Goal: Task Accomplishment & Management: Complete application form

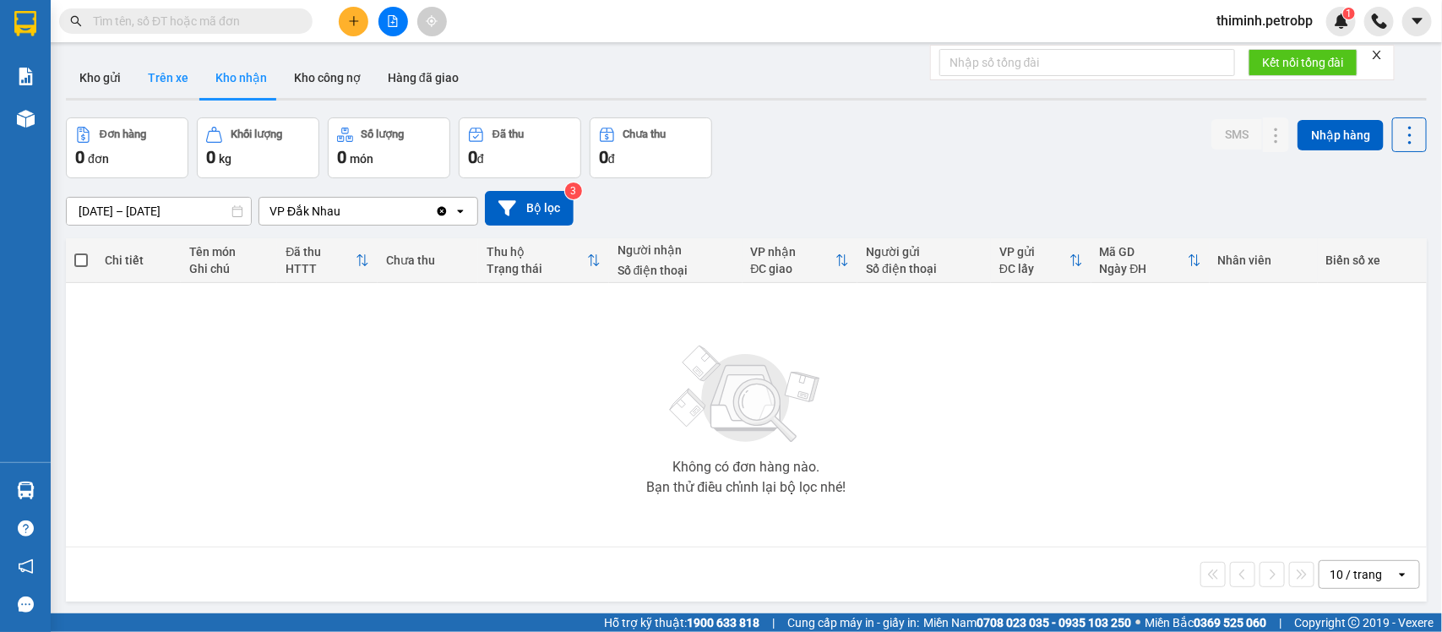
click at [173, 95] on button "Trên xe" at bounding box center [168, 77] width 68 height 41
type input "[DATE] – [DATE]"
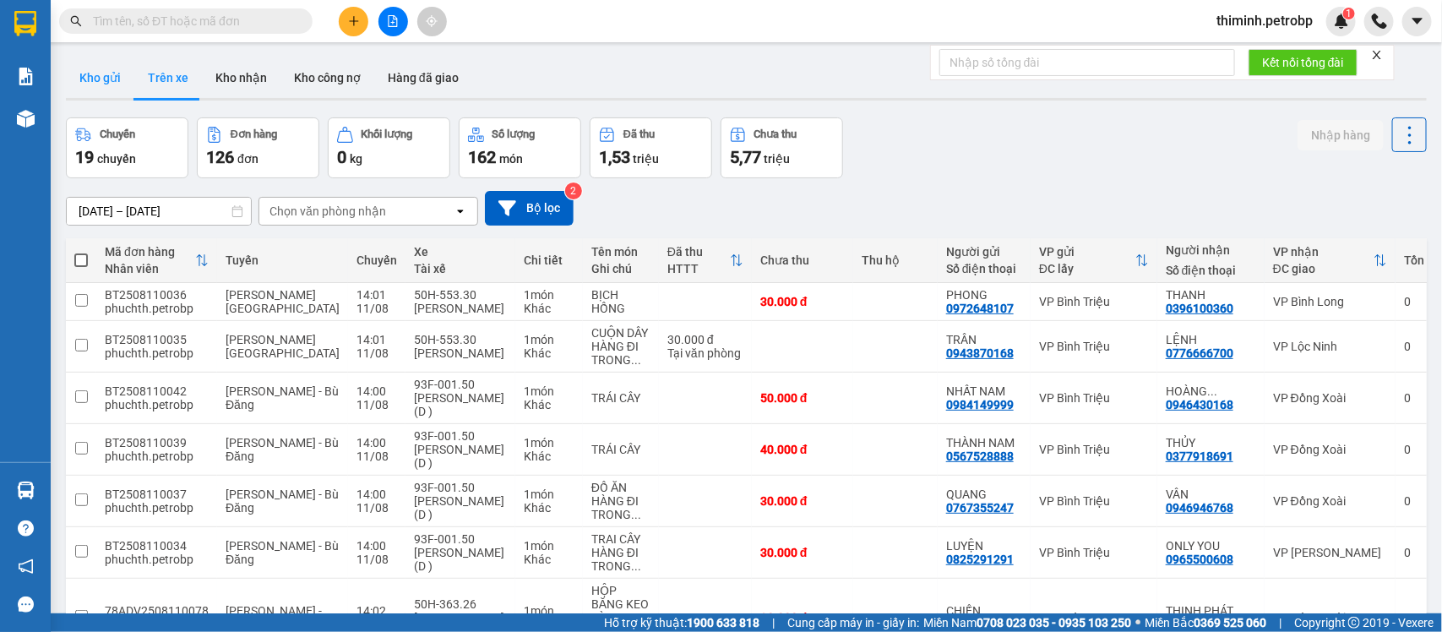
click at [97, 78] on button "Kho gửi" at bounding box center [100, 77] width 68 height 41
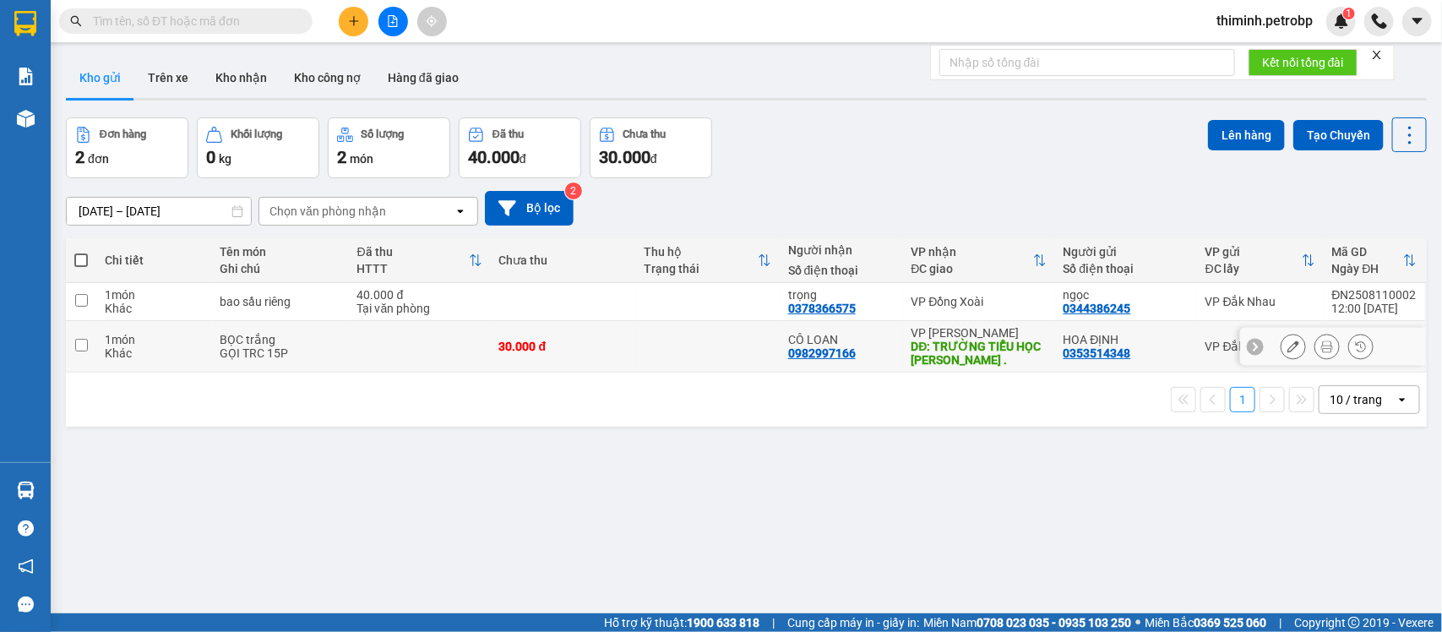
click at [85, 351] on input "checkbox" at bounding box center [81, 345] width 13 height 13
checkbox input "true"
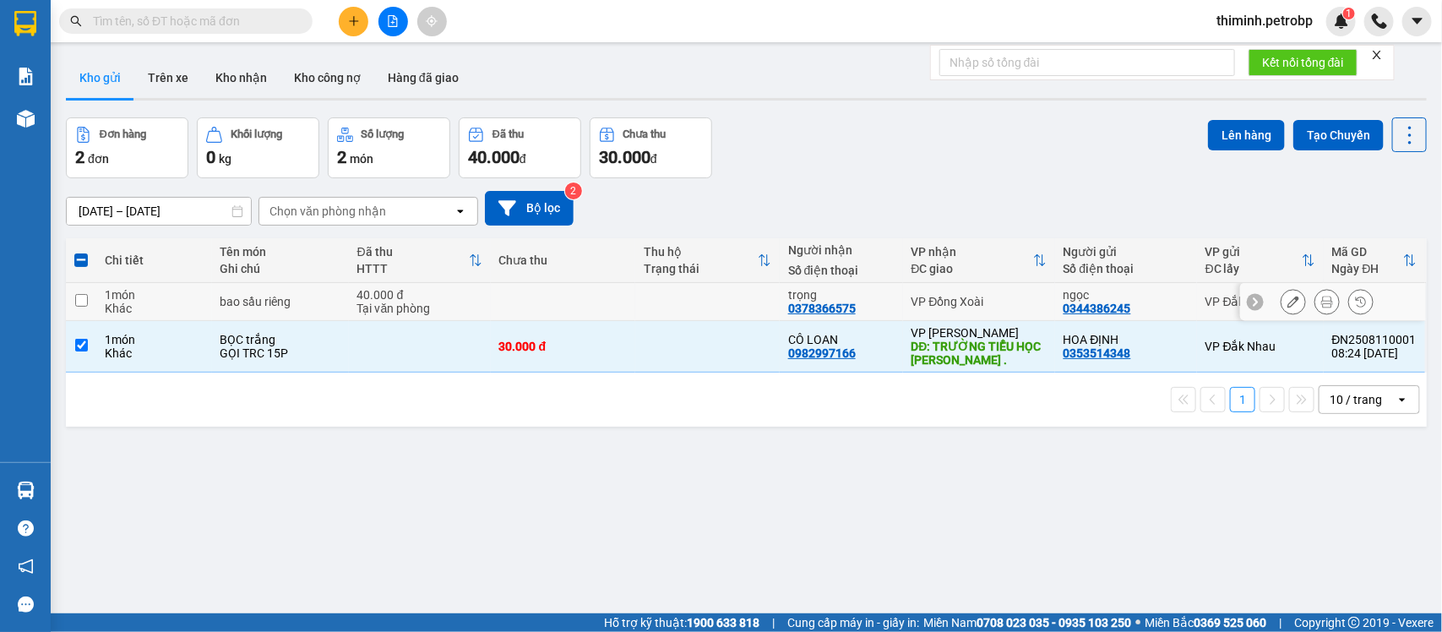
click at [82, 301] on input "checkbox" at bounding box center [81, 300] width 13 height 13
checkbox input "true"
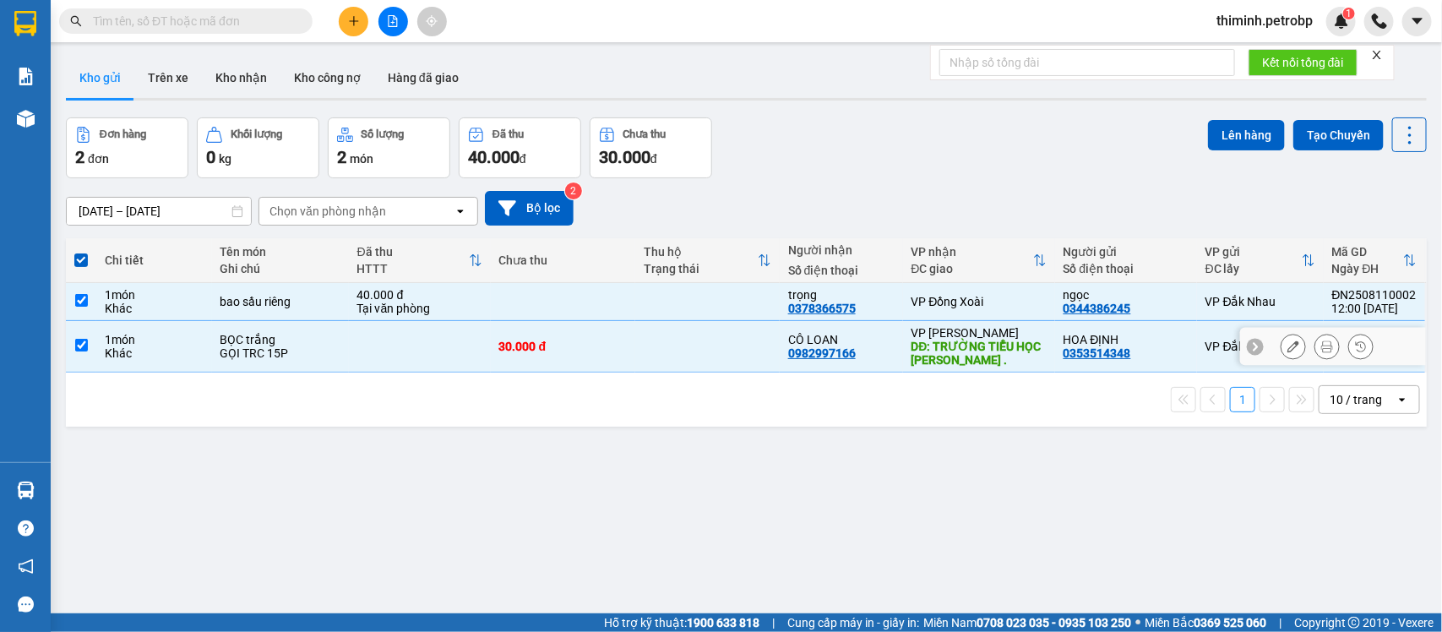
click at [85, 334] on td at bounding box center [81, 347] width 30 height 52
checkbox input "false"
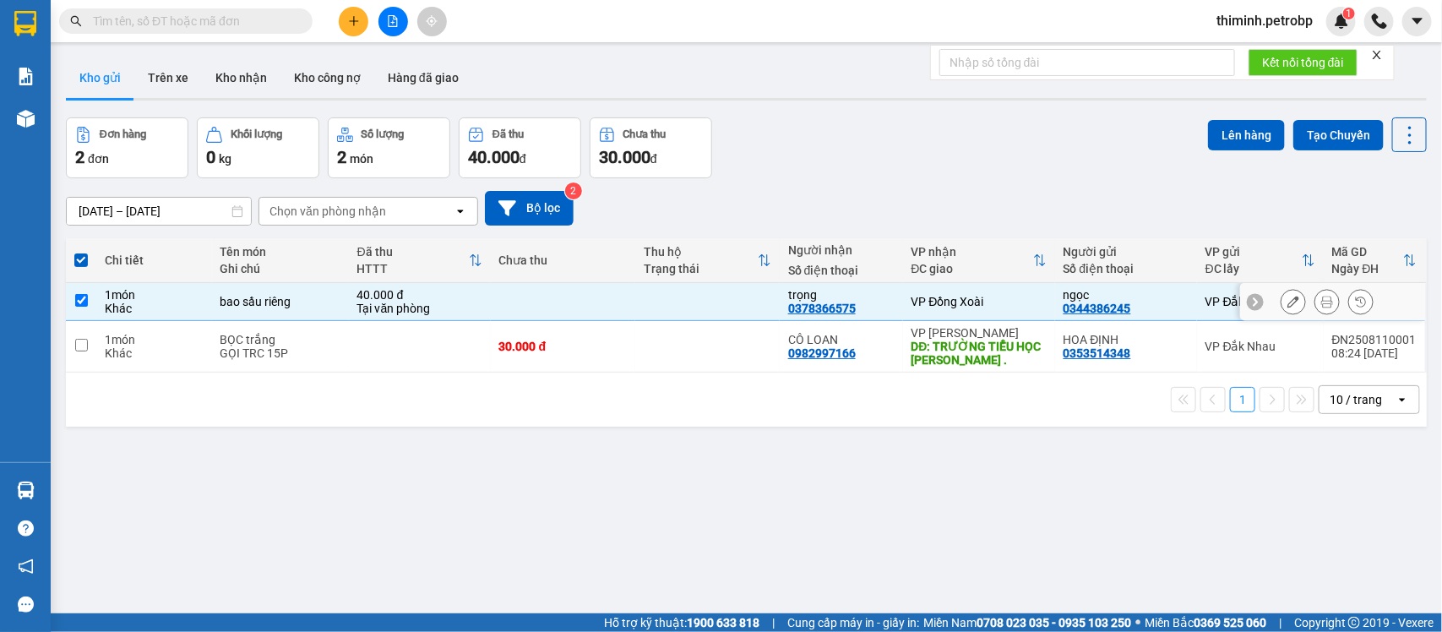
click at [80, 292] on td at bounding box center [81, 302] width 30 height 38
checkbox input "false"
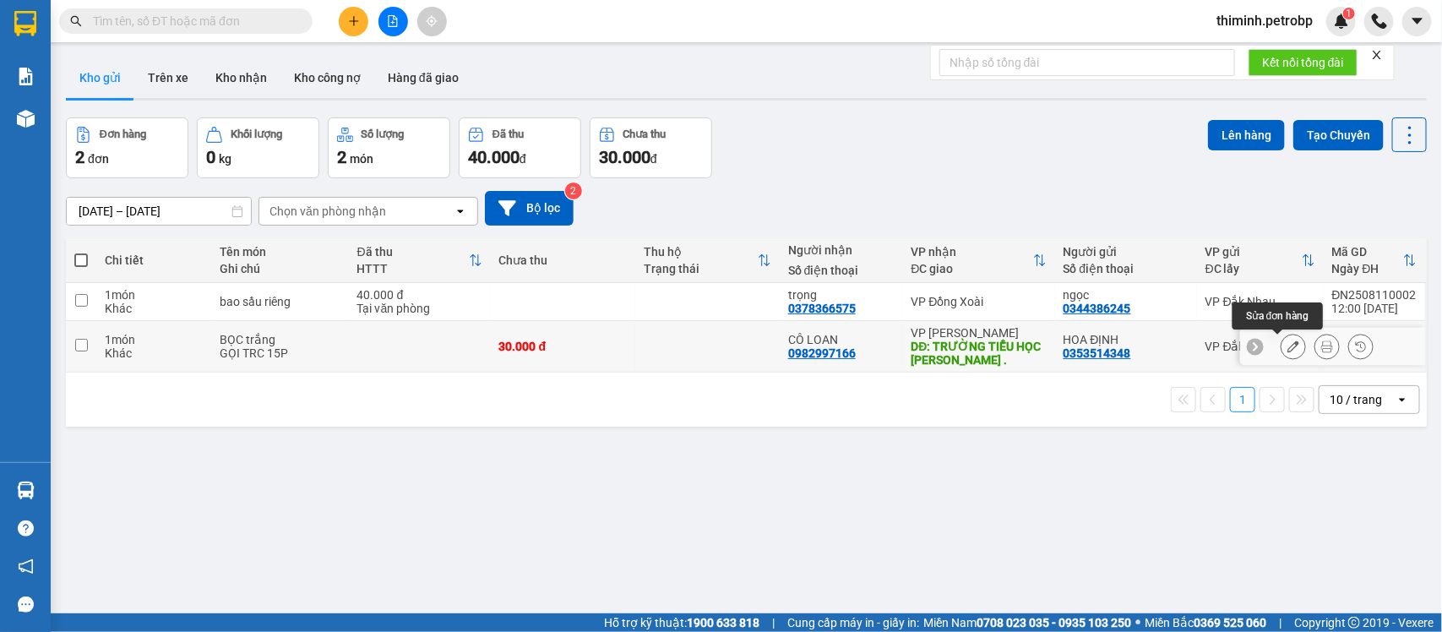
click at [1287, 346] on icon at bounding box center [1293, 346] width 12 height 12
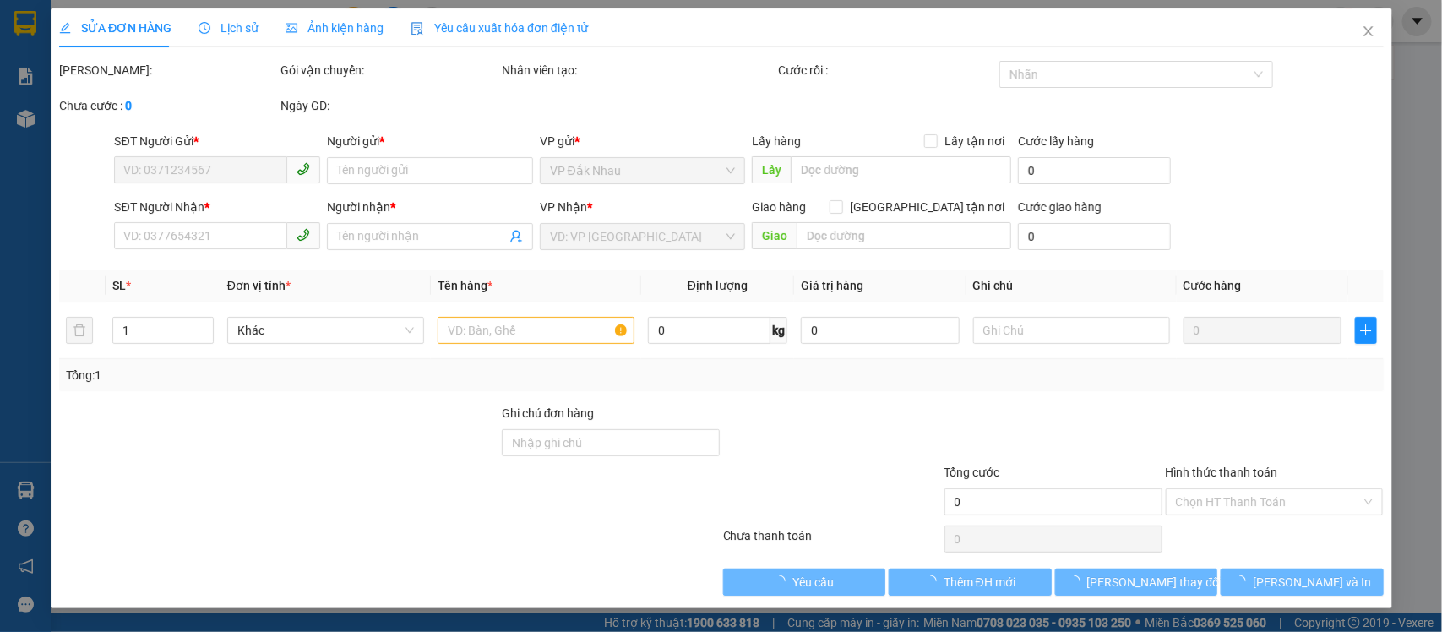
type input "0353514348"
type input "HOA ĐỊNH"
type input "0982997166"
type input "CÔ LOAN"
type input "TRƯỜNG TIỂU HỌC LÊ VĂN TÁM ."
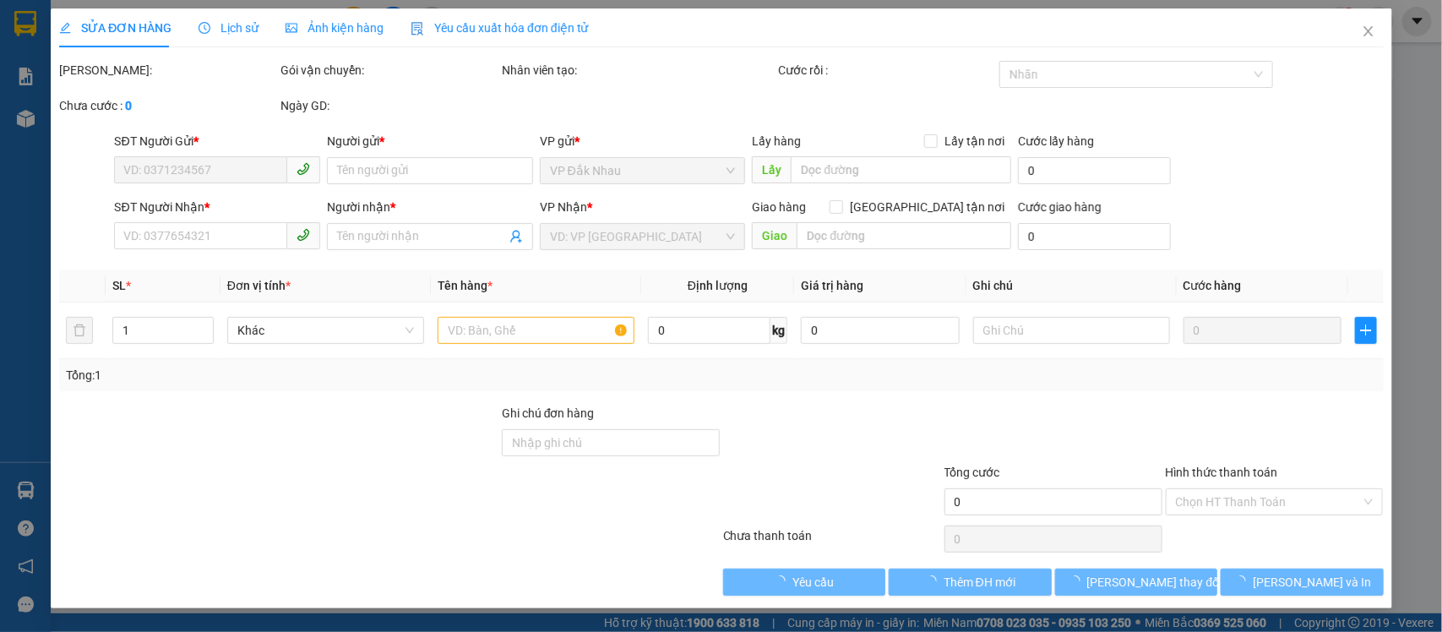
type input "30.000"
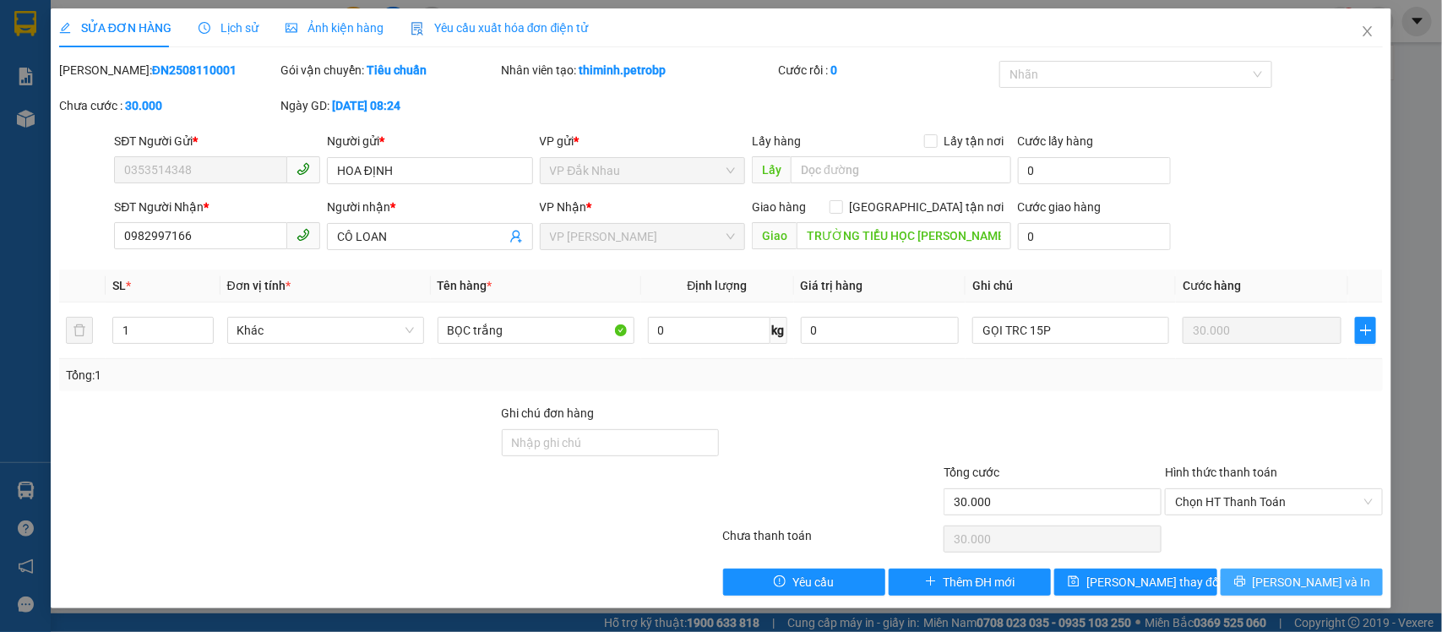
click at [1293, 591] on span "[PERSON_NAME] và In" at bounding box center [1312, 582] width 118 height 19
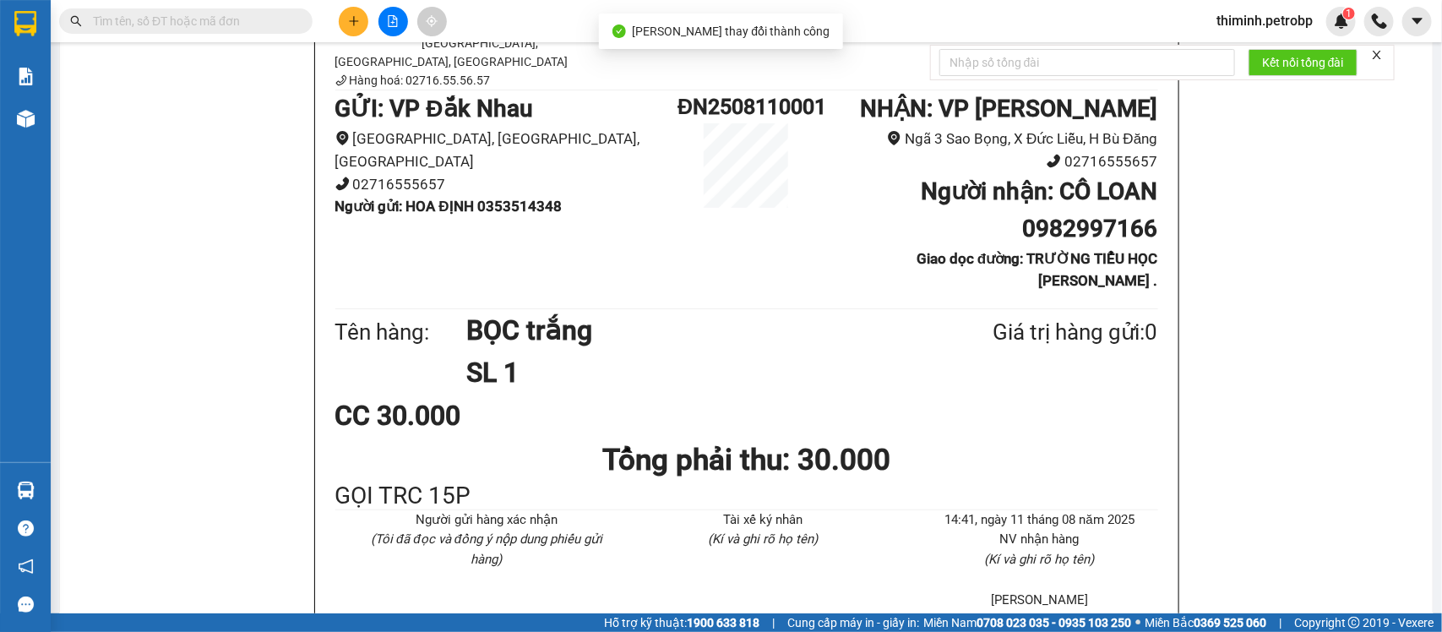
scroll to position [106, 0]
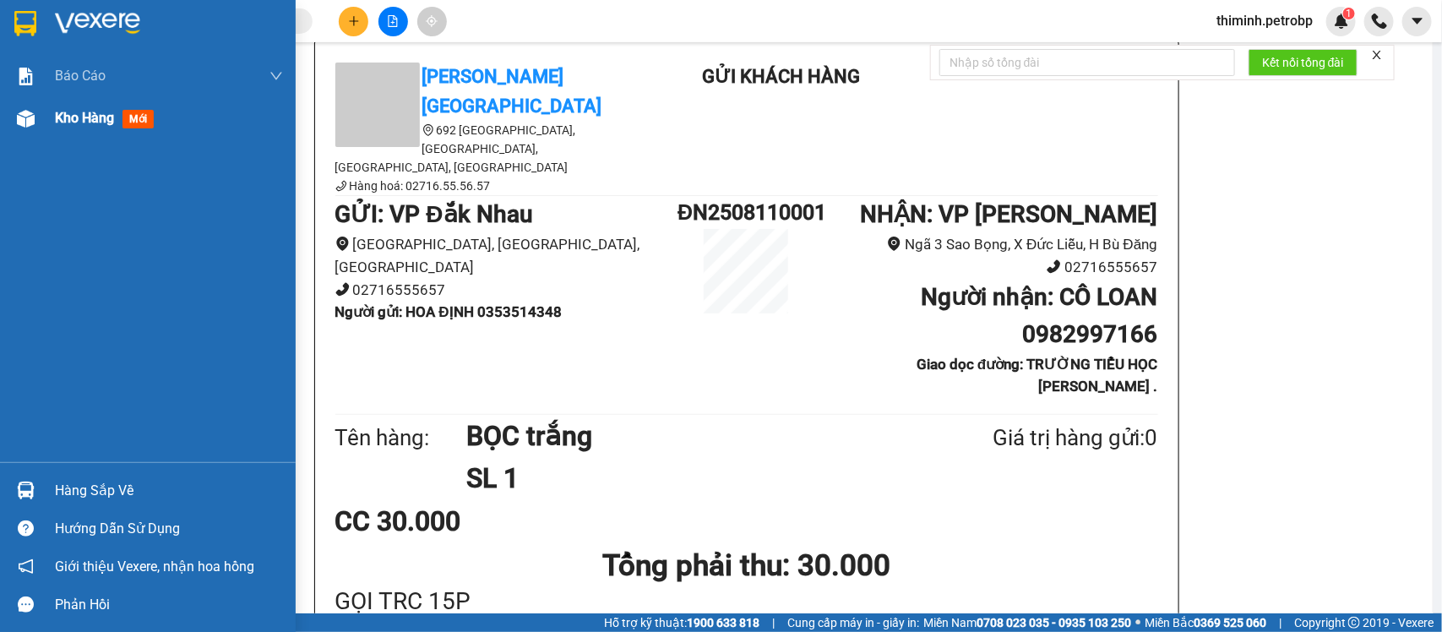
click at [63, 116] on span "Kho hàng" at bounding box center [84, 118] width 59 height 16
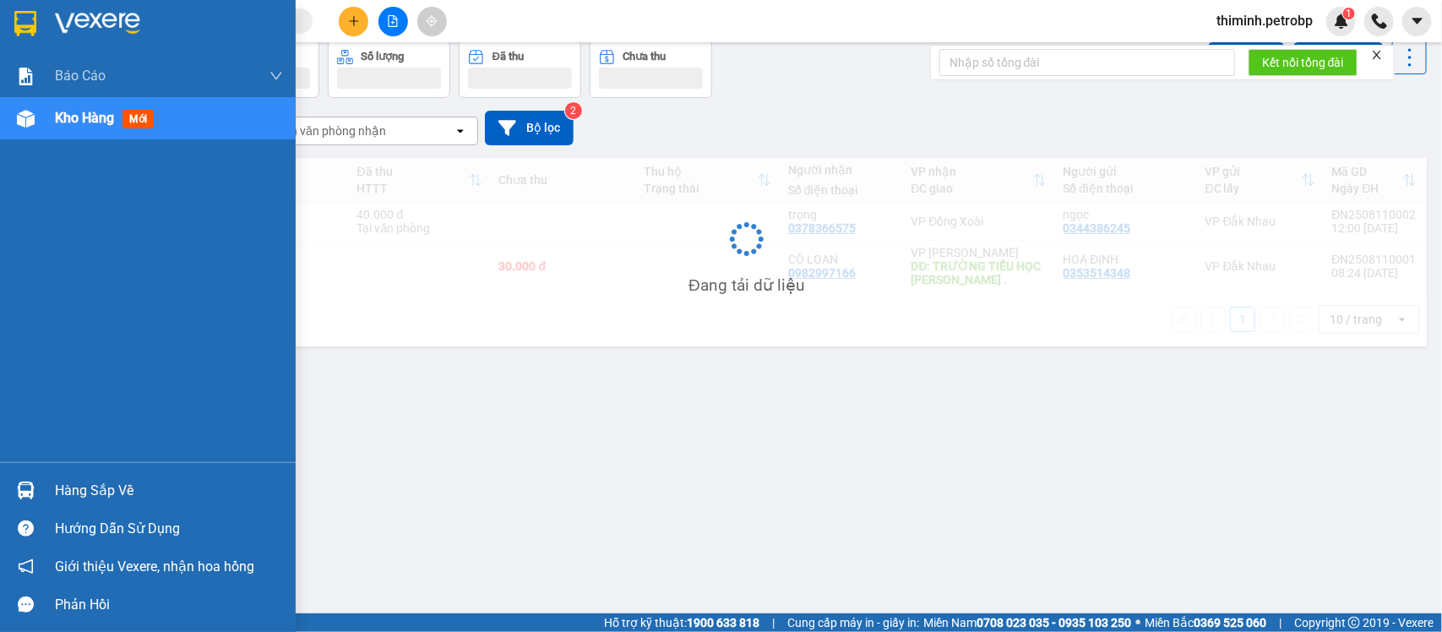
scroll to position [78, 0]
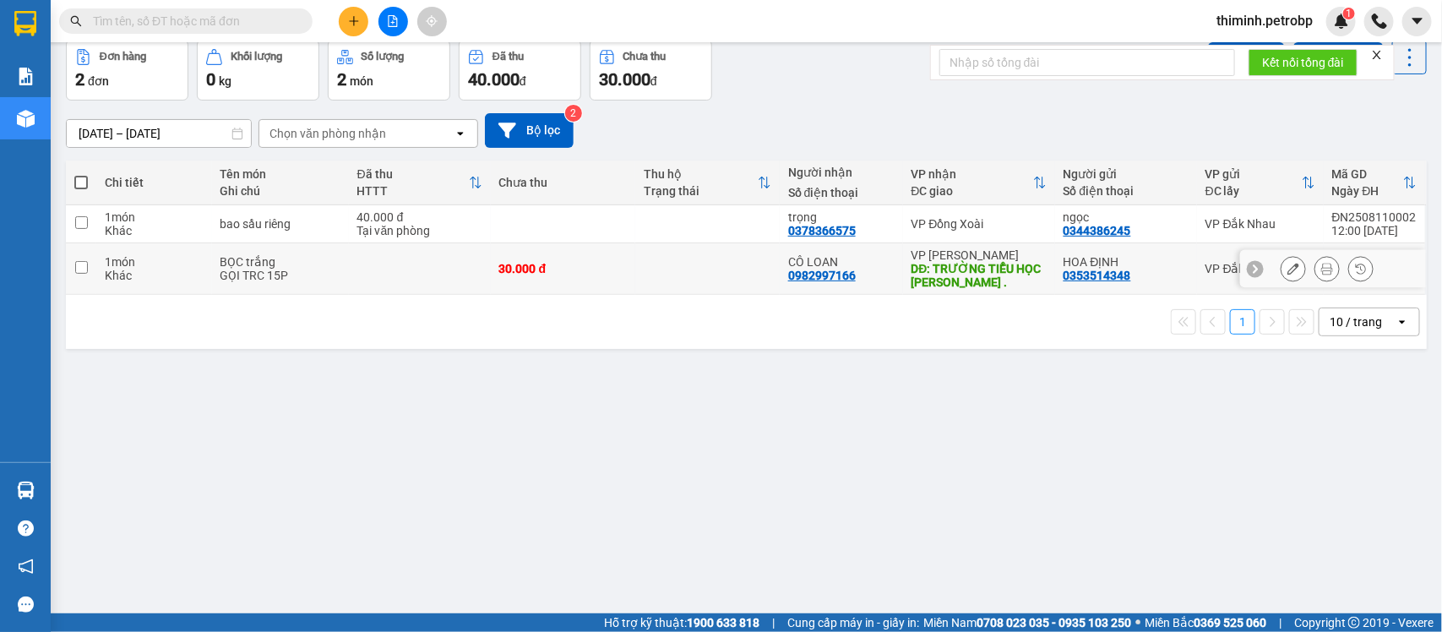
click at [89, 264] on td at bounding box center [81, 269] width 30 height 52
checkbox input "true"
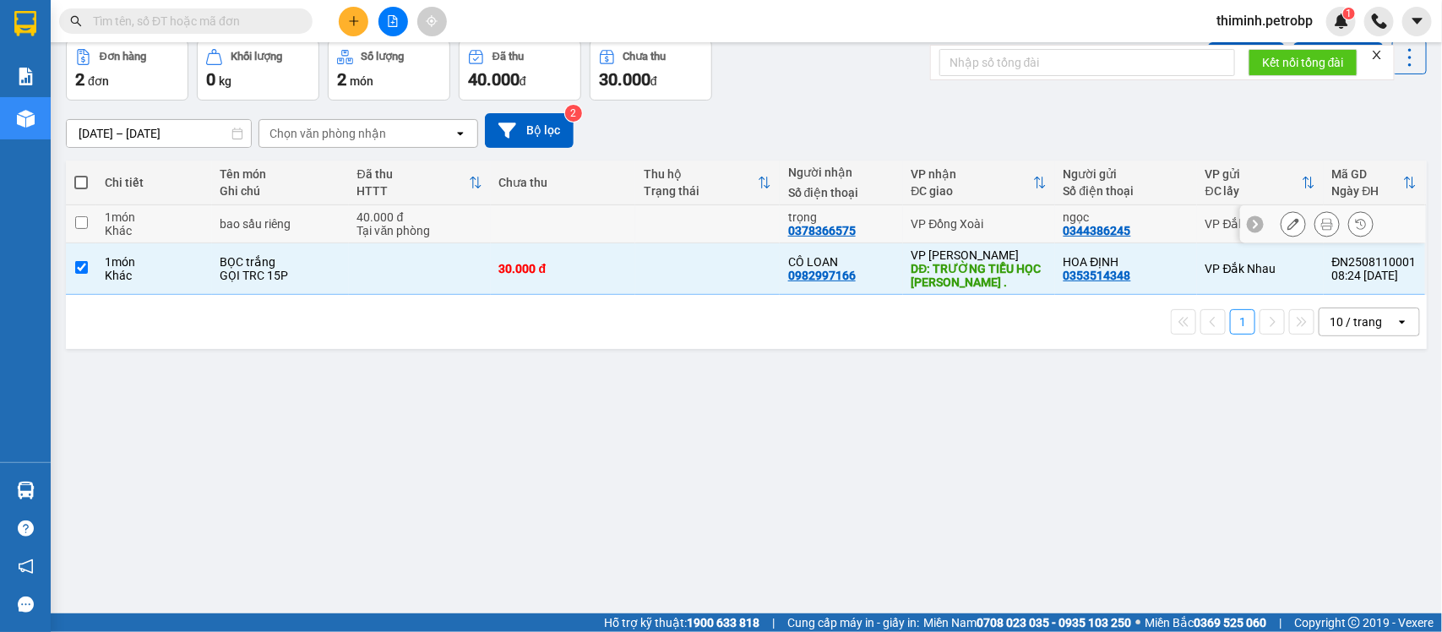
click at [85, 221] on input "checkbox" at bounding box center [81, 222] width 13 height 13
checkbox input "true"
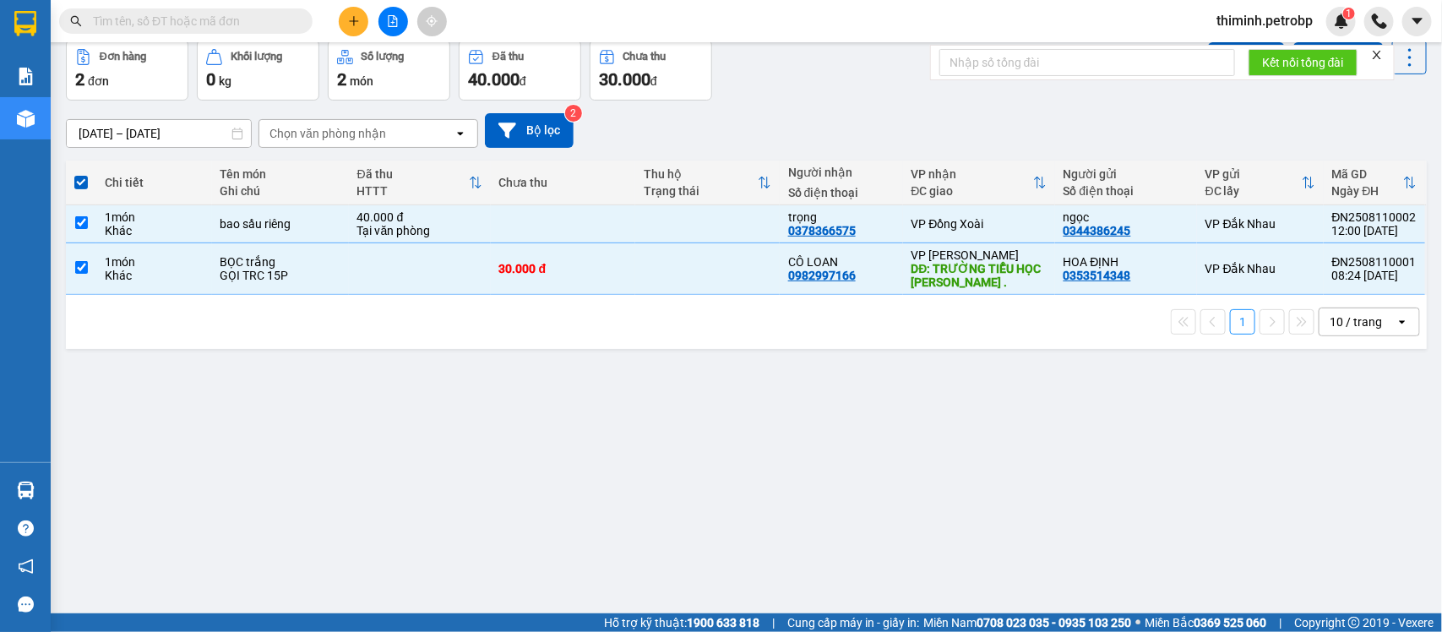
scroll to position [0, 0]
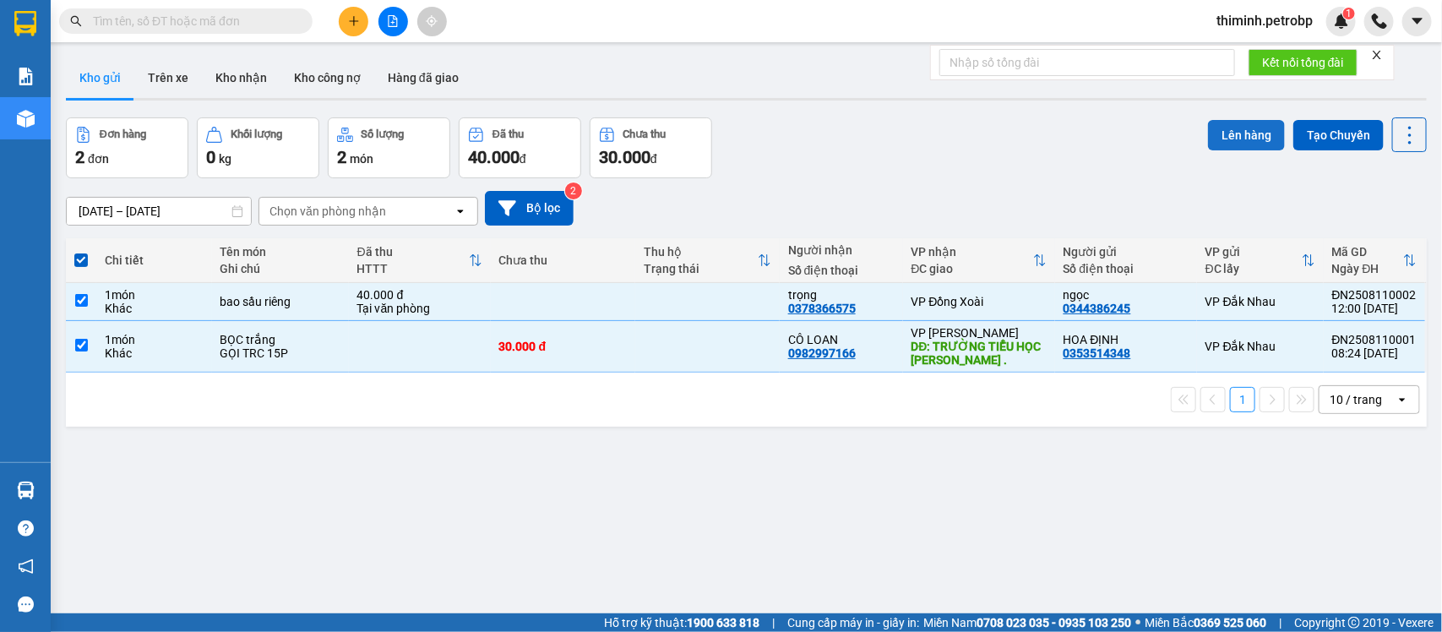
click at [1210, 128] on button "Lên hàng" at bounding box center [1246, 135] width 77 height 30
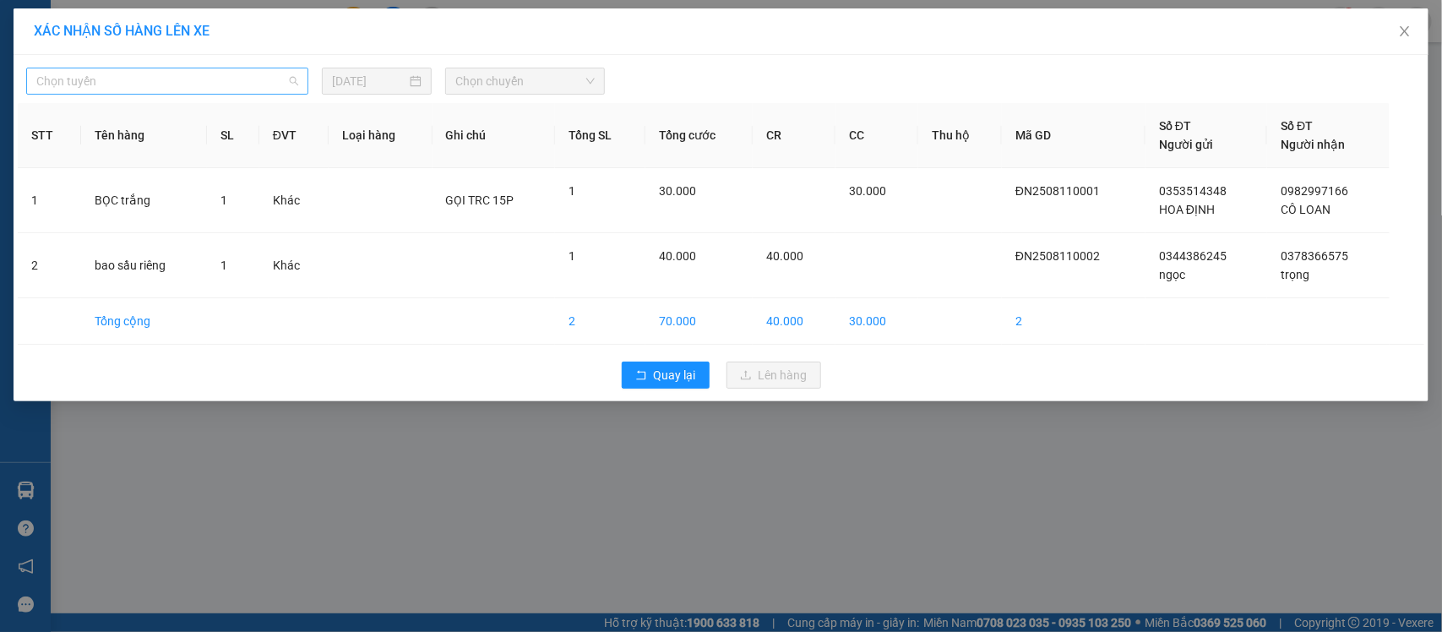
click at [232, 77] on span "Chọn tuyến" at bounding box center [167, 80] width 262 height 25
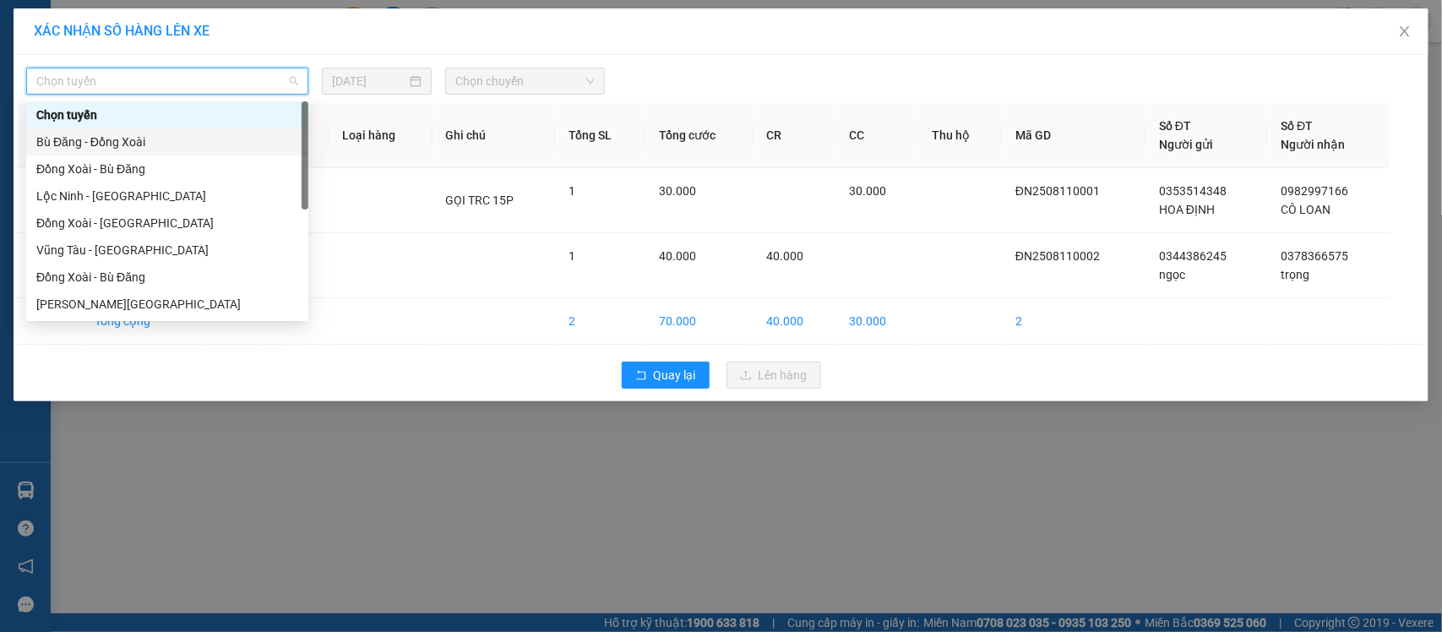
click at [141, 144] on div "Bù Đăng - Đồng Xoài" at bounding box center [167, 142] width 262 height 19
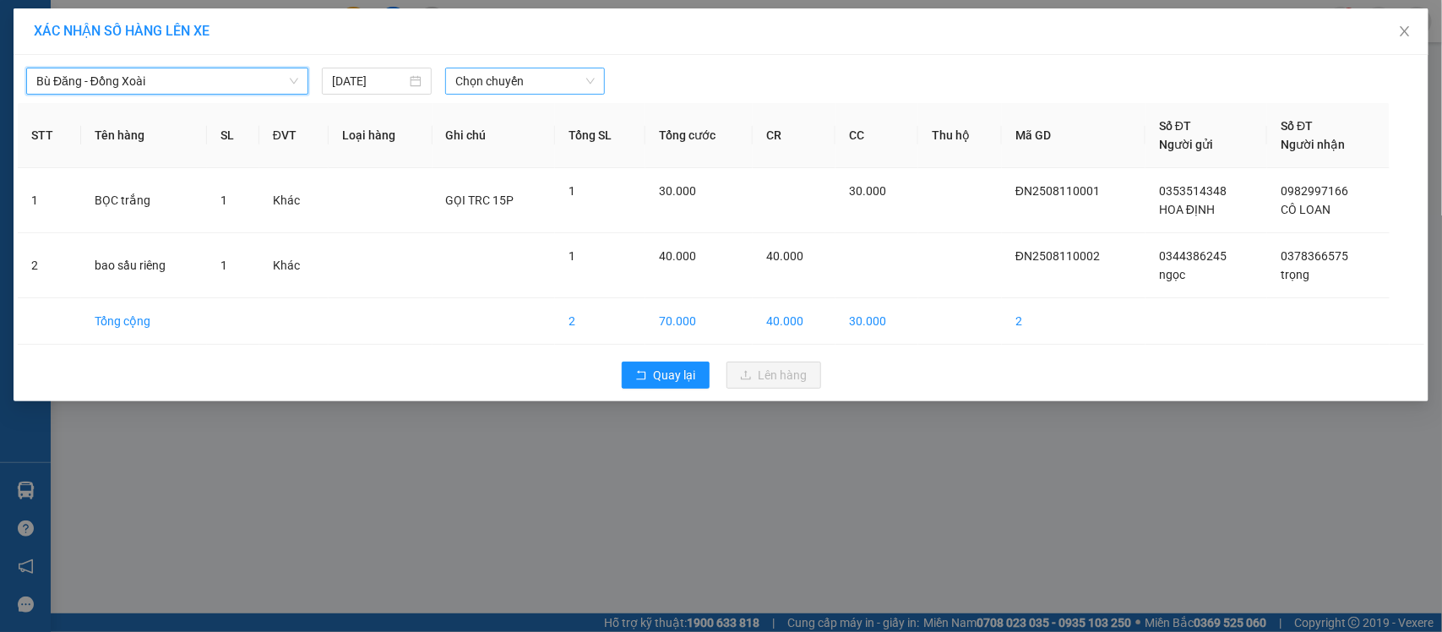
click at [511, 73] on span "Chọn chuyến" at bounding box center [524, 80] width 139 height 25
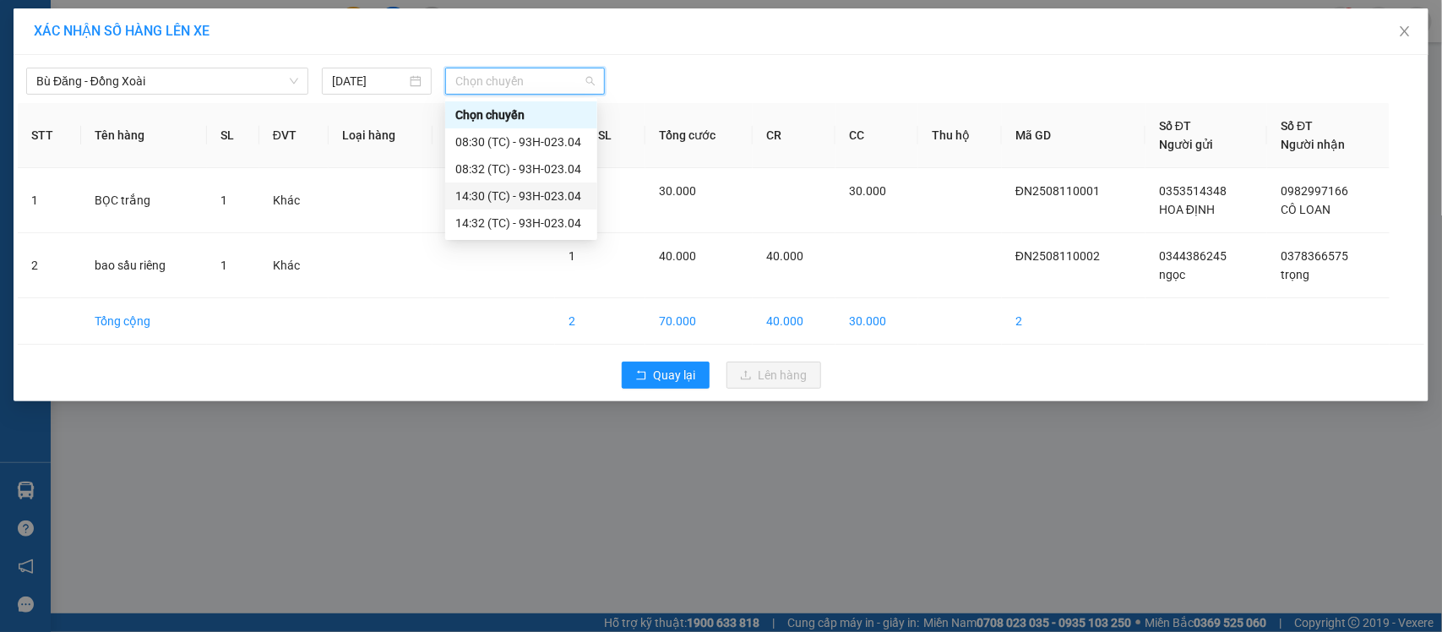
click at [534, 194] on div "14:30 (TC) - 93H-023.04" at bounding box center [521, 196] width 132 height 19
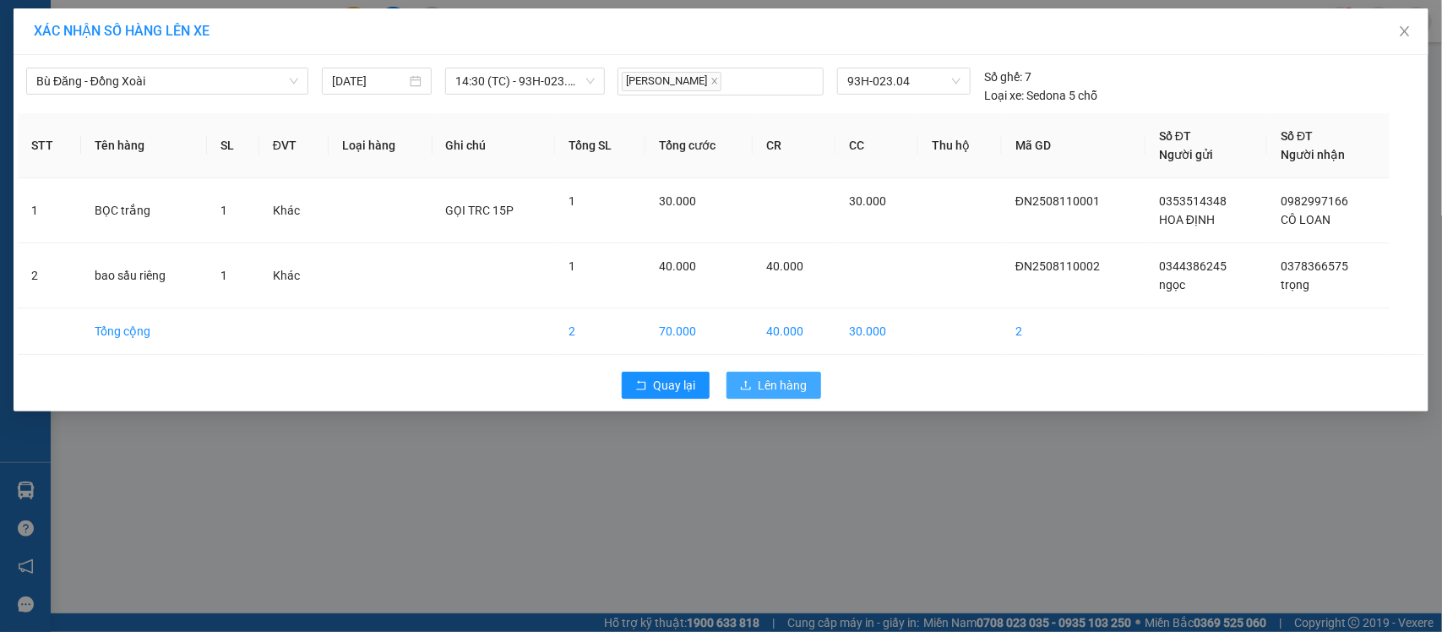
click at [803, 394] on span "Lên hàng" at bounding box center [783, 385] width 49 height 19
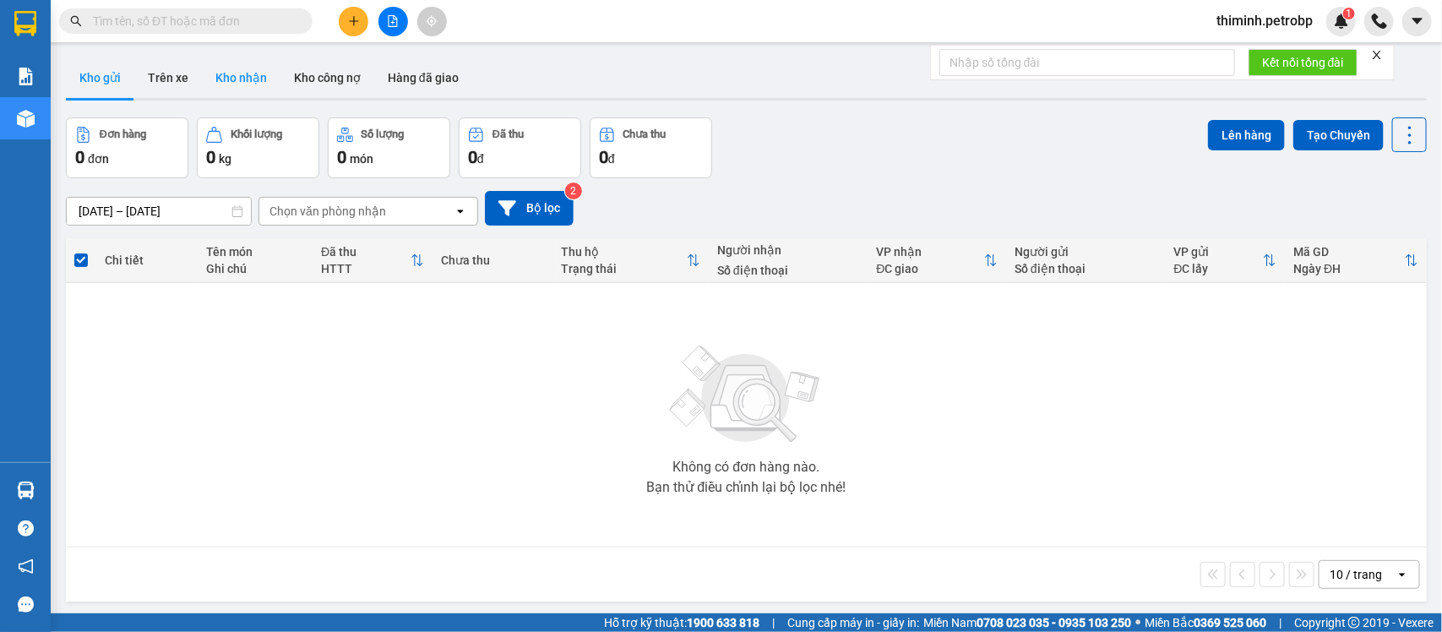
click at [242, 90] on button "Kho nhận" at bounding box center [241, 77] width 79 height 41
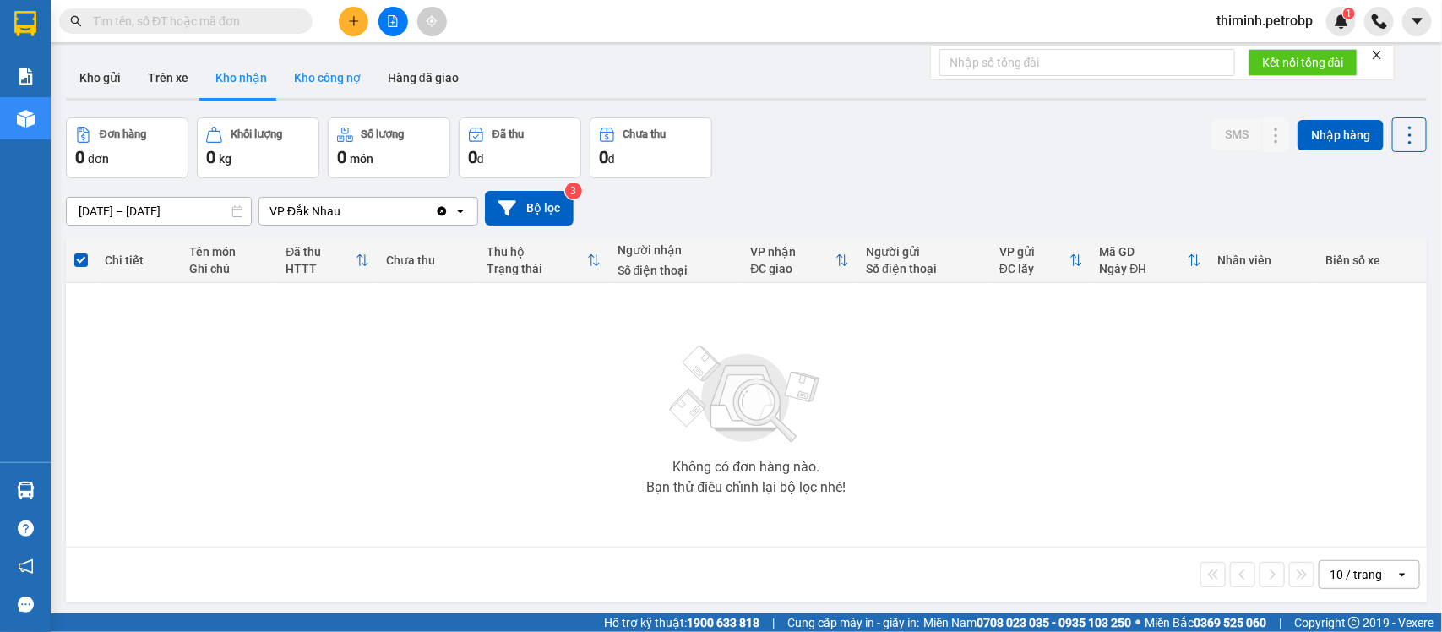
click at [314, 82] on button "Kho công nợ" at bounding box center [327, 77] width 94 height 41
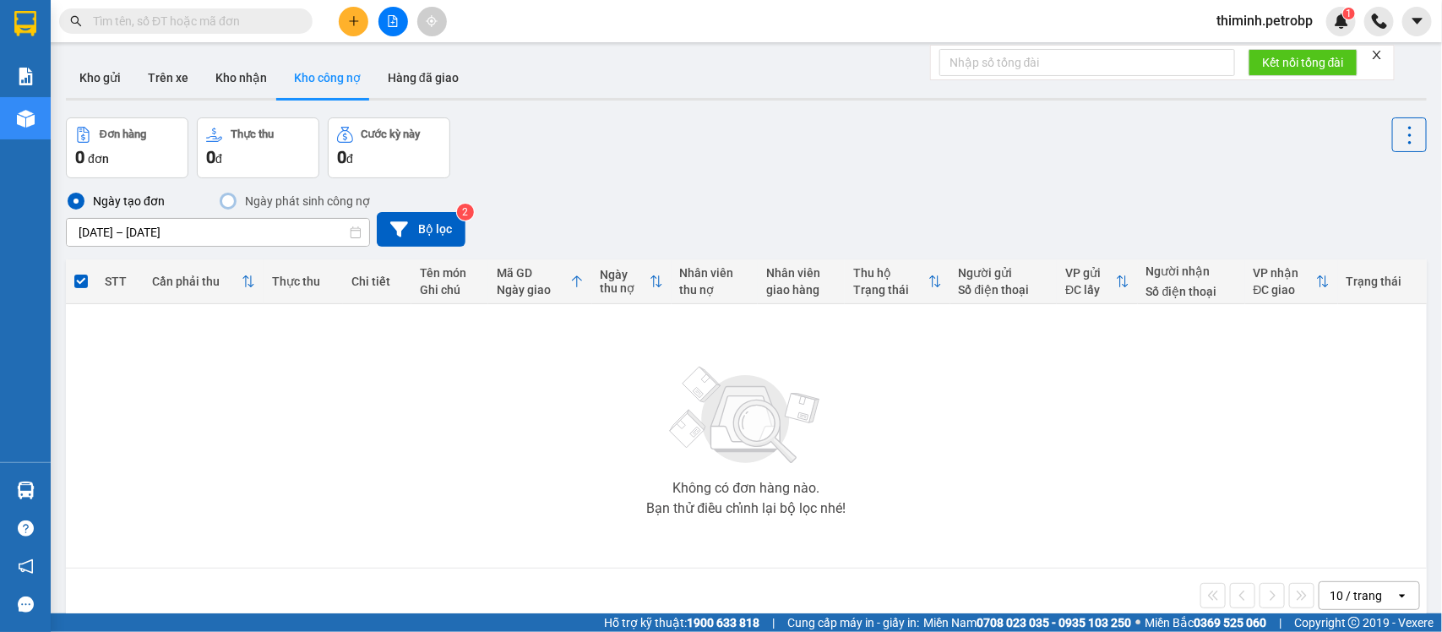
click at [182, 234] on input "08/08/2025 – 11/08/2025" at bounding box center [218, 232] width 302 height 27
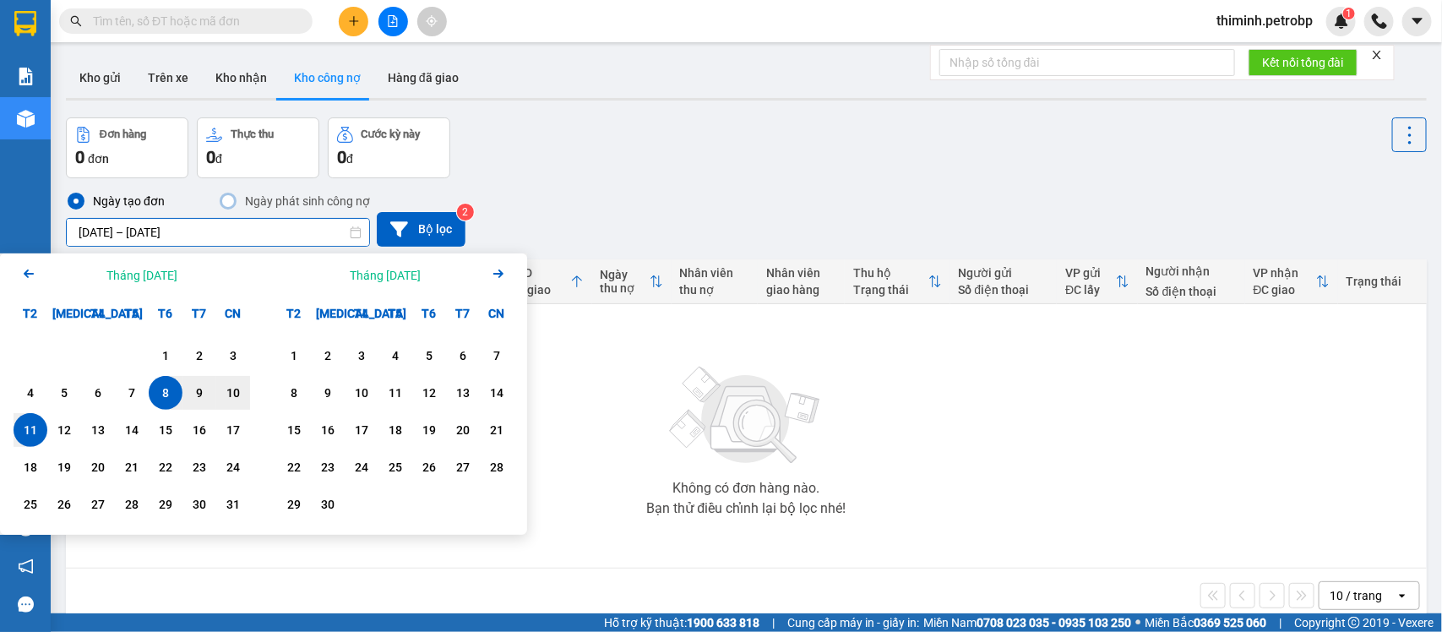
click at [836, 520] on div "Không có đơn hàng nào. Bạn thử điều chỉnh lại bộ lọc nhé!" at bounding box center [746, 435] width 1344 height 253
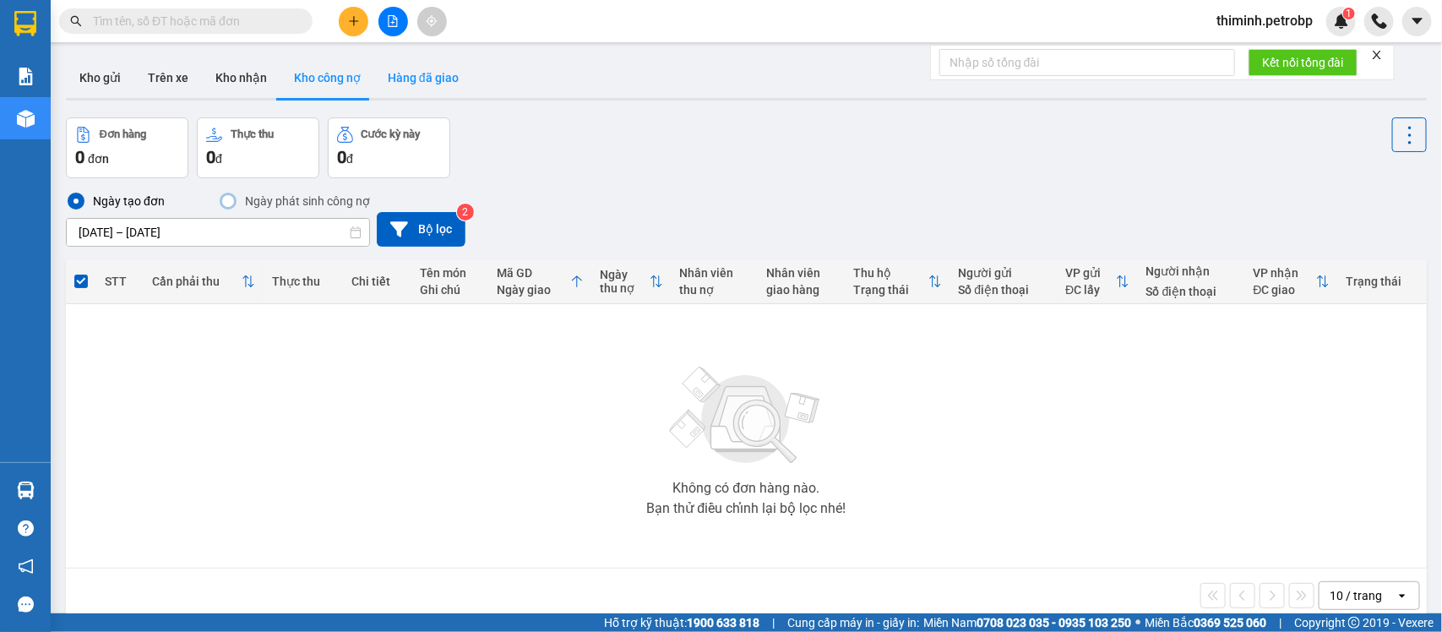
click at [444, 72] on button "Hàng đã giao" at bounding box center [423, 77] width 98 height 41
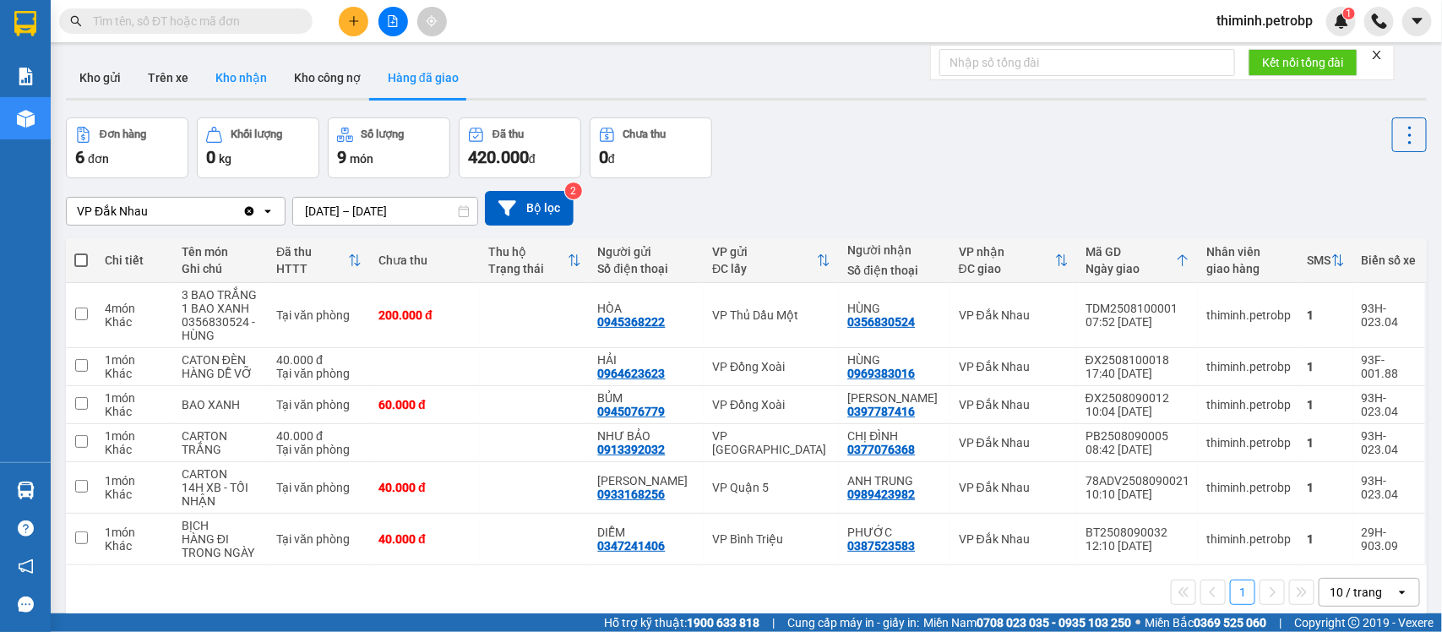
click at [258, 70] on button "Kho nhận" at bounding box center [241, 77] width 79 height 41
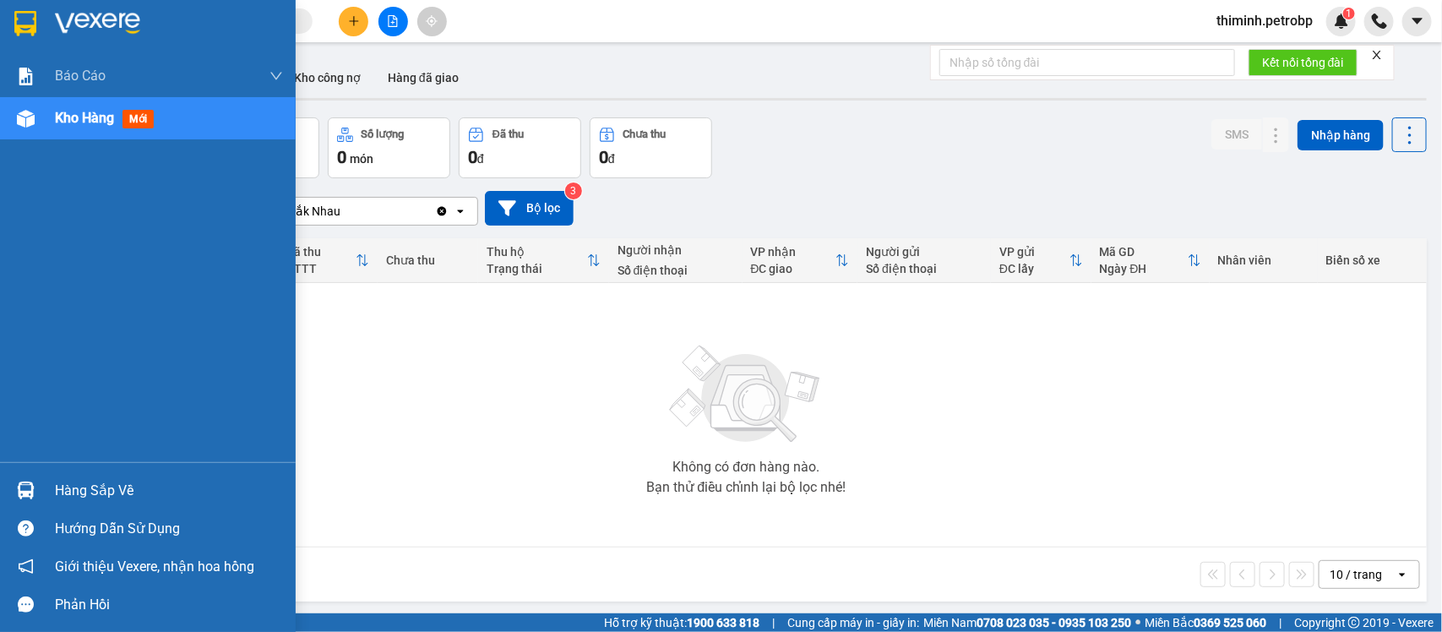
click at [0, 497] on div "Hàng sắp về" at bounding box center [148, 490] width 296 height 38
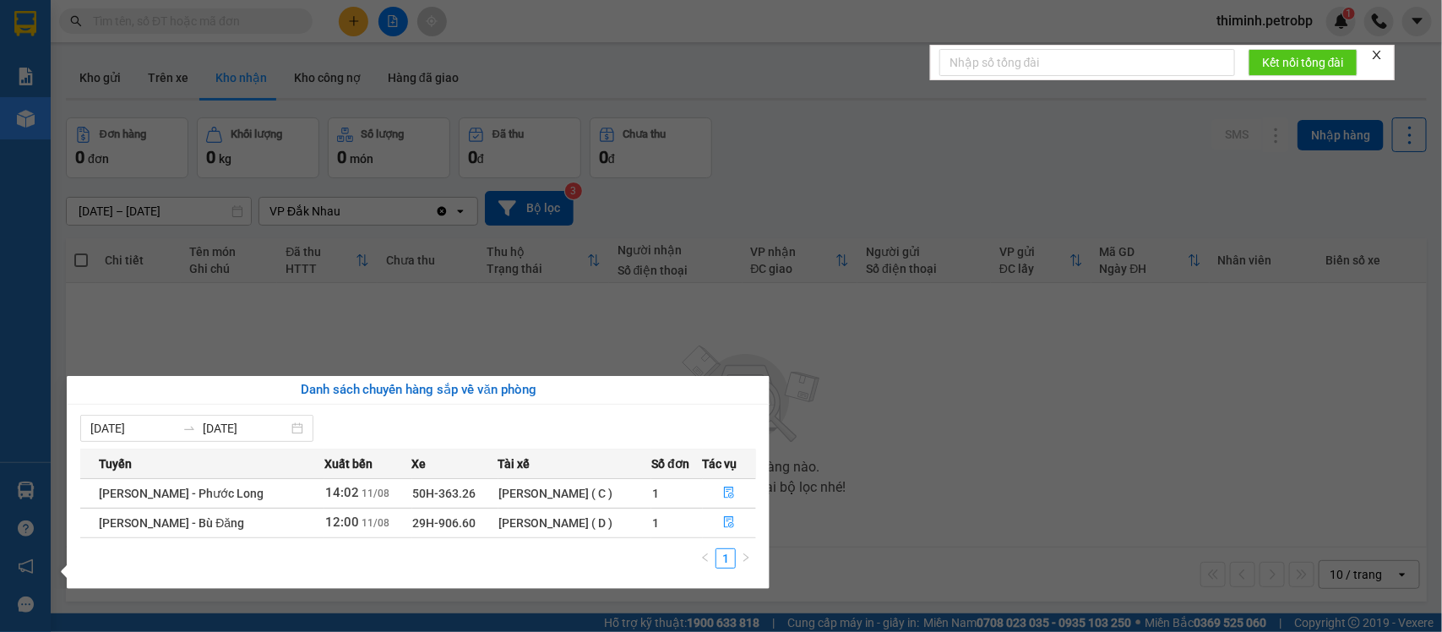
click at [781, 352] on section "Kết quả tìm kiếm ( 0 ) Bộ lọc No Data thiminh.petrobp 1 Báo cáo BC tiền tận nơi…" at bounding box center [721, 316] width 1442 height 632
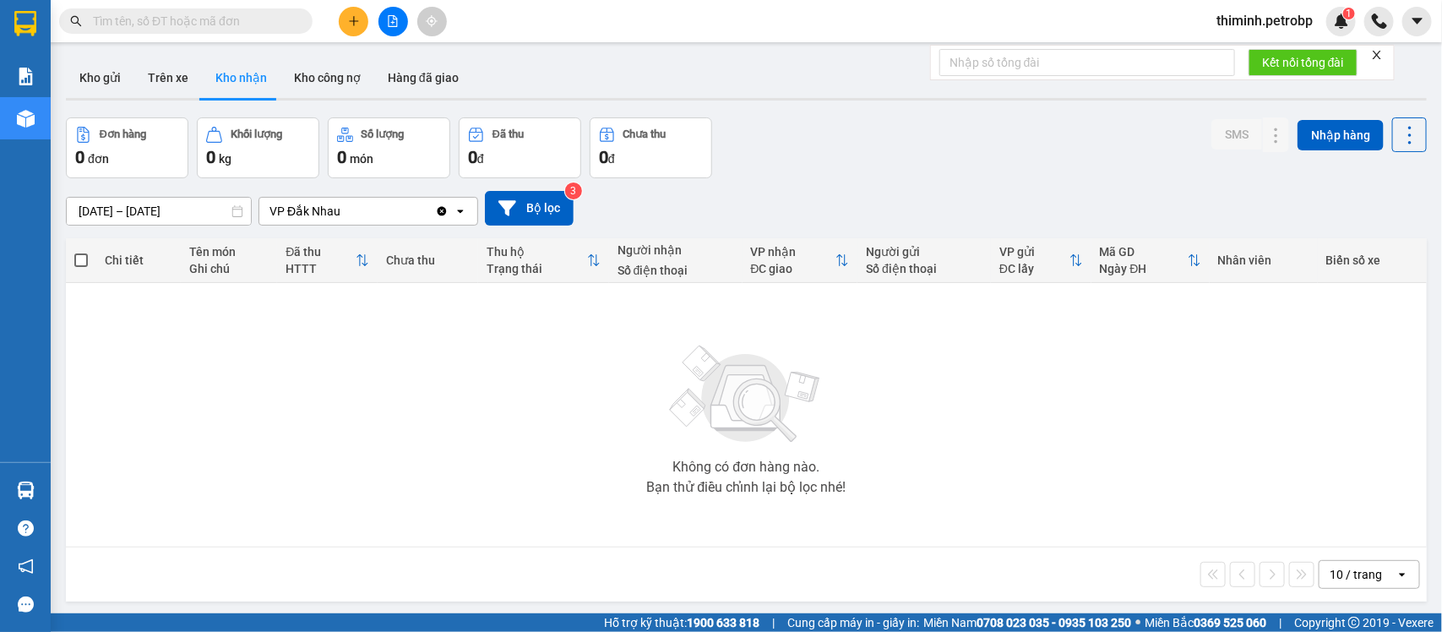
click at [183, 9] on span at bounding box center [185, 20] width 253 height 25
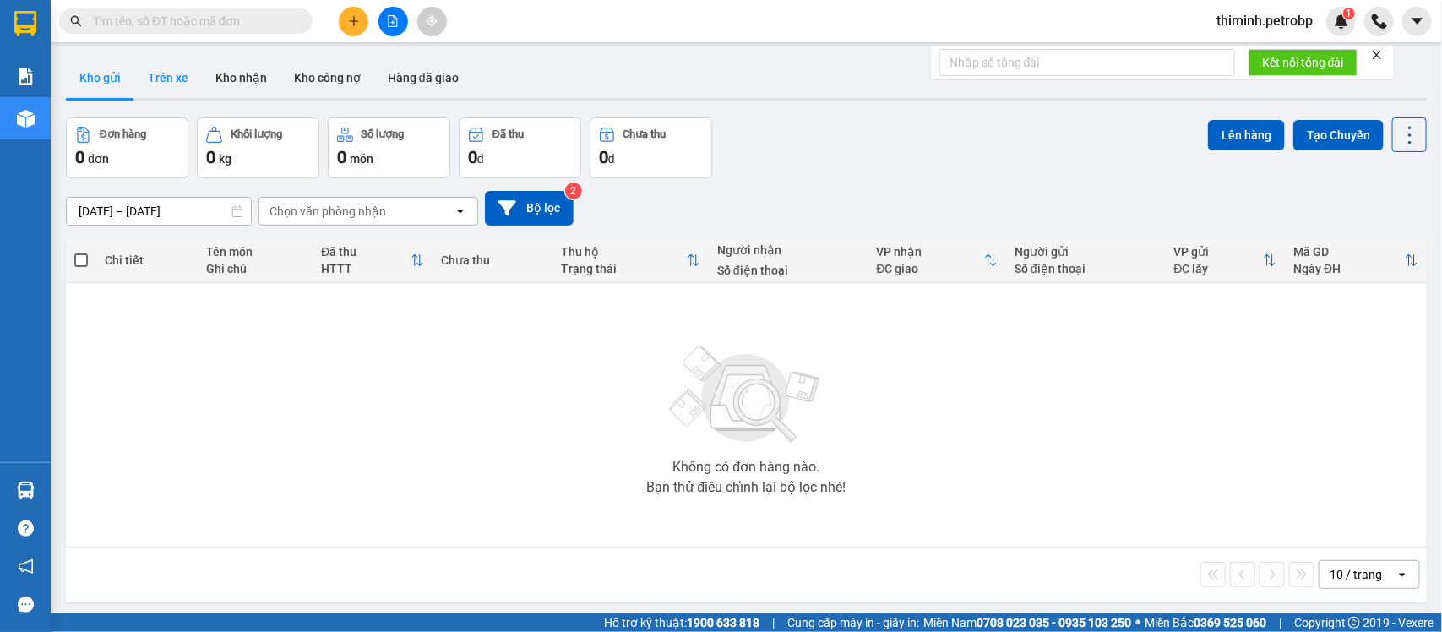
click at [194, 73] on button "Trên xe" at bounding box center [168, 77] width 68 height 41
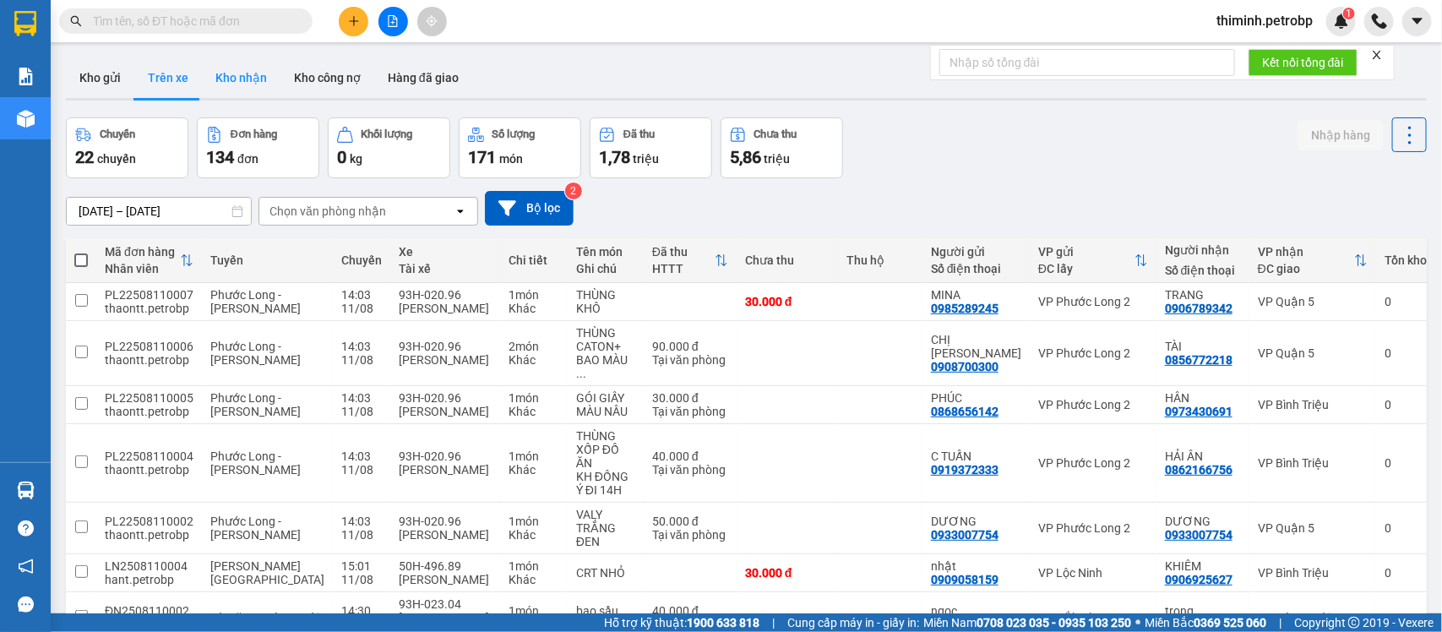
click at [258, 73] on button "Kho nhận" at bounding box center [241, 77] width 79 height 41
type input "[DATE] – [DATE]"
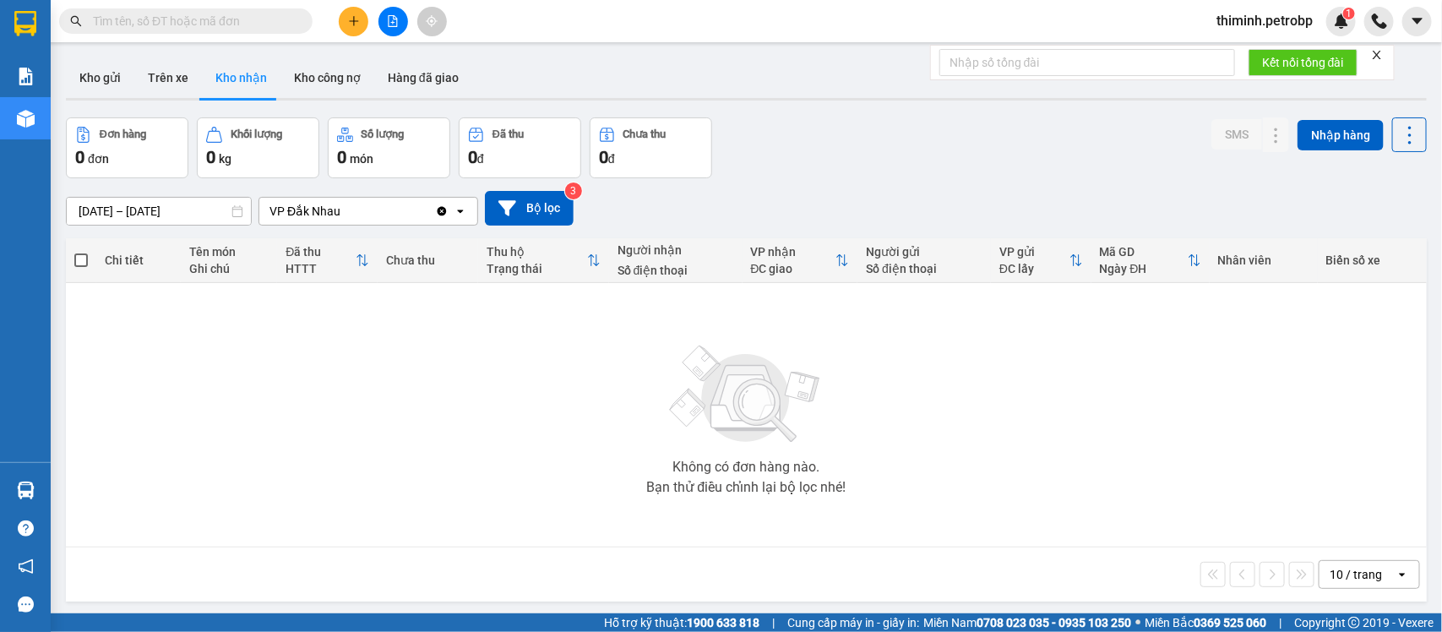
click at [258, 73] on button "Kho nhận" at bounding box center [241, 77] width 79 height 41
drag, startPoint x: 297, startPoint y: 17, endPoint x: 330, endPoint y: 7, distance: 34.5
click at [314, 9] on div at bounding box center [164, 20] width 329 height 25
click at [212, 15] on input "text" at bounding box center [192, 21] width 199 height 19
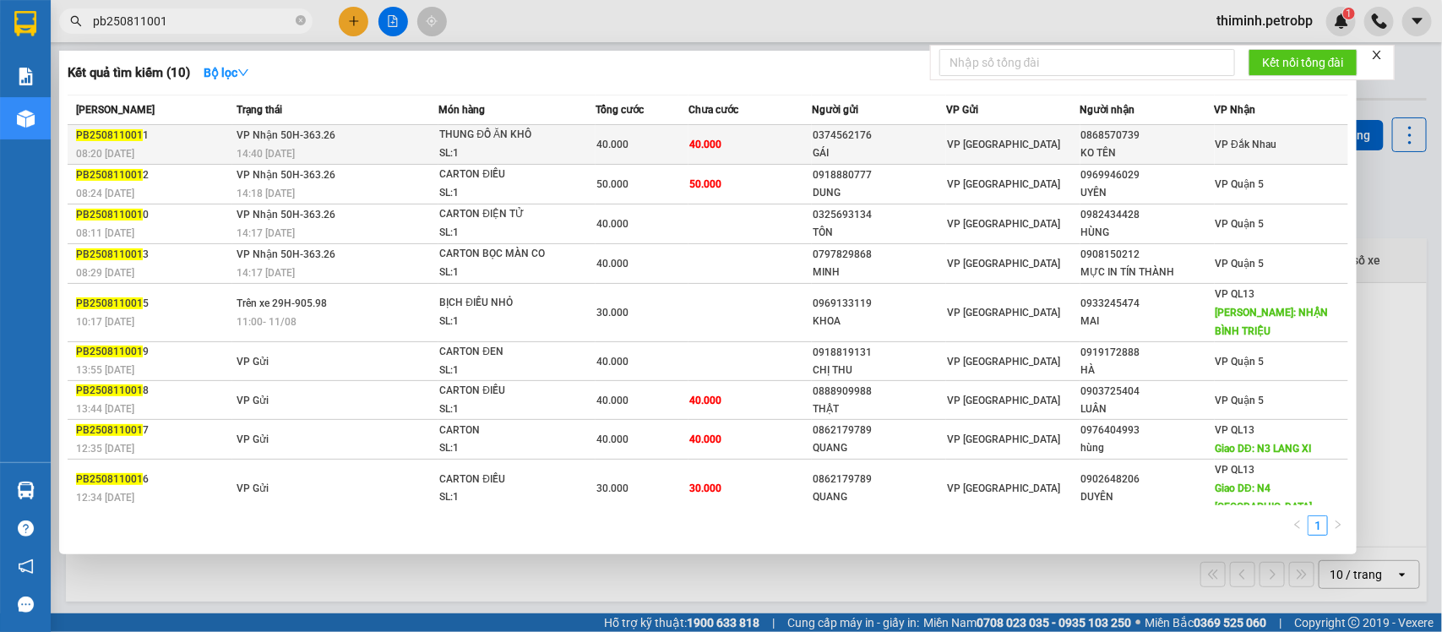
type input "pb250811001"
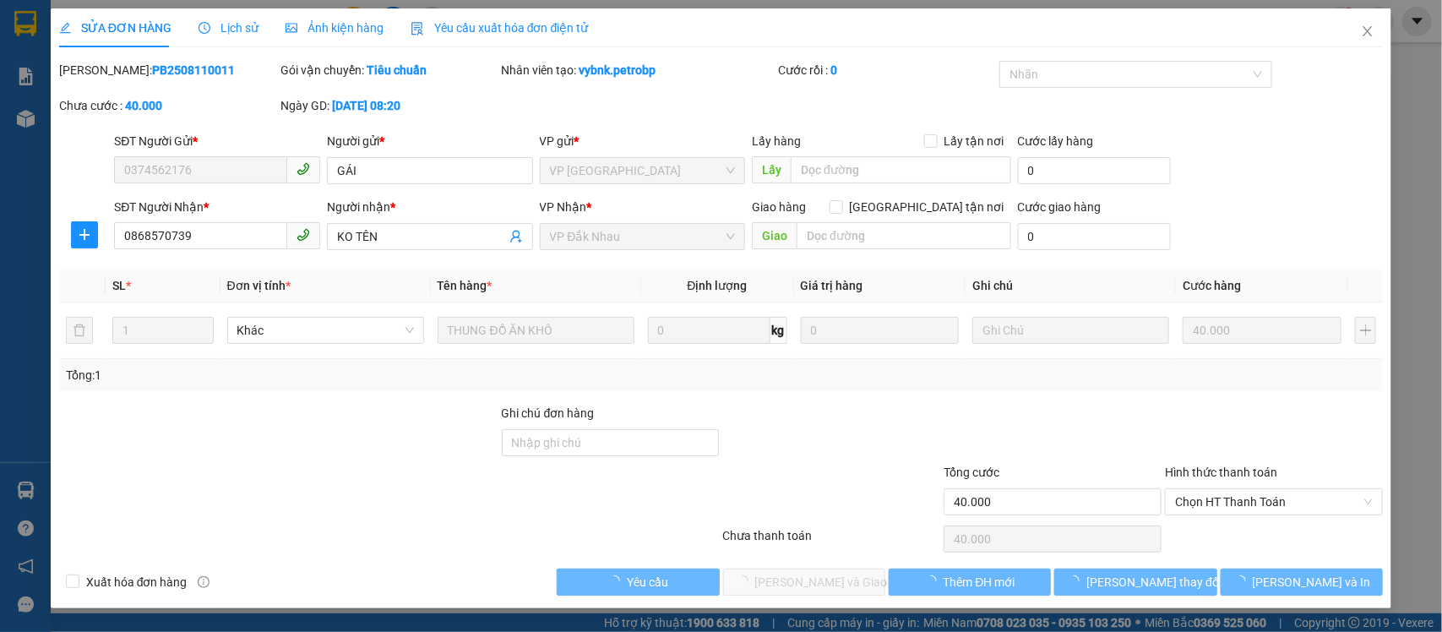
type input "0374562176"
type input "GÁI"
type input "0868570739"
type input "KO TÊN"
type input "40.000"
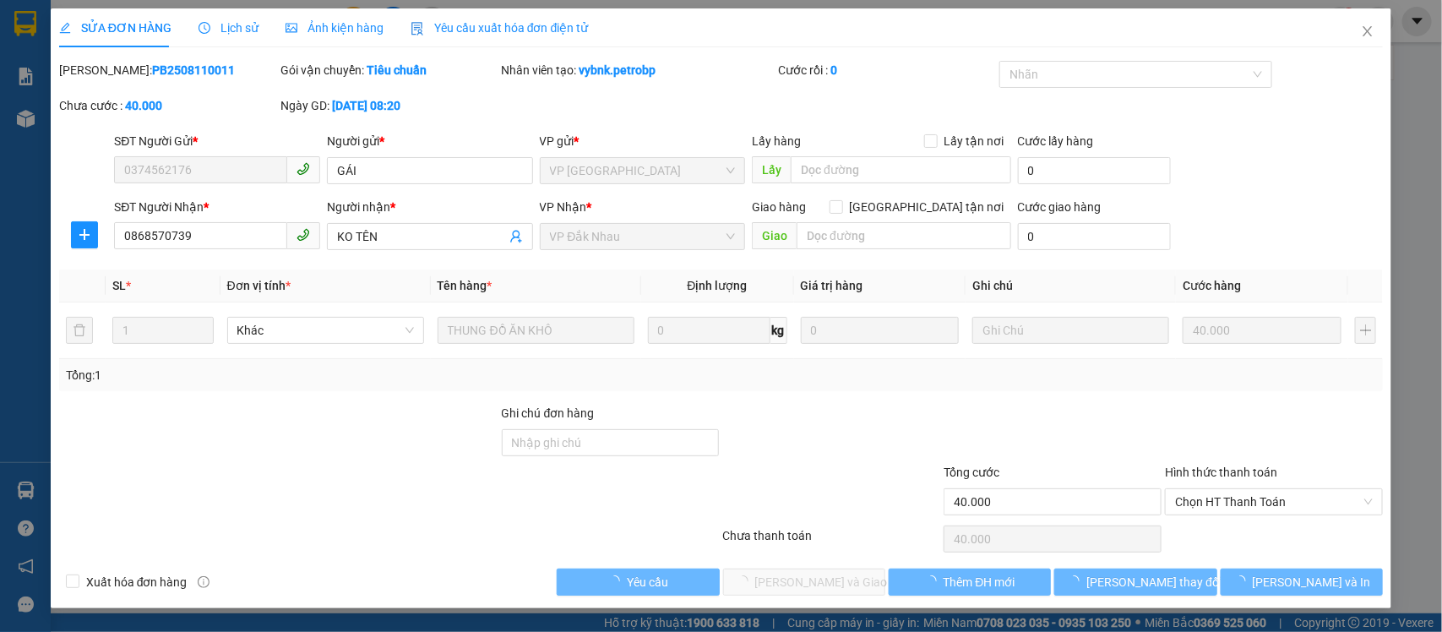
type input "40.000"
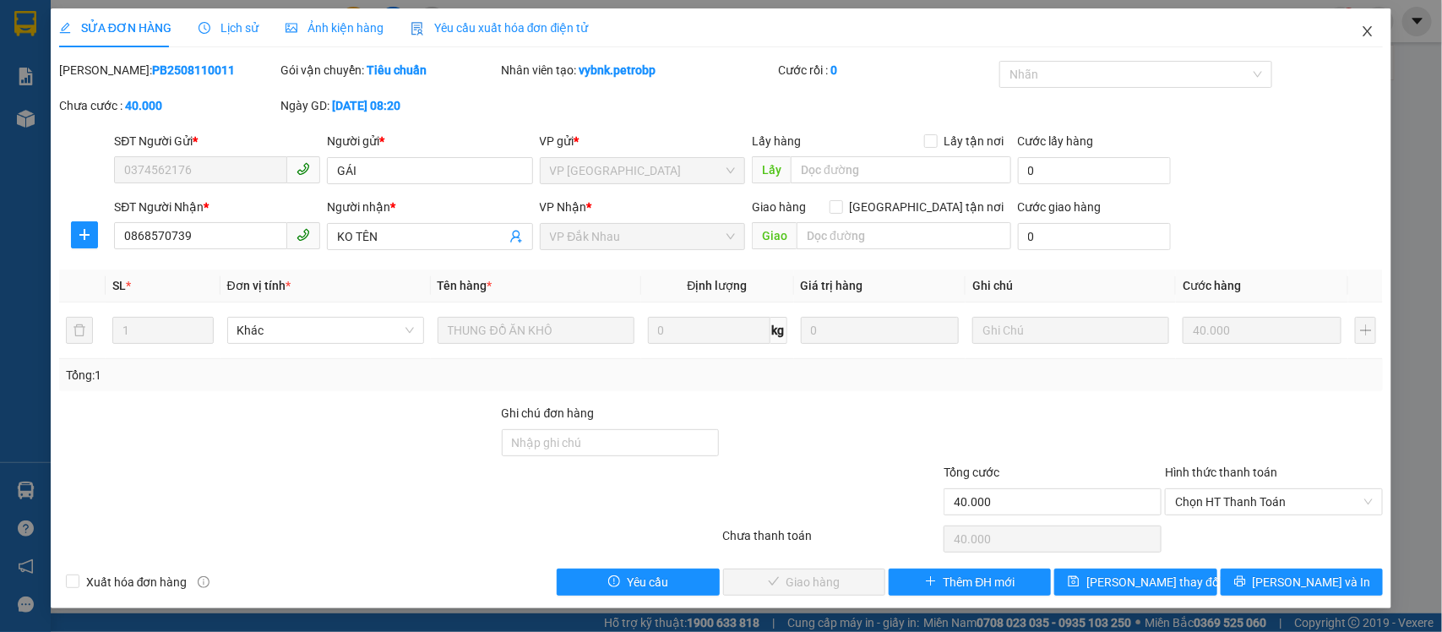
click at [1362, 30] on icon "close" at bounding box center [1368, 31] width 14 height 14
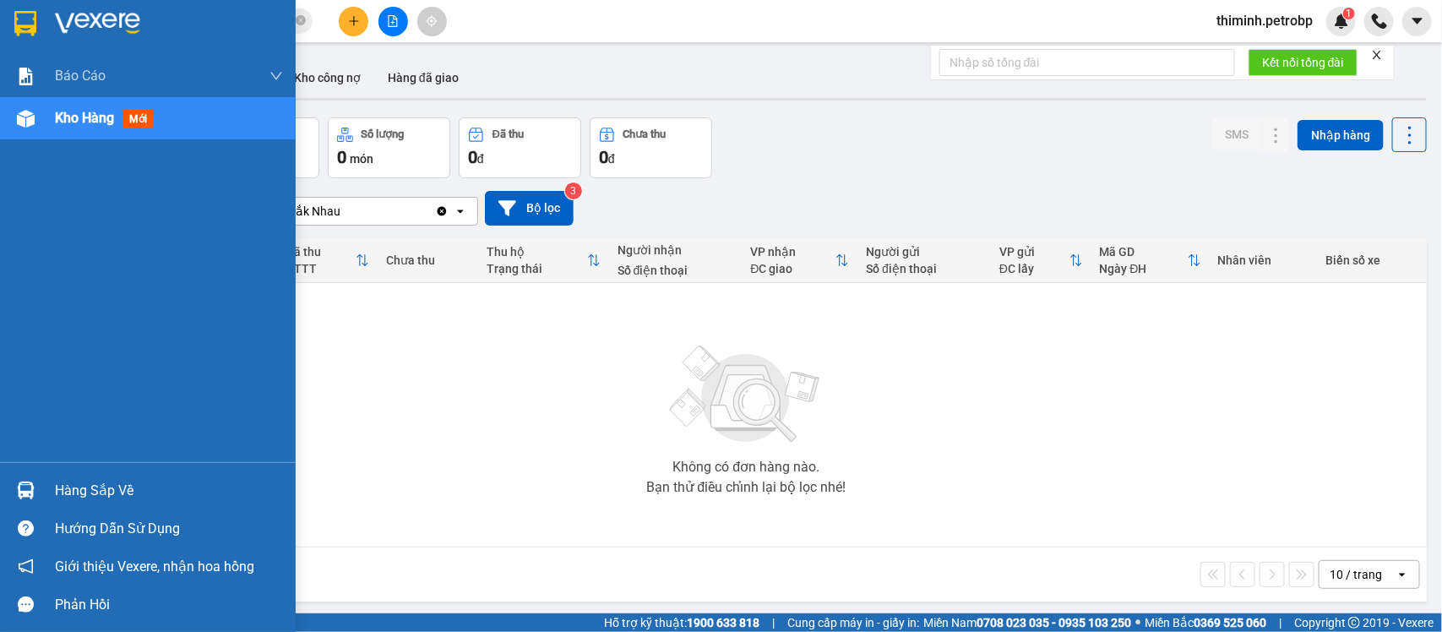
click at [17, 494] on img at bounding box center [26, 491] width 18 height 18
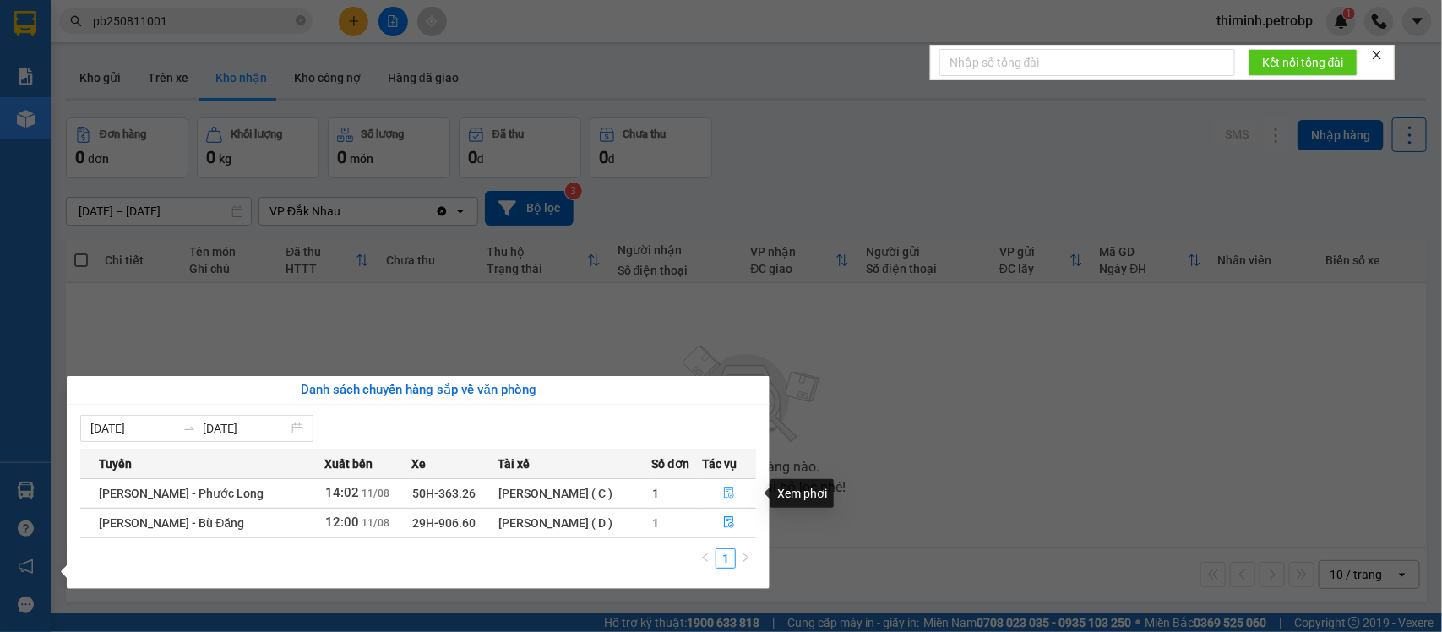
click at [732, 495] on icon "file-done" at bounding box center [729, 493] width 12 height 12
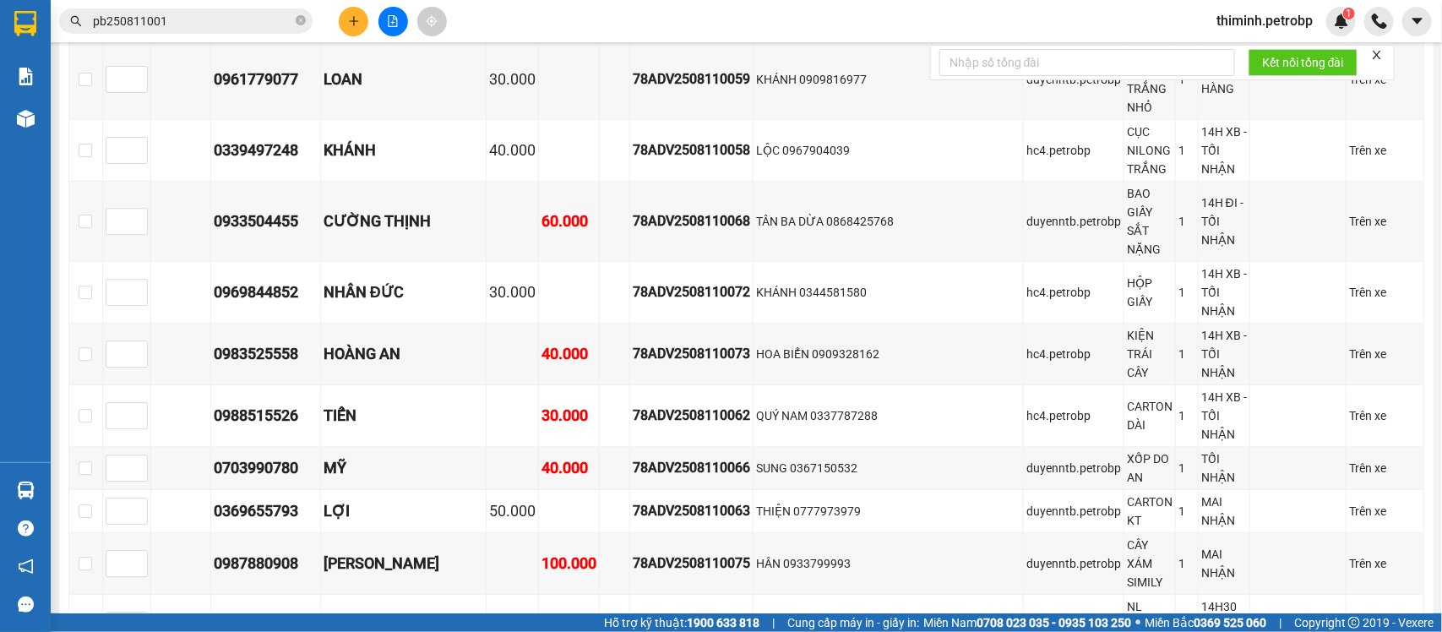
scroll to position [4963, 0]
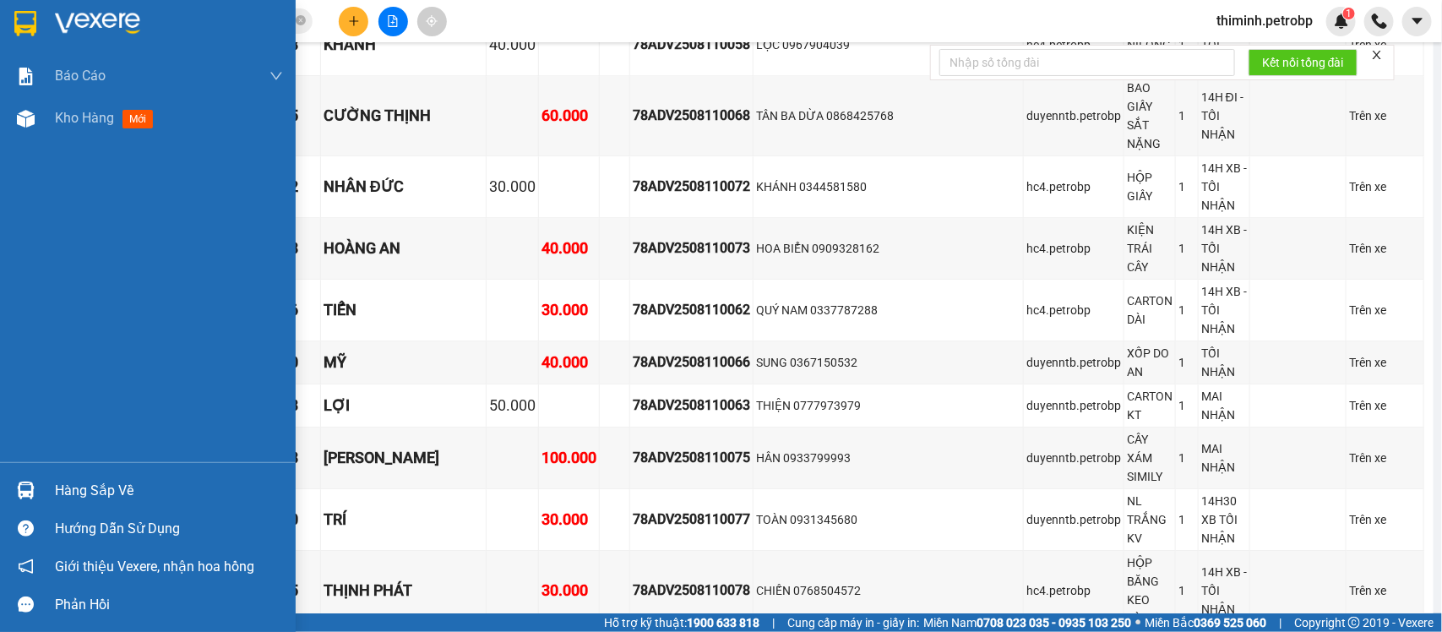
click at [39, 491] on div at bounding box center [26, 491] width 30 height 30
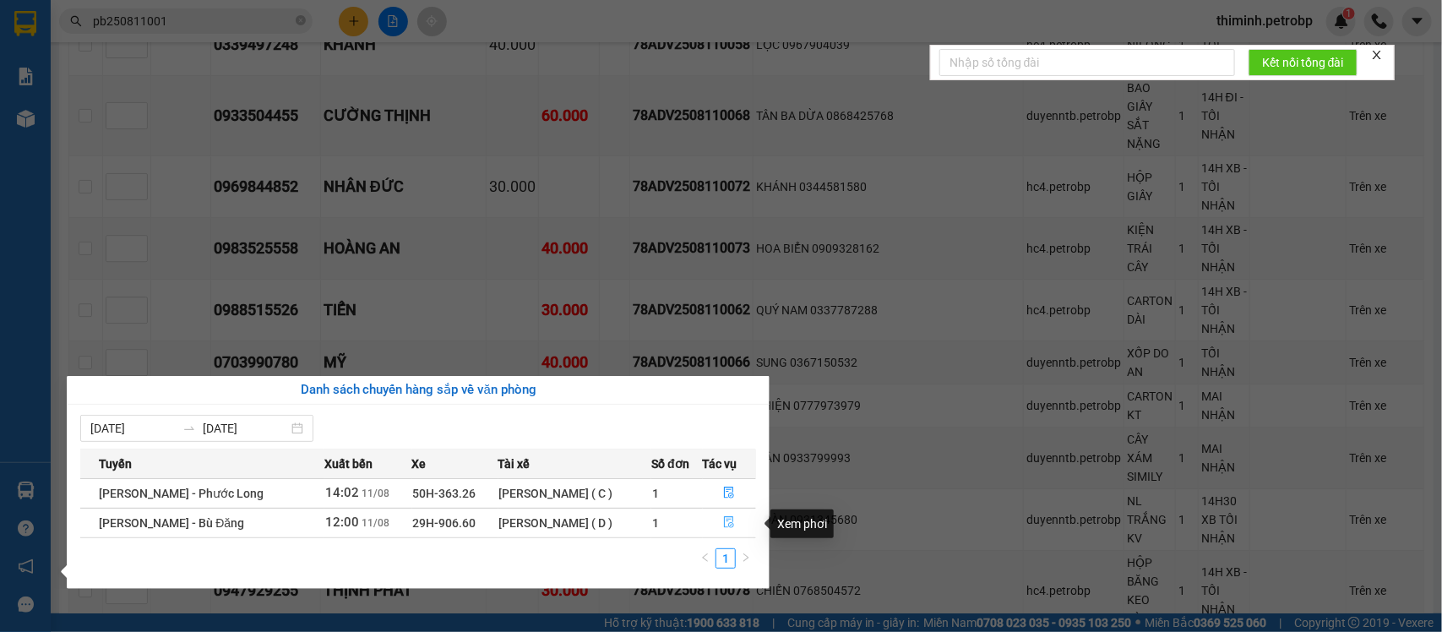
click at [723, 526] on icon "file-done" at bounding box center [729, 522] width 12 height 12
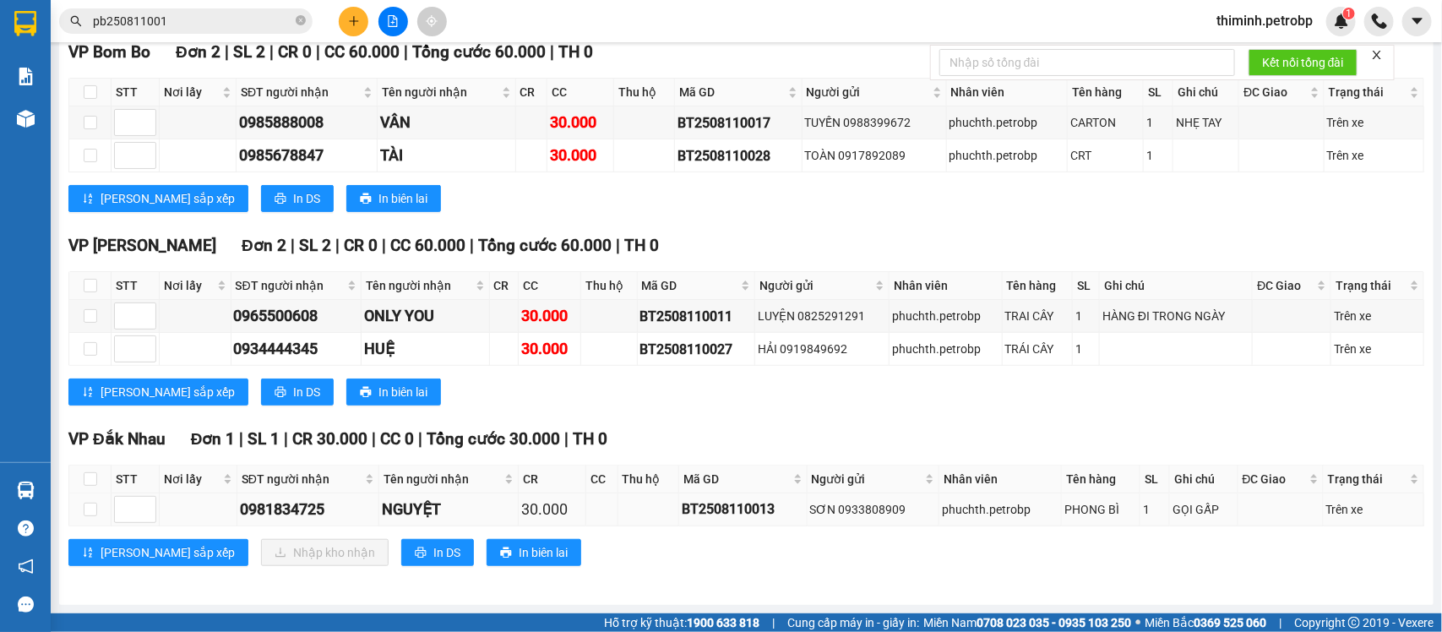
scroll to position [280, 0]
click at [226, 17] on input "pb250811001" at bounding box center [192, 21] width 199 height 19
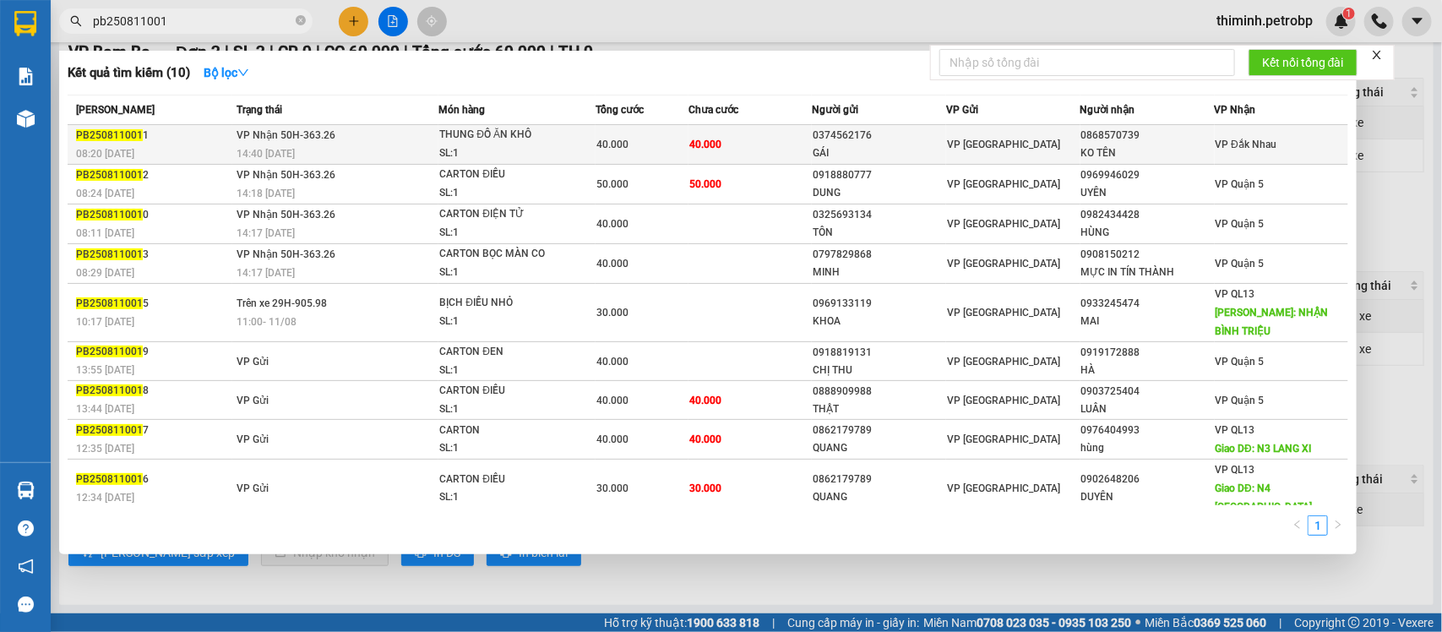
click at [1228, 129] on td "VP Đắk Nhau" at bounding box center [1282, 145] width 134 height 40
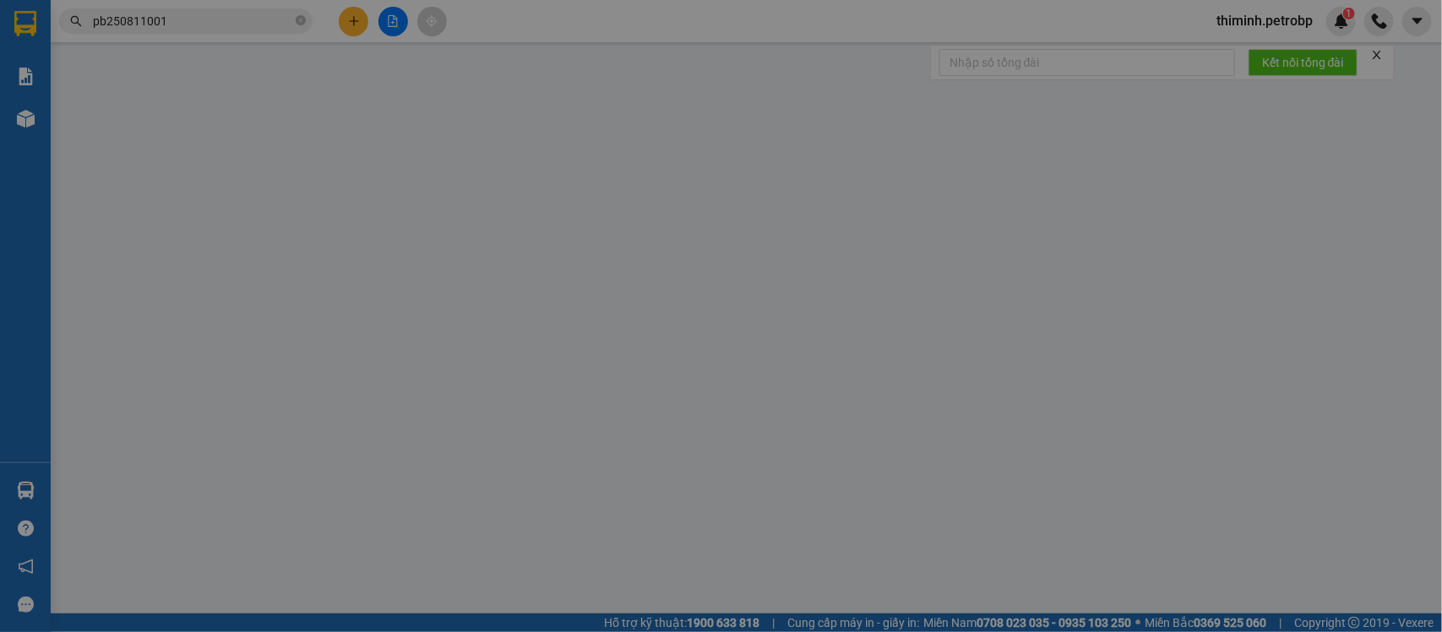
type input "0374562176"
type input "GÁI"
type input "0868570739"
type input "KO TÊN"
type input "40.000"
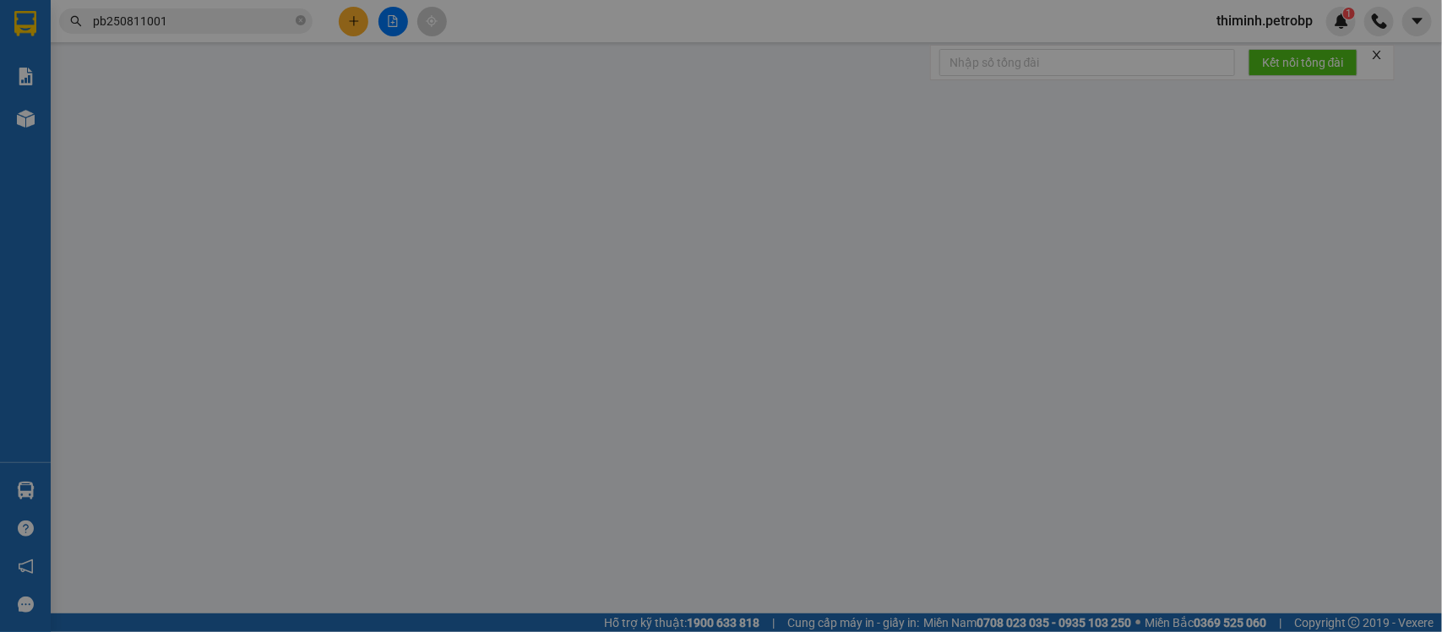
type input "40.000"
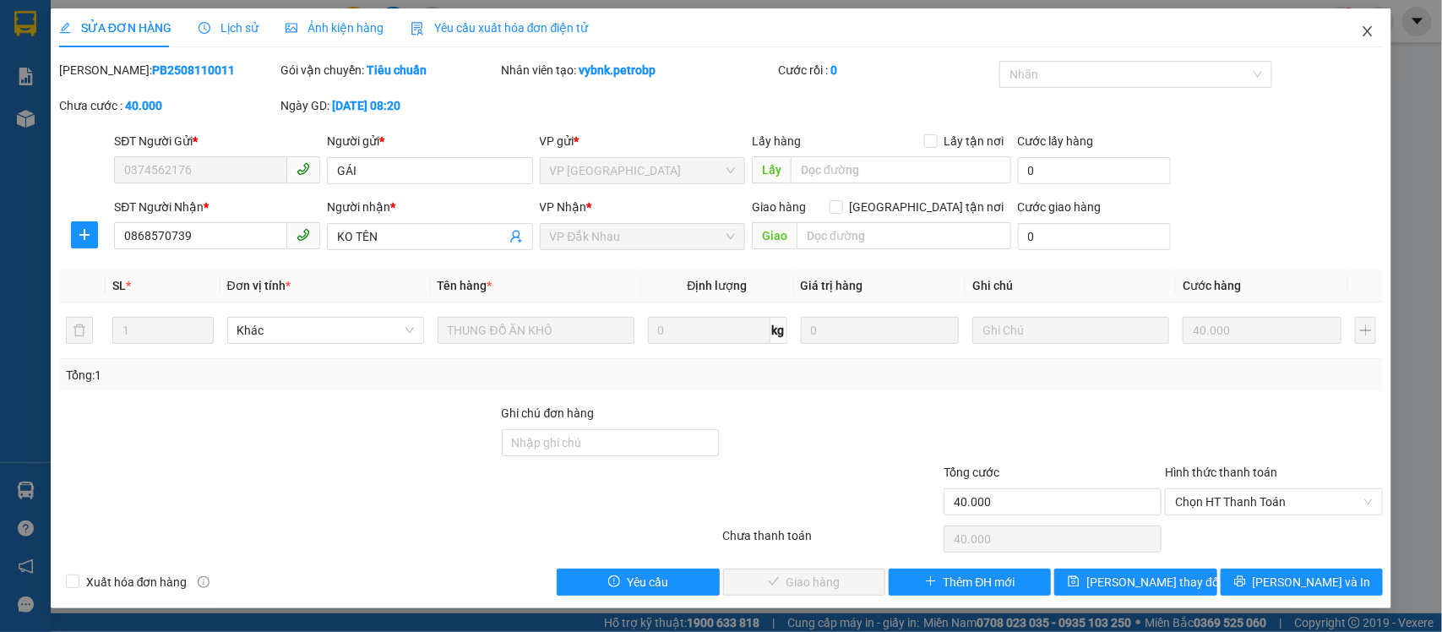
click at [1360, 32] on span "Close" at bounding box center [1367, 31] width 47 height 47
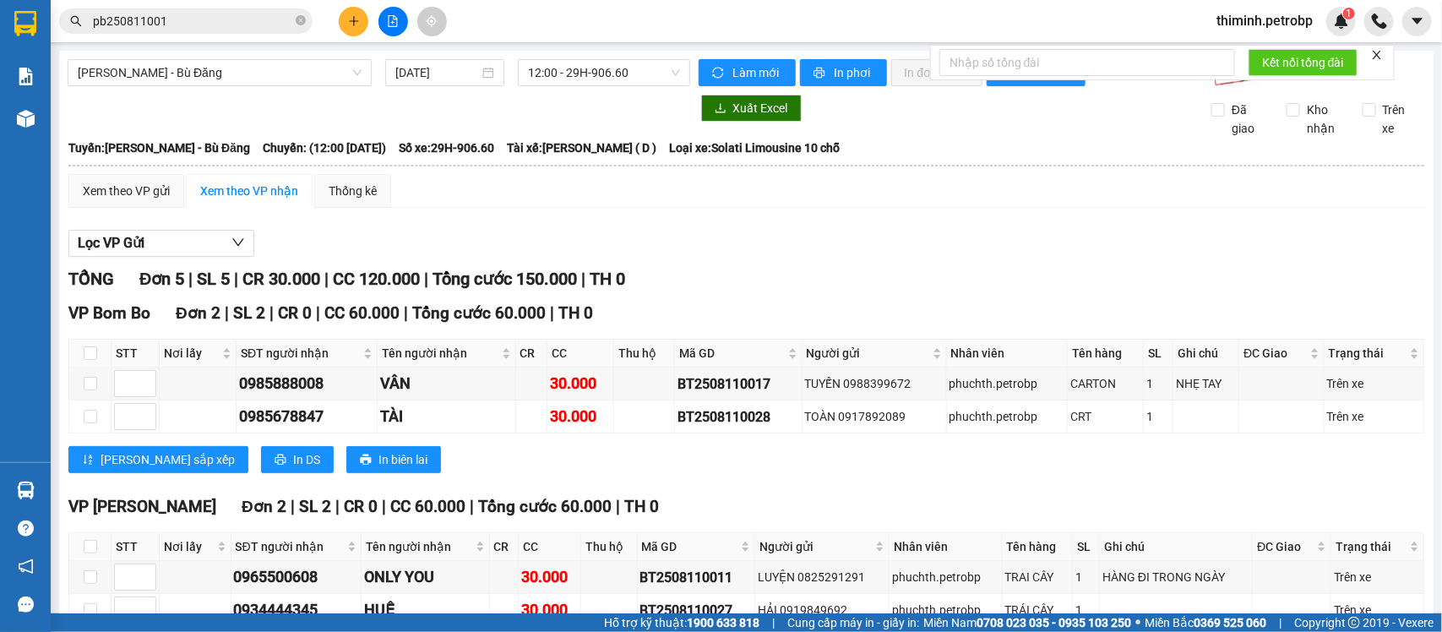
click at [214, 15] on input "pb250811001" at bounding box center [192, 21] width 199 height 19
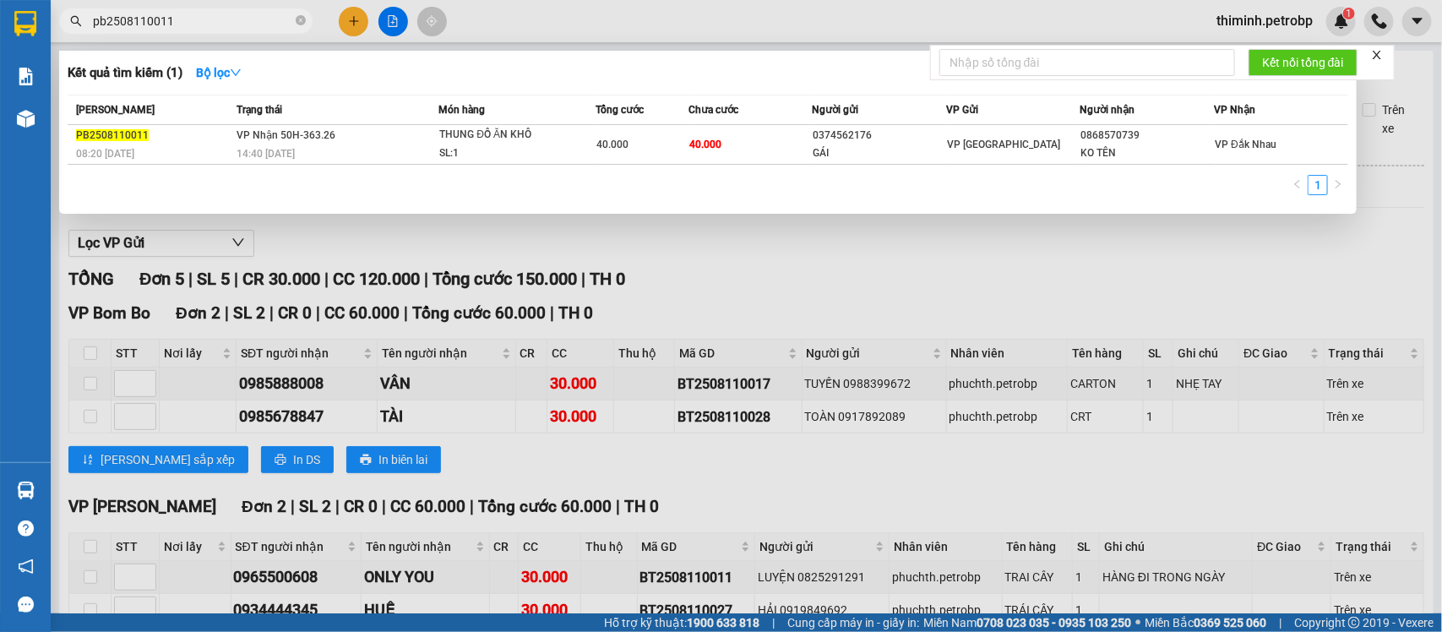
type input "pb2508110011"
click at [719, 290] on div at bounding box center [721, 316] width 1442 height 632
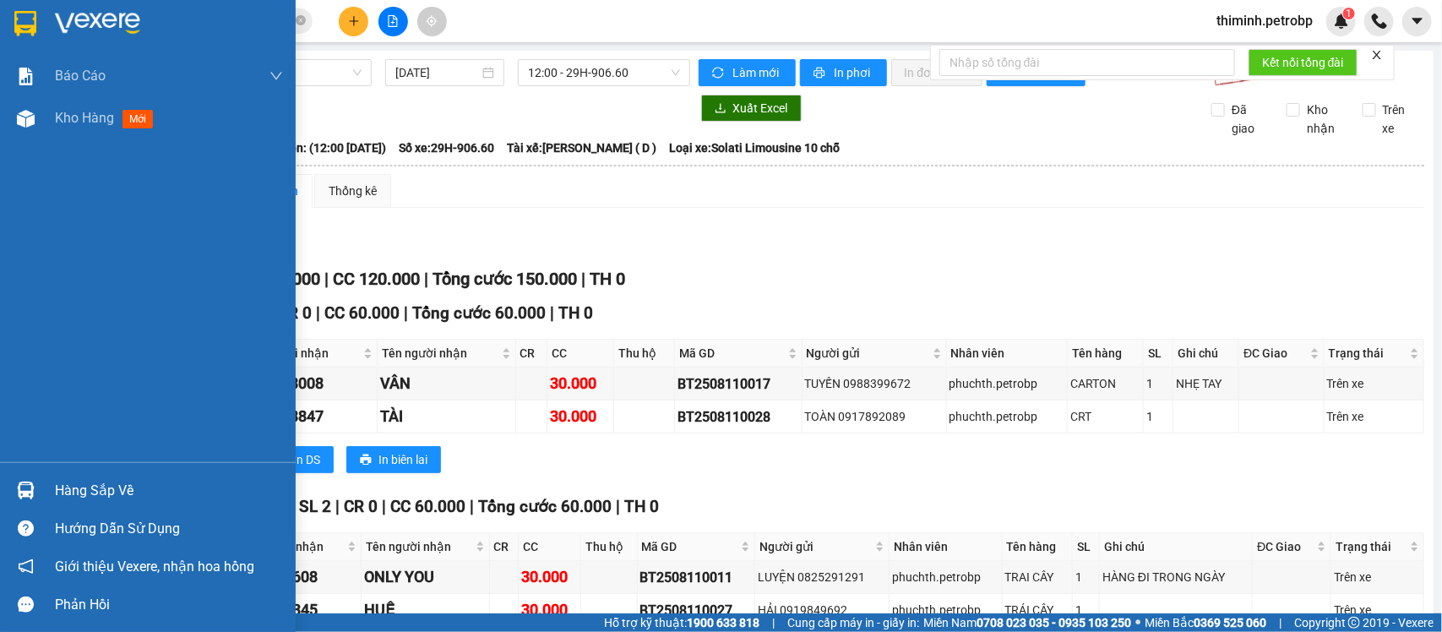
click at [73, 487] on div "Hàng sắp về" at bounding box center [169, 490] width 228 height 25
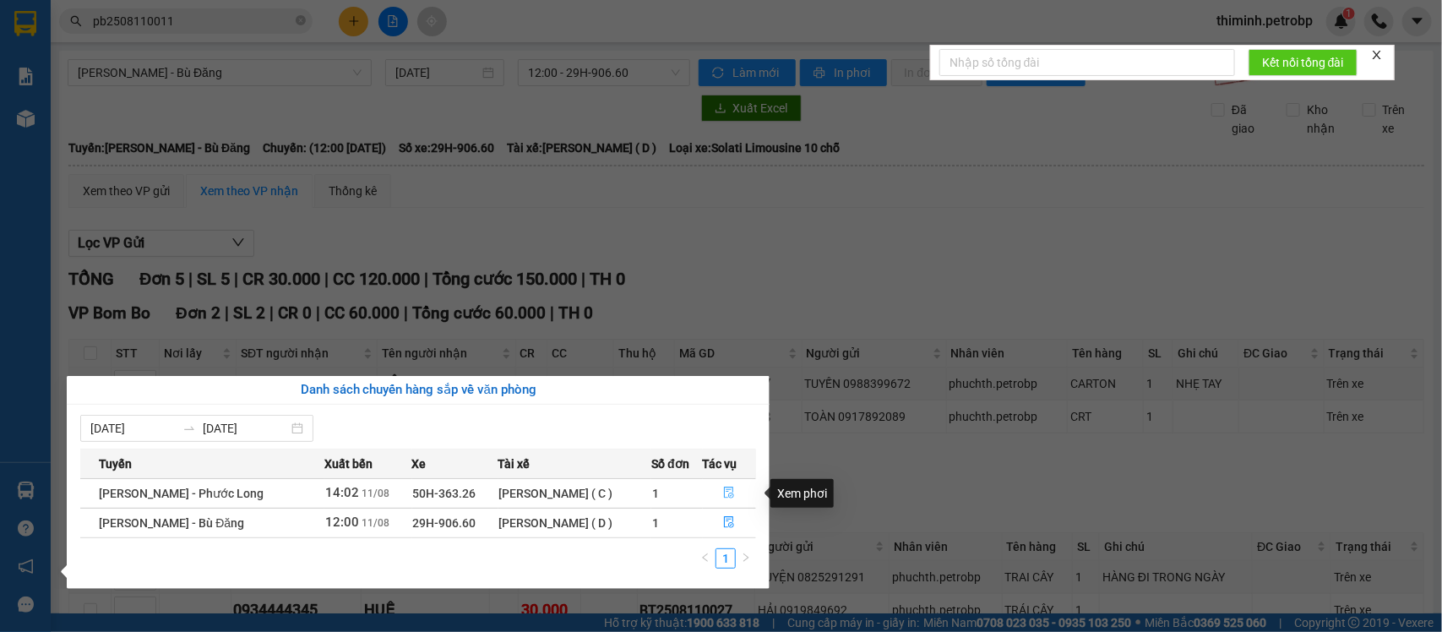
click at [727, 488] on icon "file-done" at bounding box center [730, 493] width 10 height 12
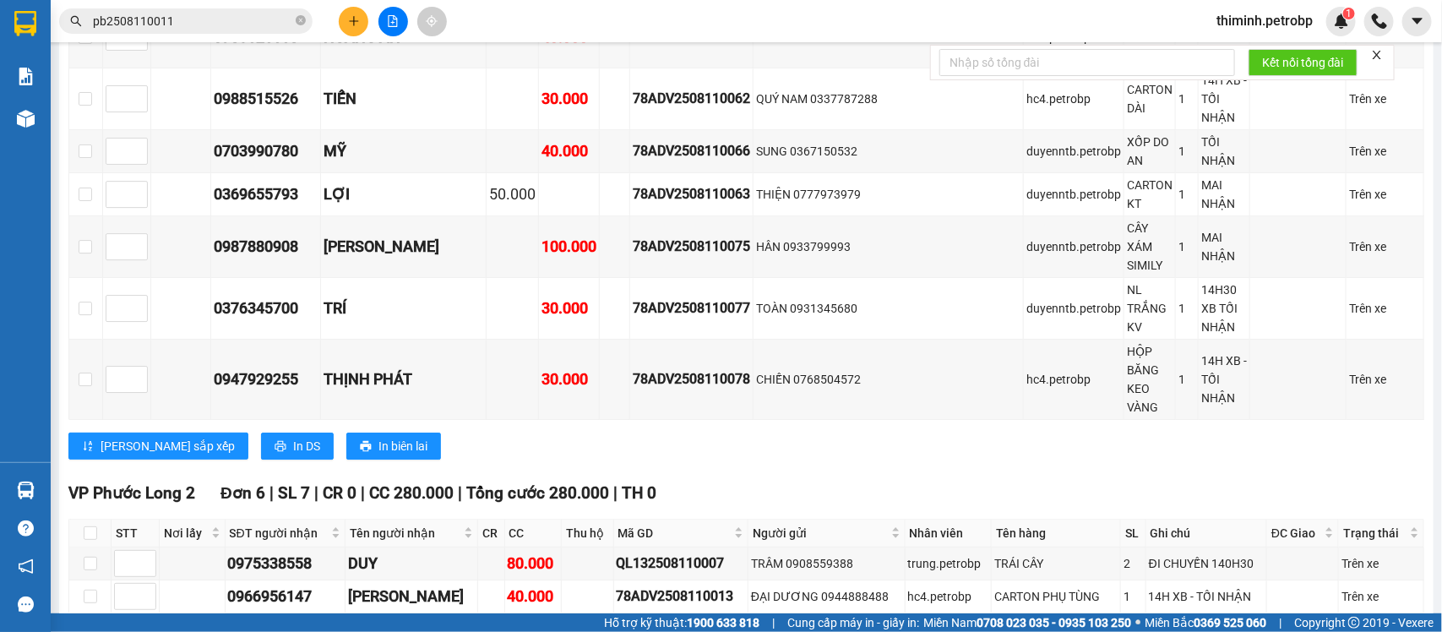
scroll to position [5278, 0]
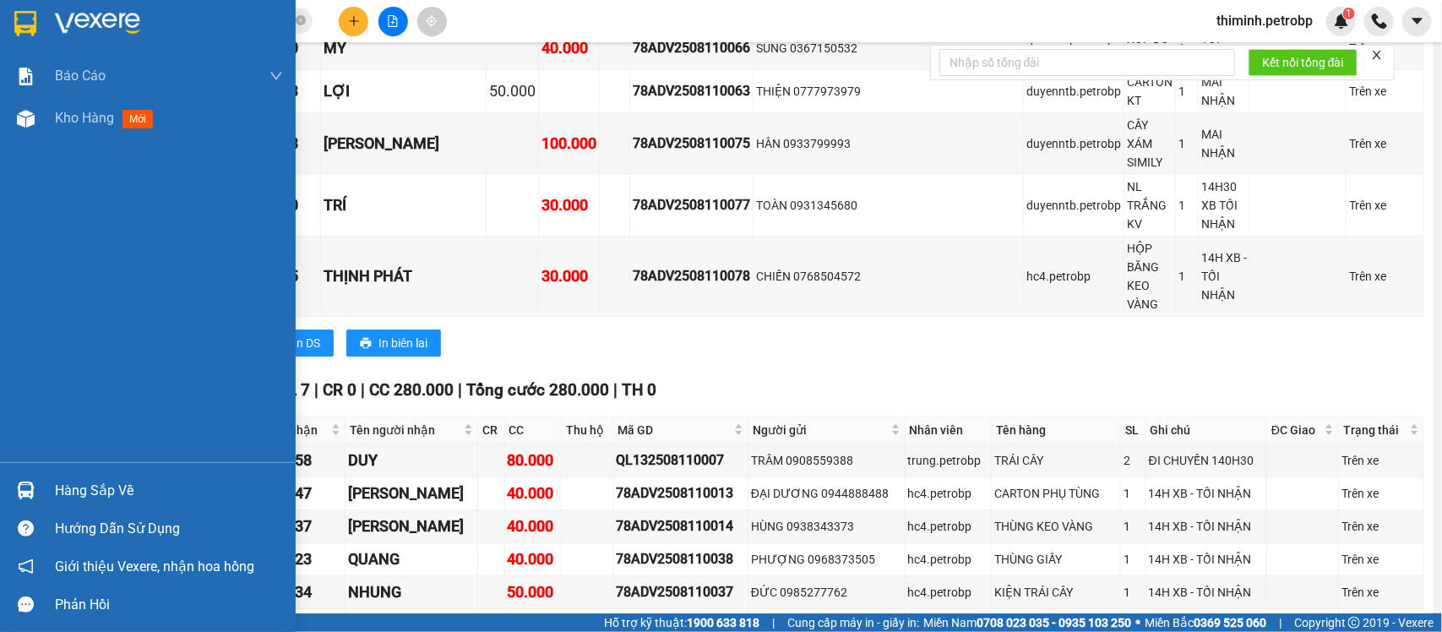
click at [106, 476] on div "Hàng sắp về" at bounding box center [148, 490] width 296 height 38
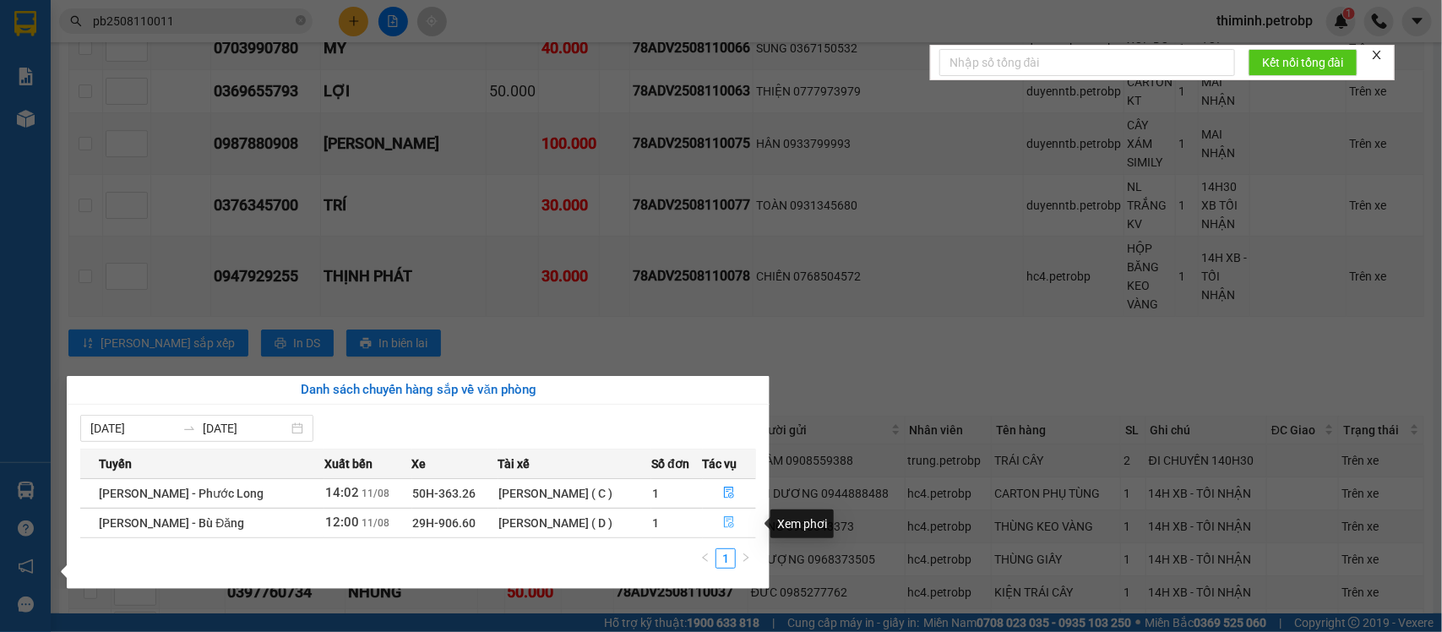
click at [720, 515] on button "button" at bounding box center [730, 522] width 52 height 27
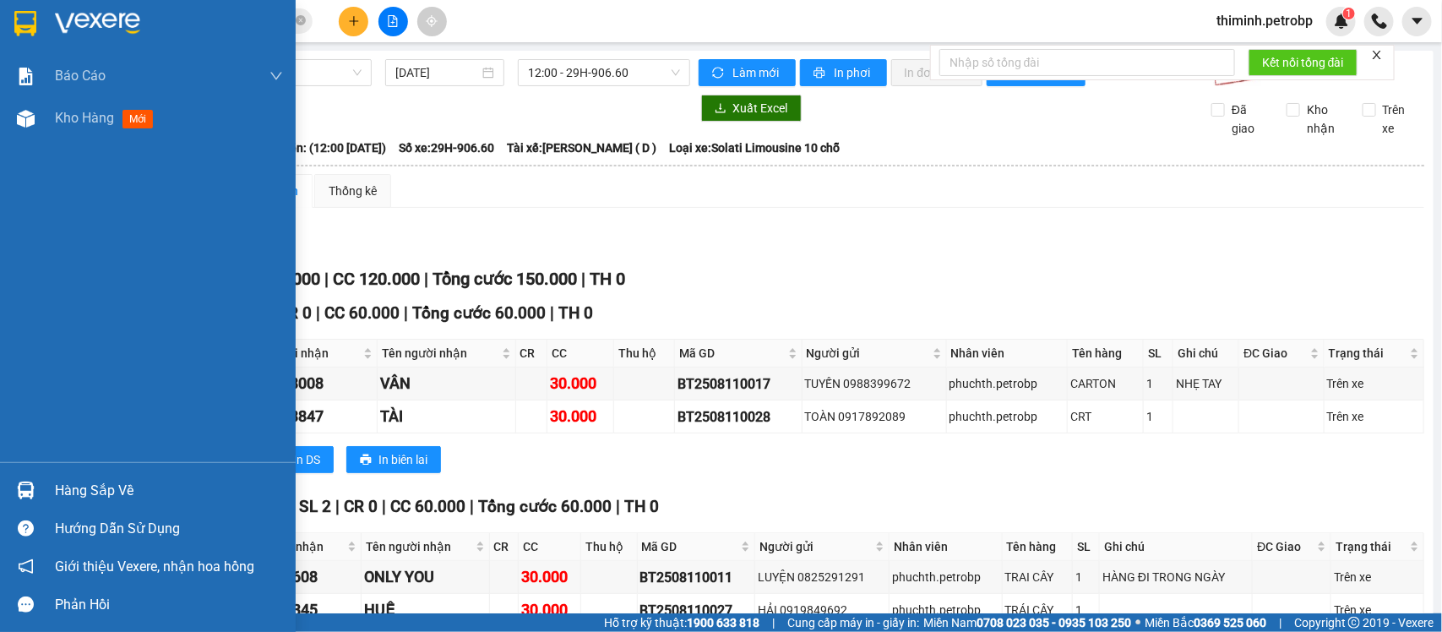
click at [57, 488] on div "Hàng sắp về" at bounding box center [169, 490] width 228 height 25
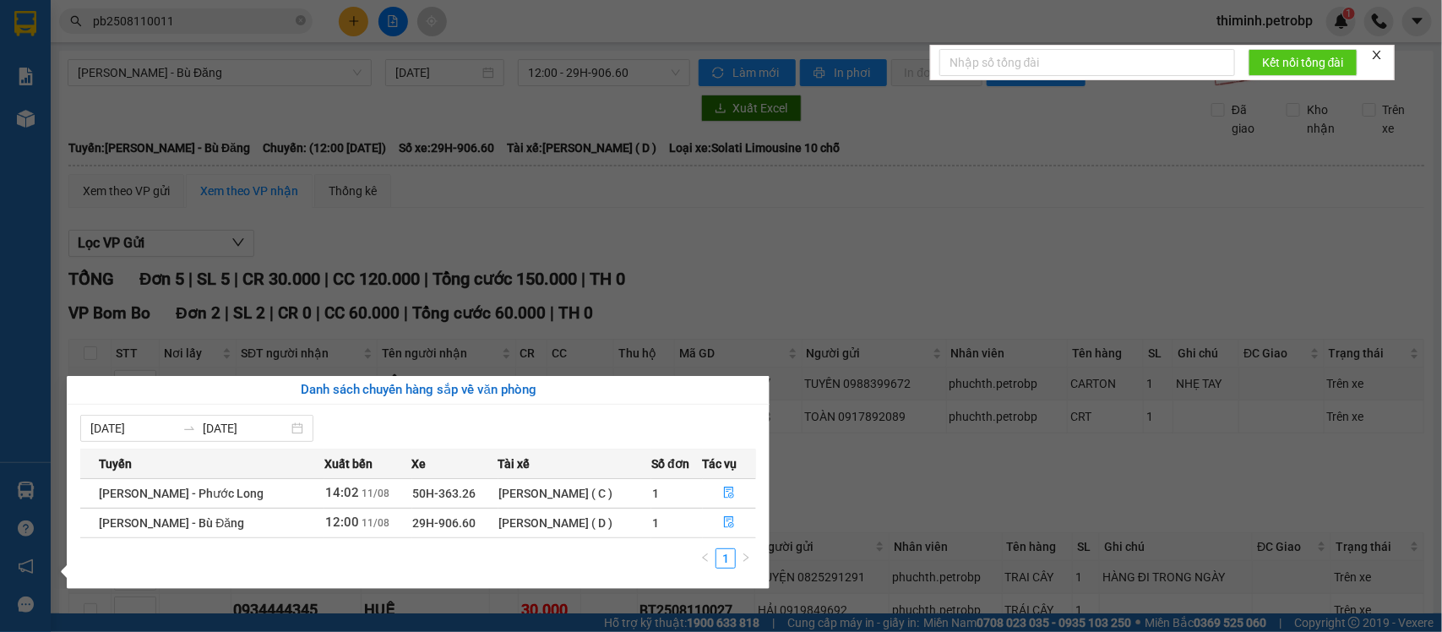
click at [994, 455] on section "Kết quả tìm kiếm ( 1 ) Bộ lọc Mã ĐH Trạng thái Món hàng Tổng cước Chưa cước Ngư…" at bounding box center [721, 316] width 1442 height 632
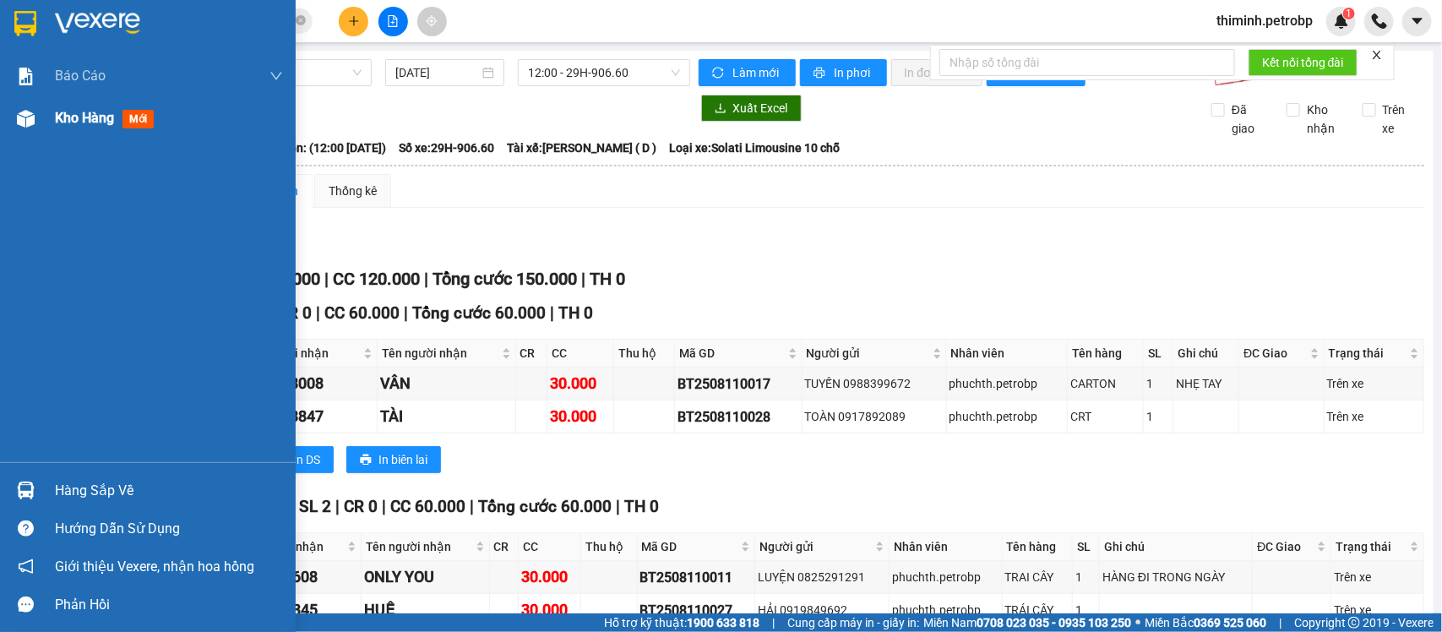
click at [55, 122] on span "Kho hàng" at bounding box center [84, 118] width 59 height 16
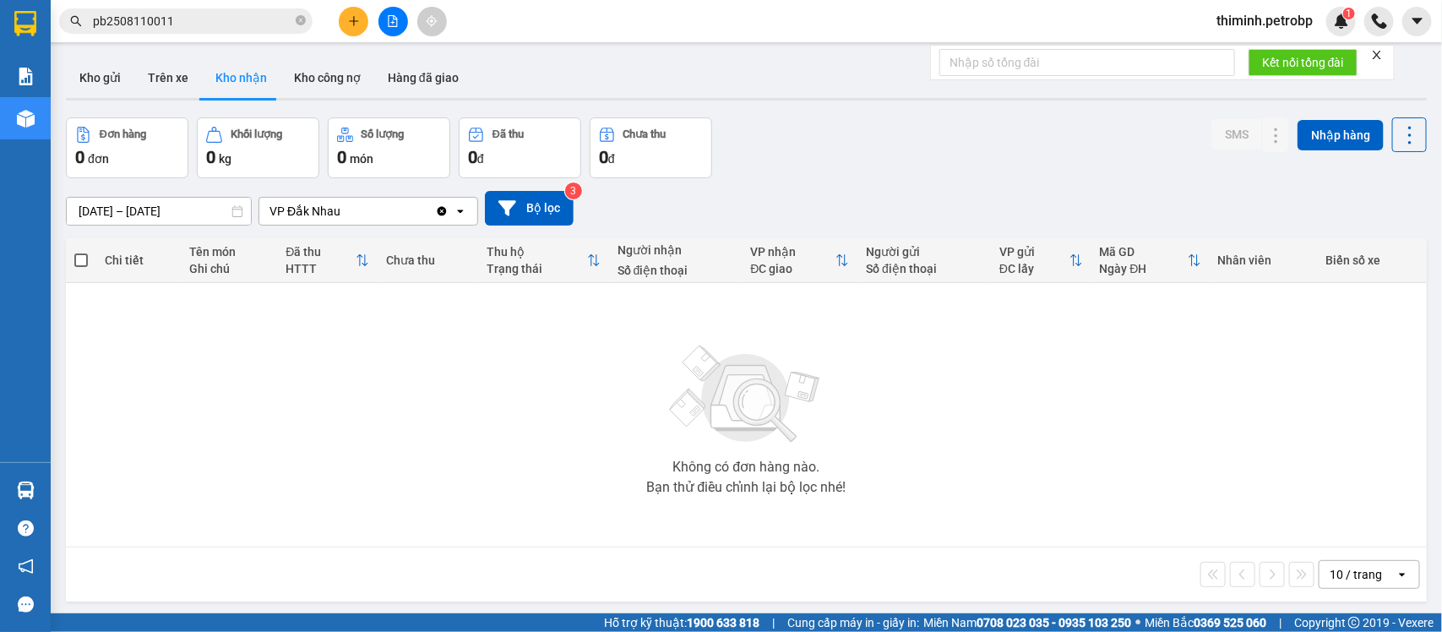
click at [209, 26] on input "pb2508110011" at bounding box center [192, 21] width 199 height 19
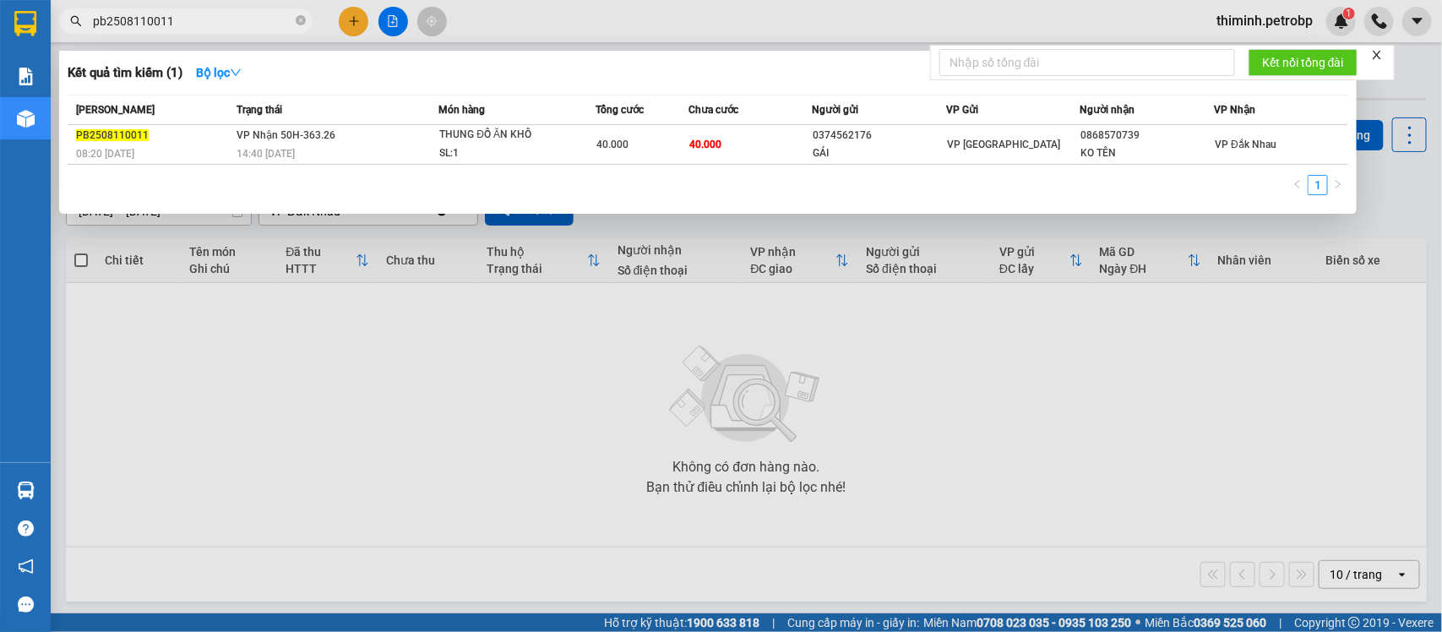
drag, startPoint x: 365, startPoint y: 400, endPoint x: 40, endPoint y: 418, distance: 325.8
click at [318, 424] on div at bounding box center [721, 316] width 1442 height 632
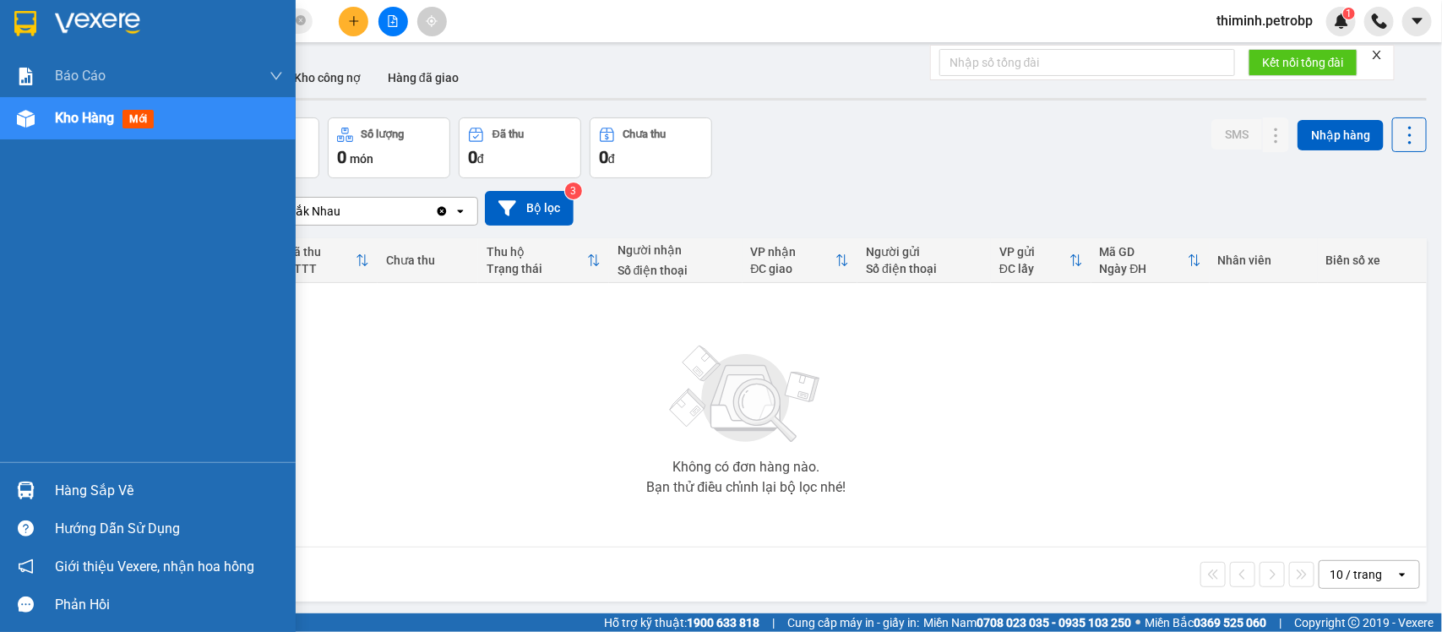
click at [38, 482] on div at bounding box center [26, 491] width 30 height 30
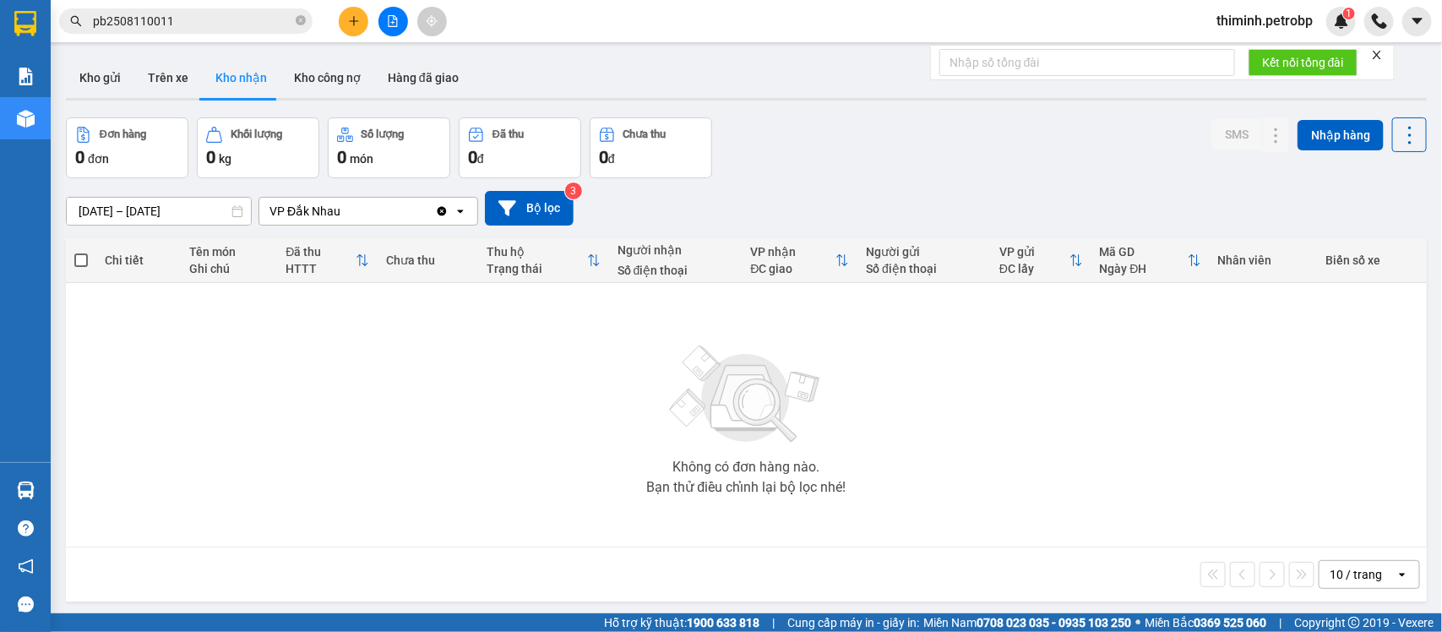
click at [928, 431] on section "Kết quả tìm kiếm ( 1 ) Bộ lọc Mã ĐH Trạng thái Món hàng Tổng cước Chưa cước Ngư…" at bounding box center [721, 316] width 1442 height 632
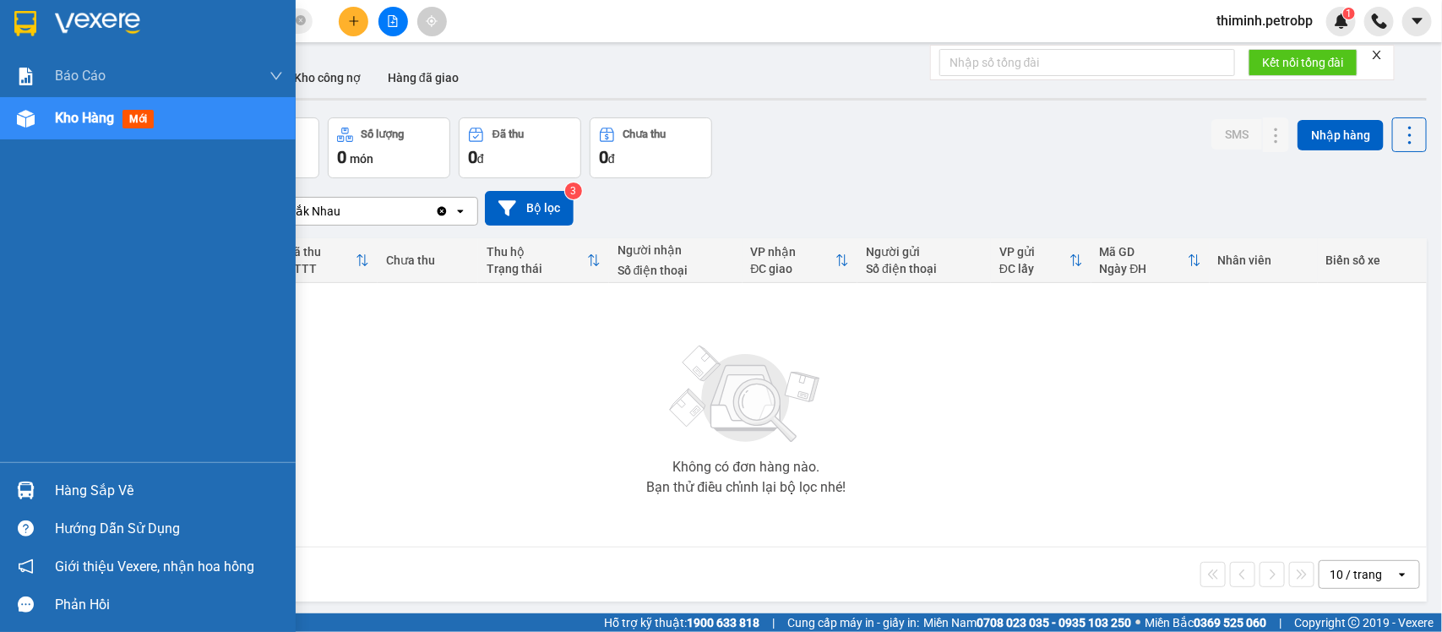
click at [42, 496] on div "Hàng sắp về" at bounding box center [148, 490] width 296 height 38
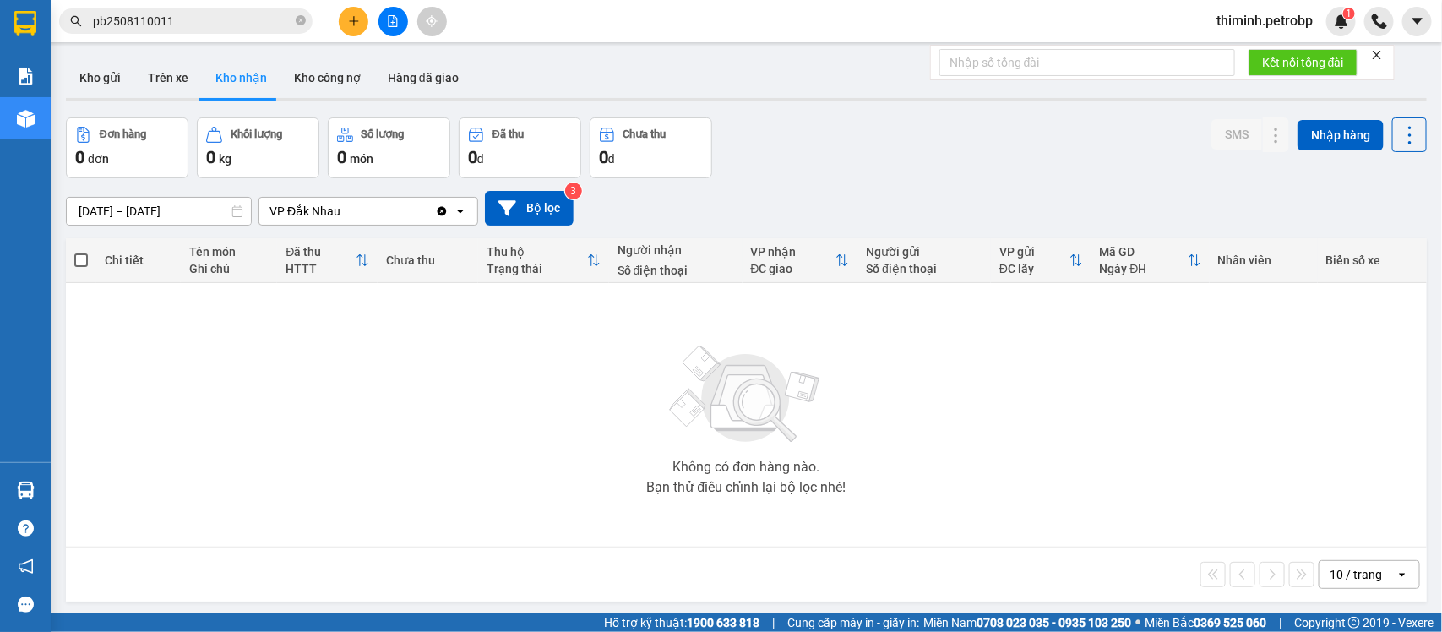
click at [824, 543] on section "Kết quả tìm kiếm ( 1 ) Bộ lọc Mã ĐH Trạng thái Món hàng Tổng cước Chưa cước Ngư…" at bounding box center [721, 316] width 1442 height 632
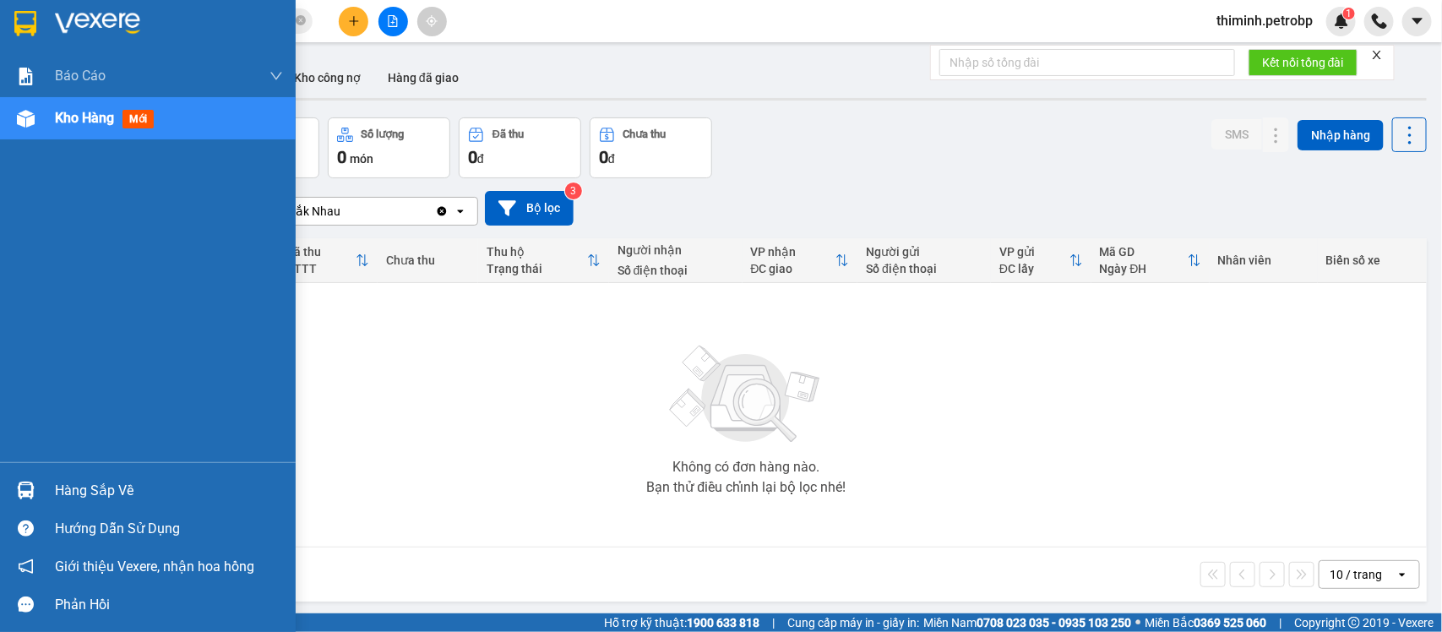
click at [87, 484] on div "Hàng sắp về" at bounding box center [169, 490] width 228 height 25
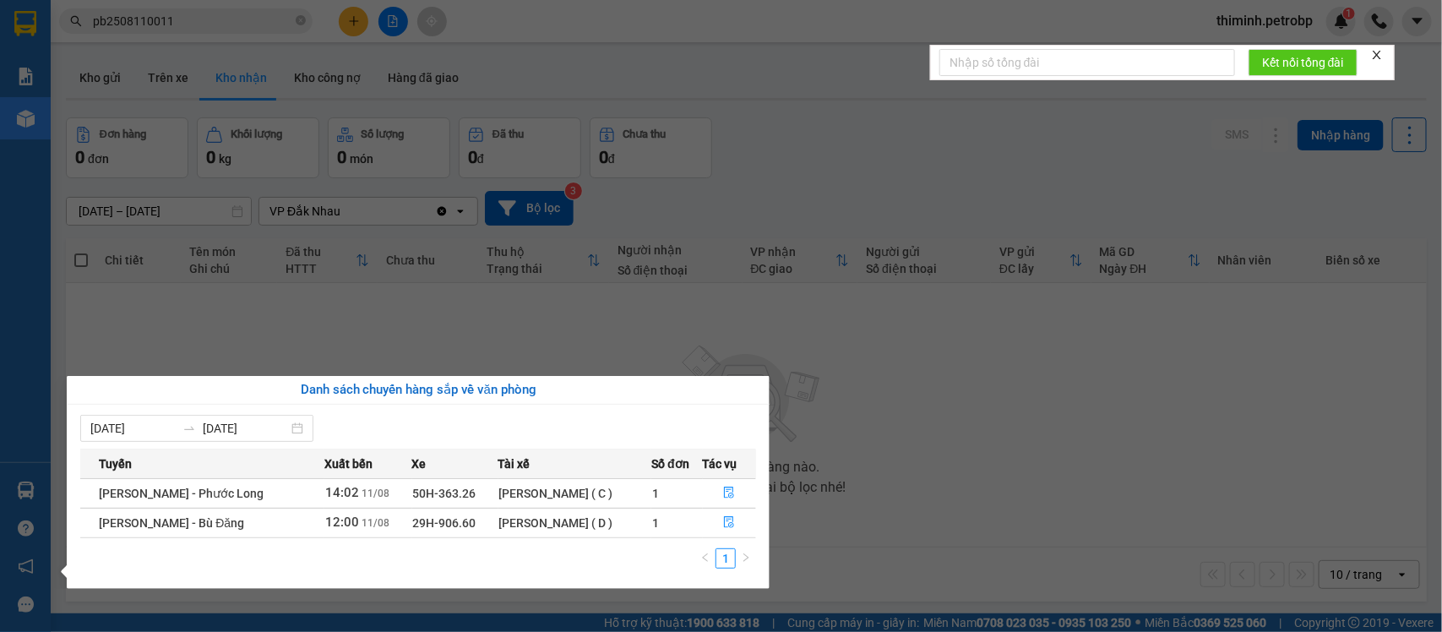
click at [947, 394] on section "Kết quả tìm kiếm ( 1 ) Bộ lọc Mã ĐH Trạng thái Món hàng Tổng cước Chưa cước Ngư…" at bounding box center [721, 316] width 1442 height 632
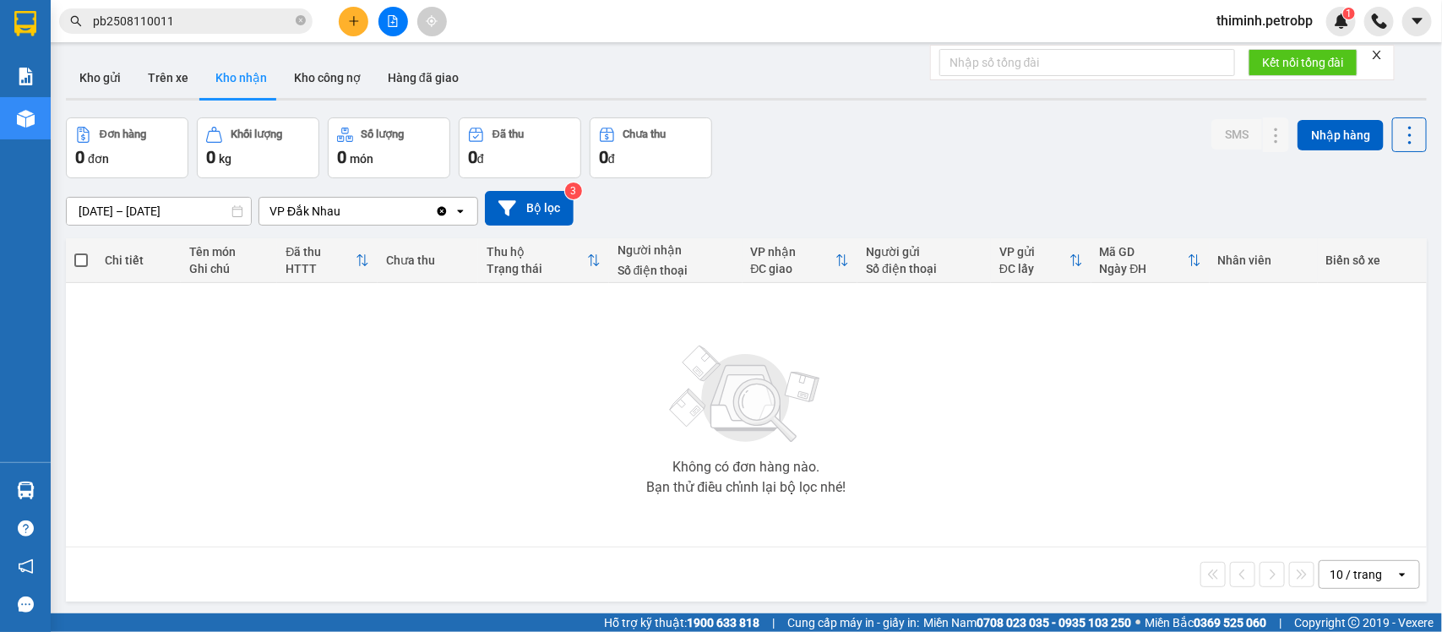
click at [250, 85] on button "Kho nhận" at bounding box center [241, 77] width 79 height 41
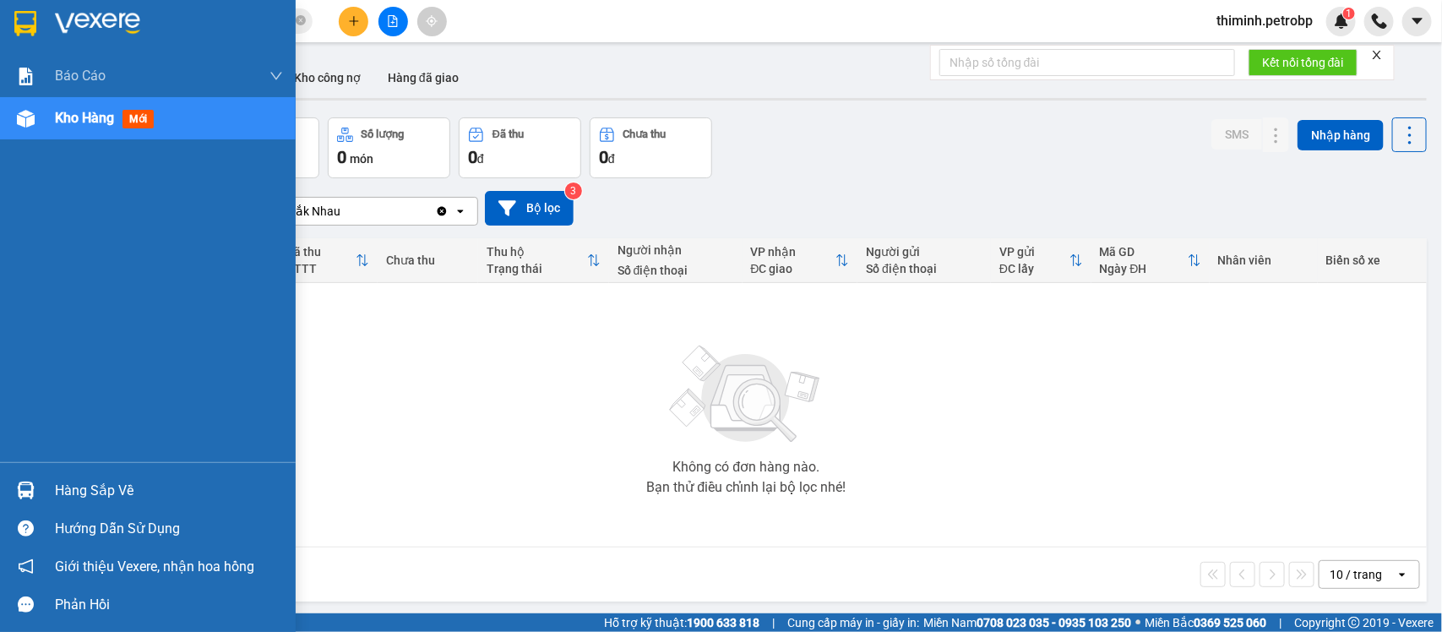
click at [90, 486] on div "Hàng sắp về" at bounding box center [169, 490] width 228 height 25
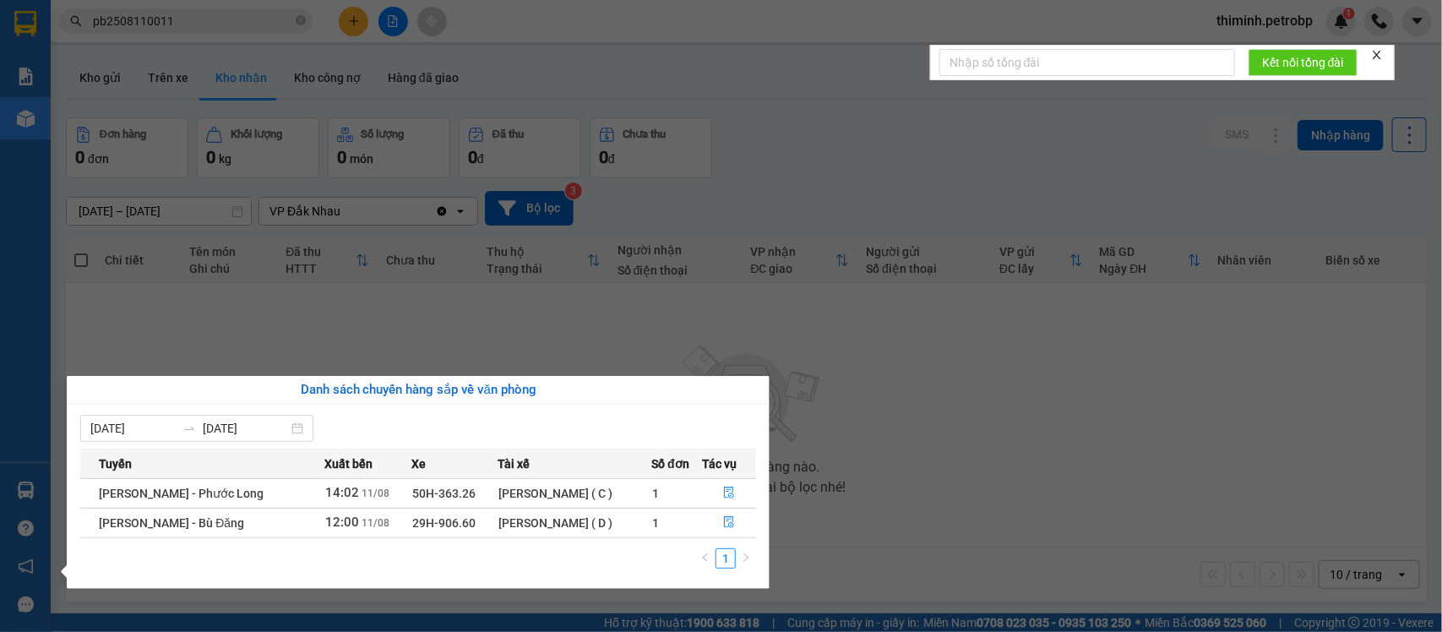
click at [906, 471] on section "Kết quả tìm kiếm ( 1 ) Bộ lọc Mã ĐH Trạng thái Món hàng Tổng cước Chưa cước Ngư…" at bounding box center [721, 316] width 1442 height 632
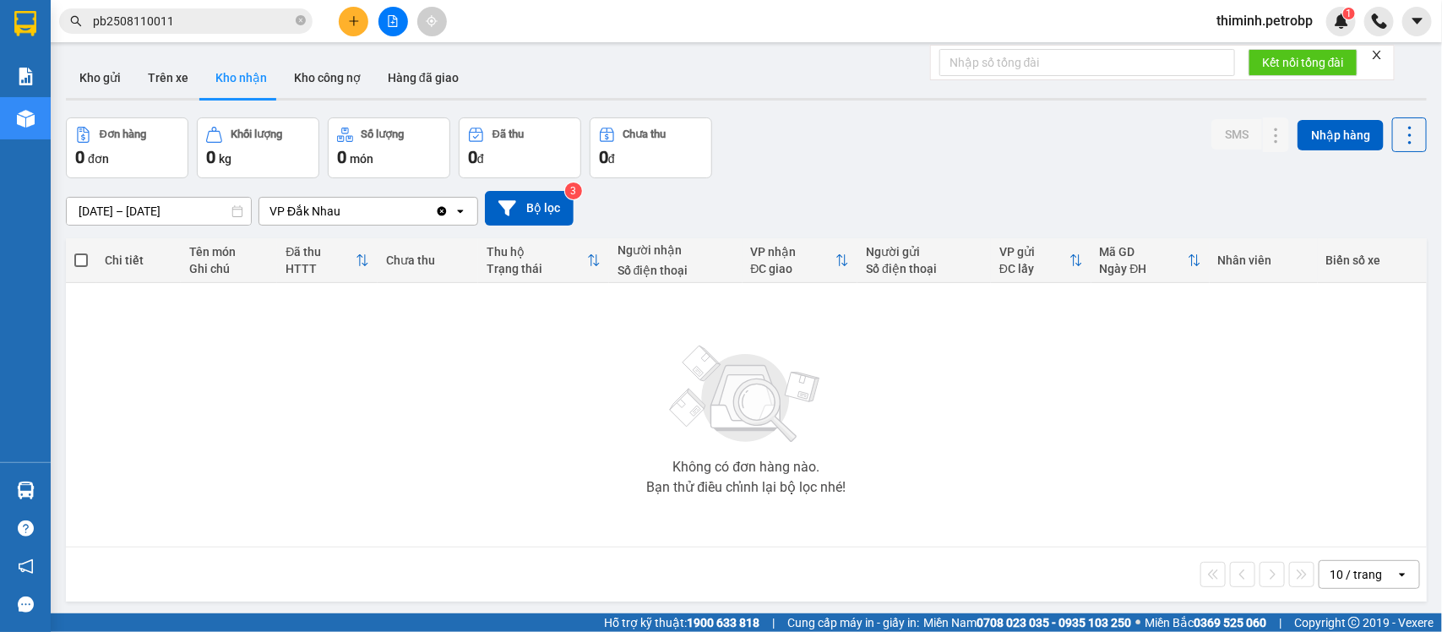
click at [245, 15] on input "pb2508110011" at bounding box center [192, 21] width 199 height 19
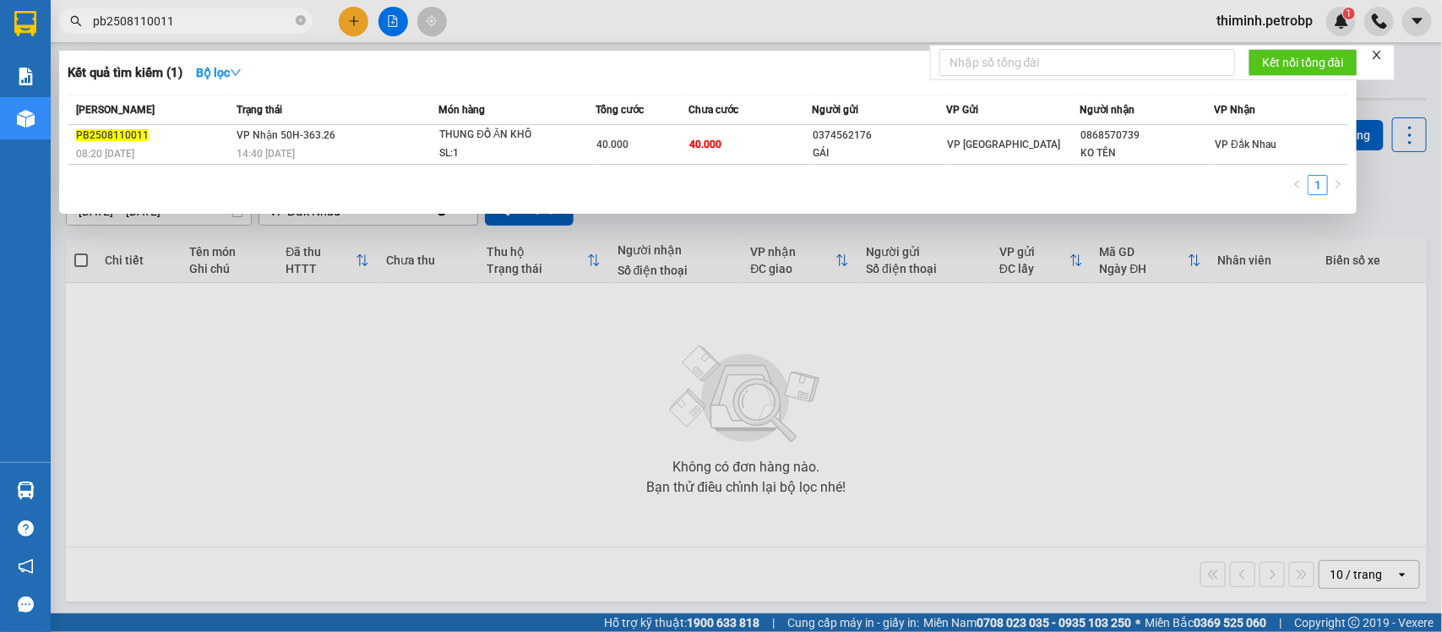
click at [1238, 19] on div at bounding box center [721, 316] width 1442 height 632
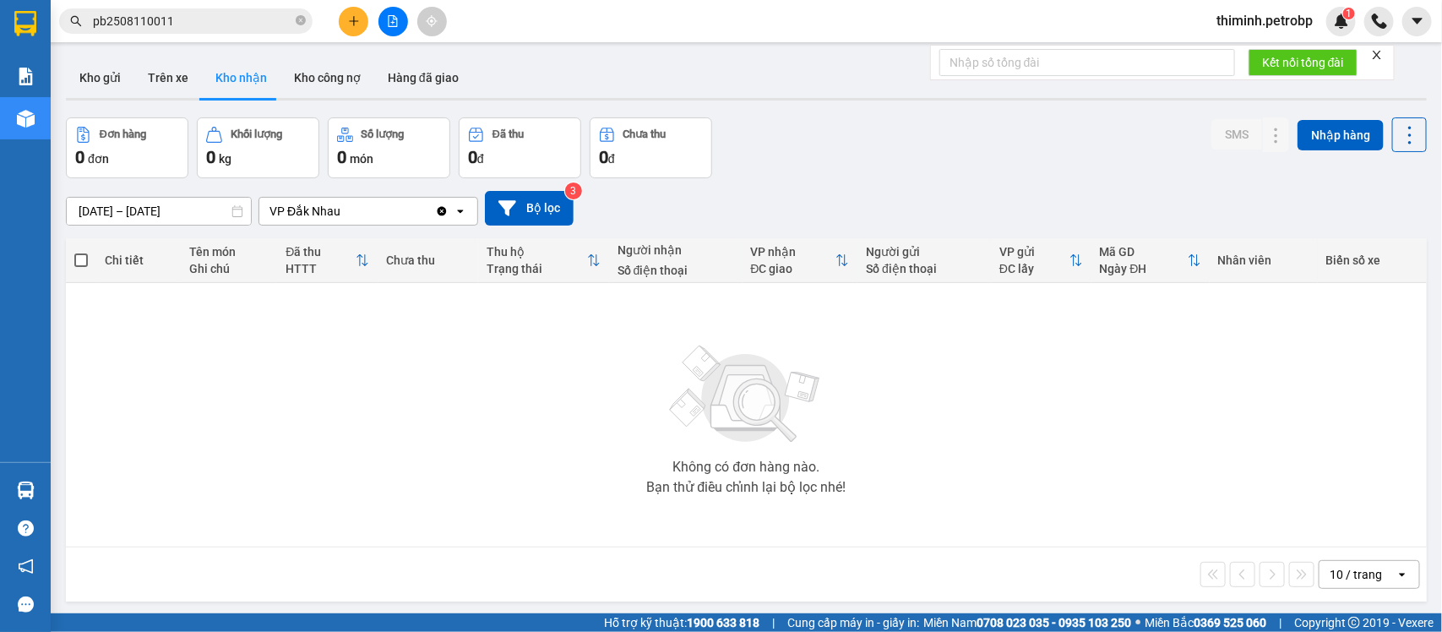
click at [1295, 19] on span "thiminh.petrobp" at bounding box center [1264, 20] width 123 height 21
click at [1253, 57] on span "Đăng xuất" at bounding box center [1272, 52] width 90 height 19
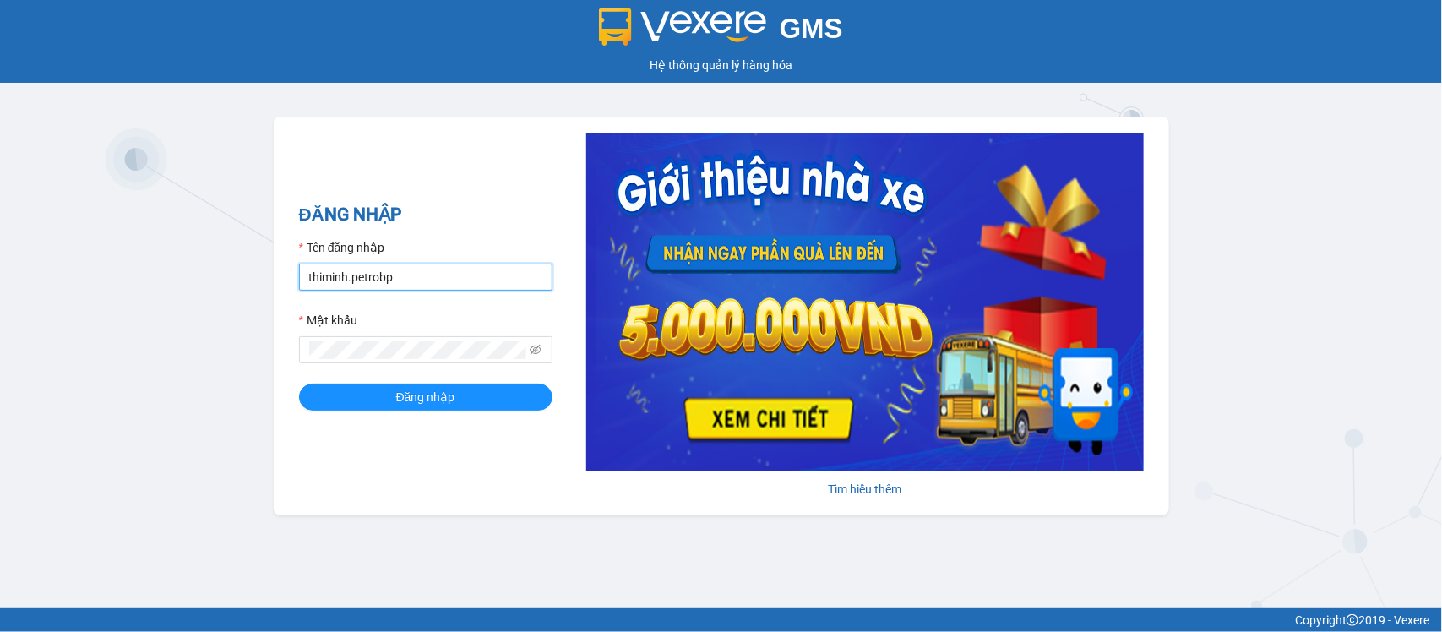
drag, startPoint x: 406, startPoint y: 283, endPoint x: 399, endPoint y: 289, distance: 9.0
click at [406, 283] on input "thiminh.petrobp" at bounding box center [425, 277] width 253 height 27
type input "lydt.petrobp"
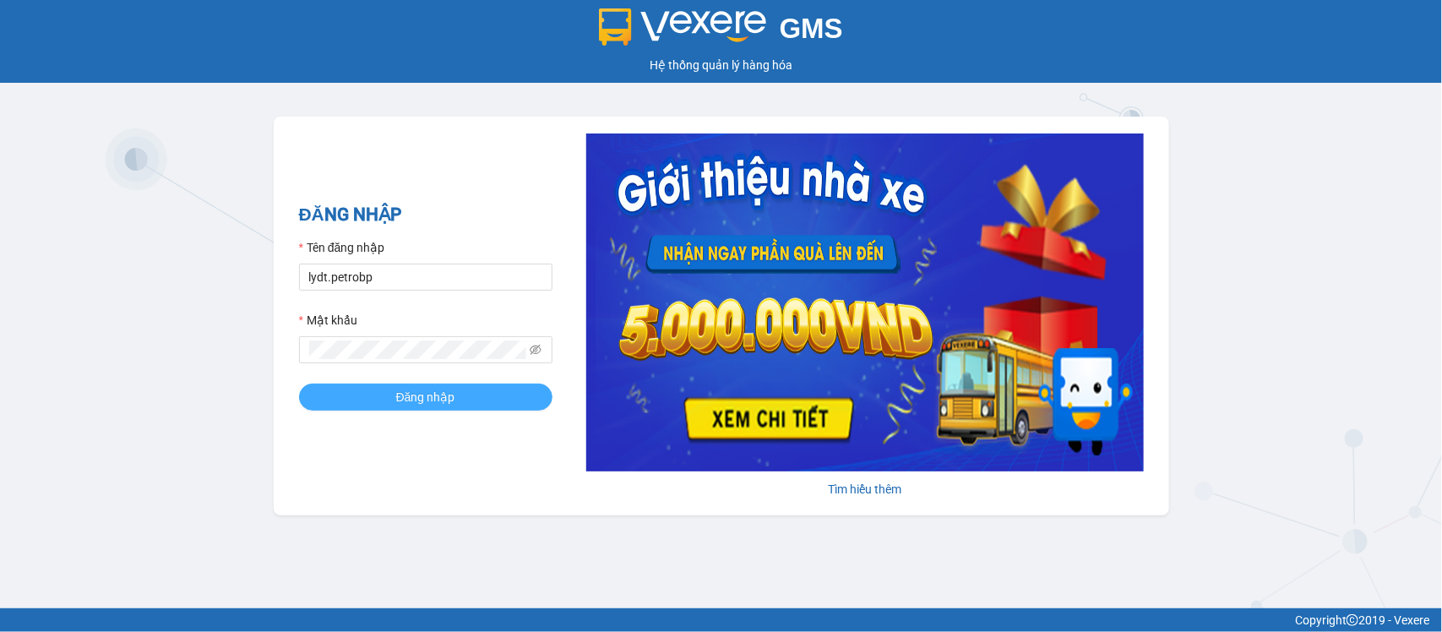
click at [410, 406] on span "Đăng nhập" at bounding box center [425, 397] width 59 height 19
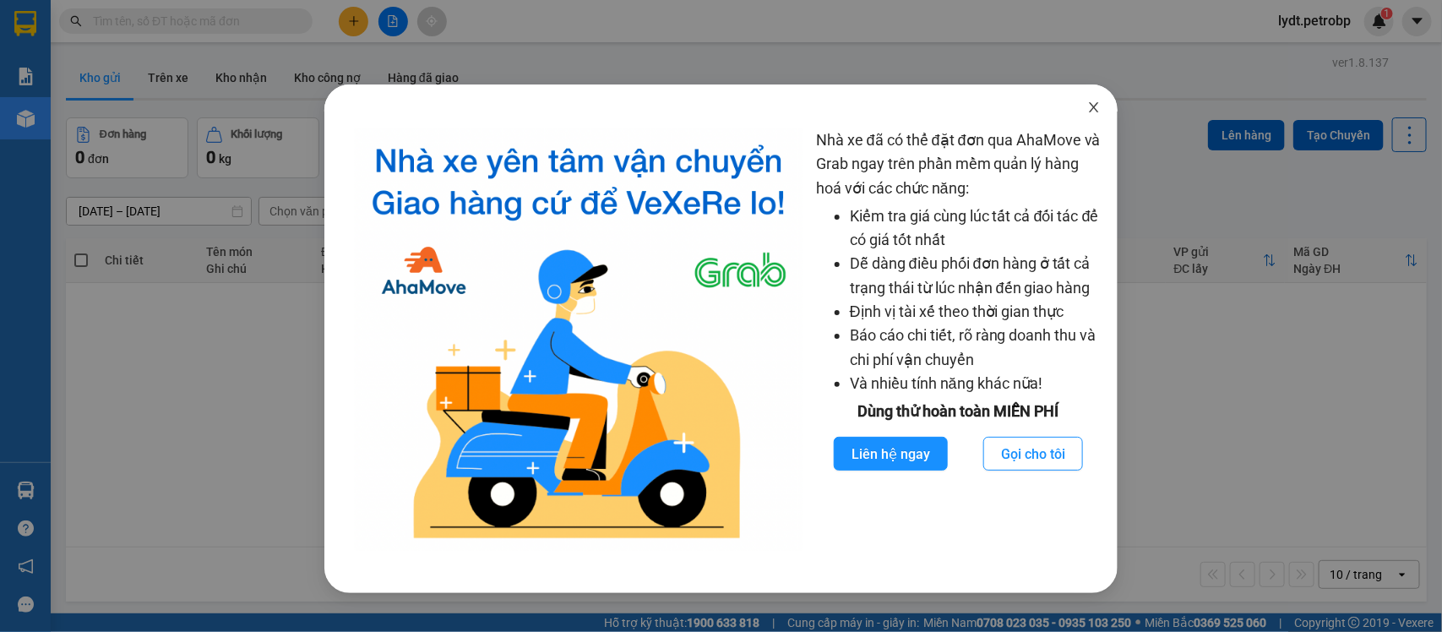
click at [1082, 111] on span "Close" at bounding box center [1093, 107] width 47 height 47
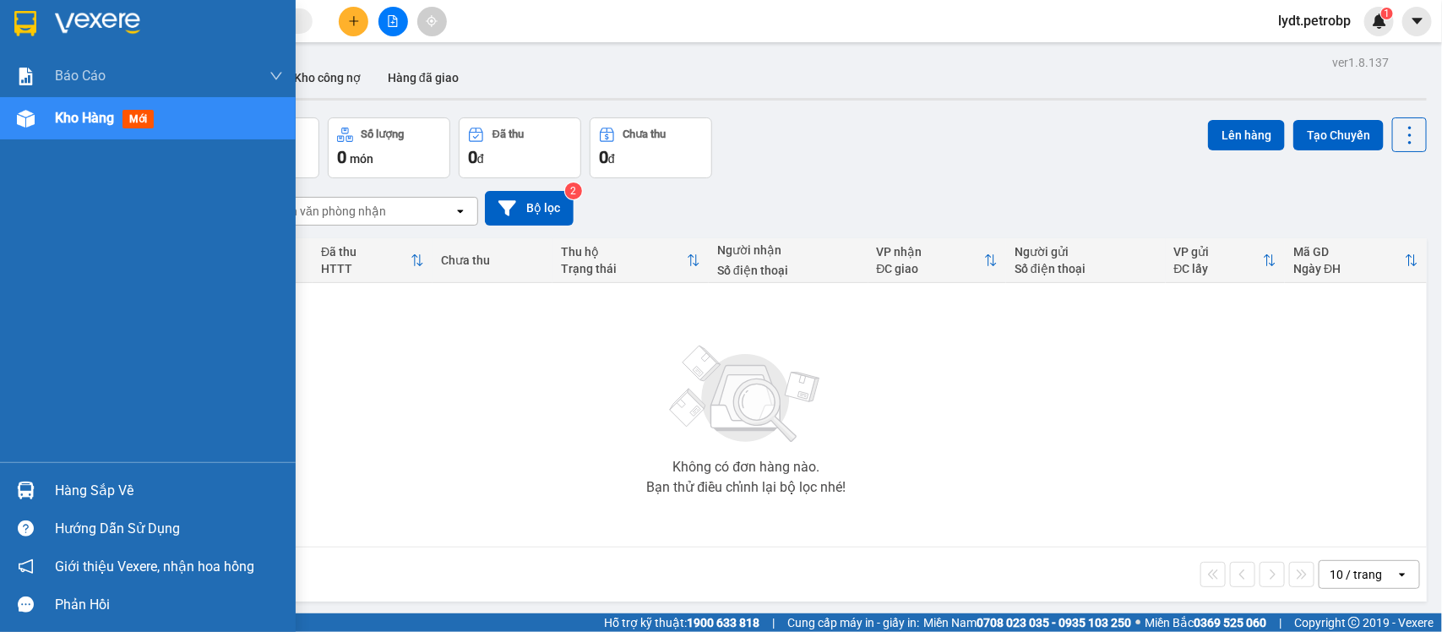
click at [46, 496] on div "Hàng sắp về" at bounding box center [148, 490] width 296 height 38
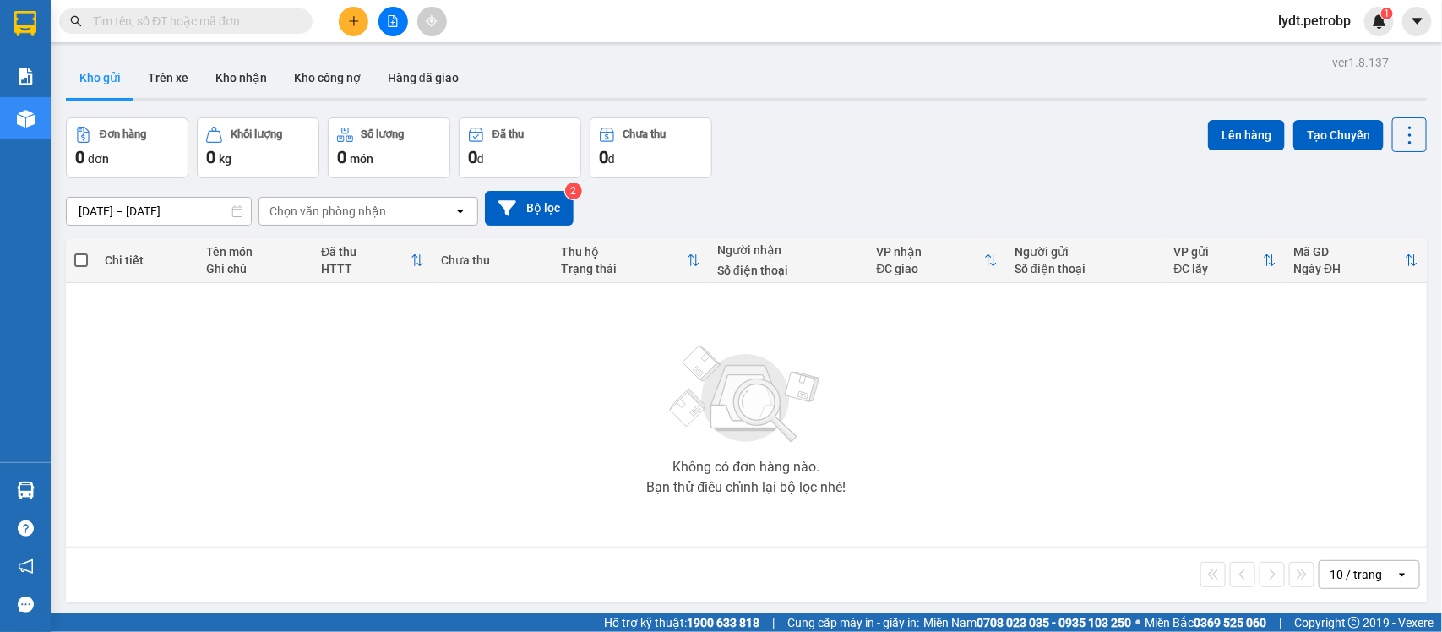
click at [972, 449] on section "Kết quả tìm kiếm ( 0 ) Bộ lọc No Data lydt.petrobp 1 Báo cáo BC tiền tận nơi (n…" at bounding box center [721, 316] width 1442 height 632
click at [220, 66] on button "Kho nhận" at bounding box center [241, 77] width 79 height 41
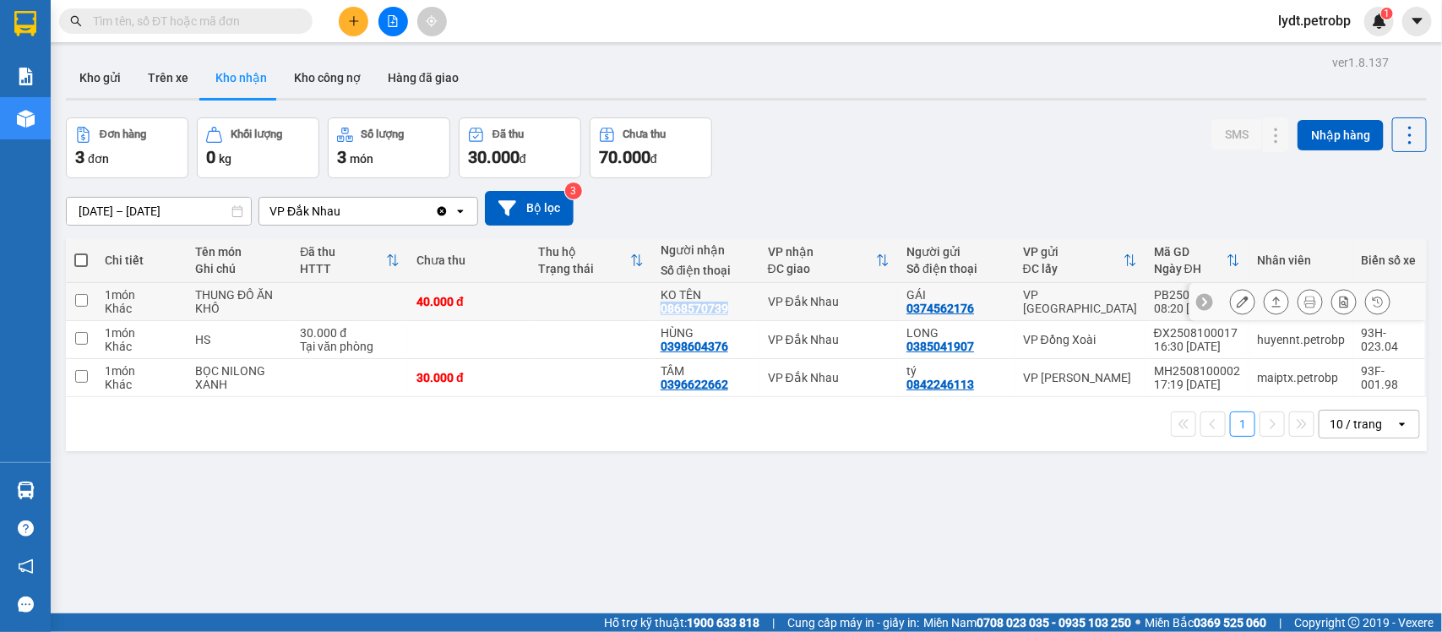
drag, startPoint x: 727, startPoint y: 306, endPoint x: 648, endPoint y: 309, distance: 78.6
click at [652, 309] on td "KO TÊN 0868570739" at bounding box center [705, 302] width 107 height 38
checkbox input "true"
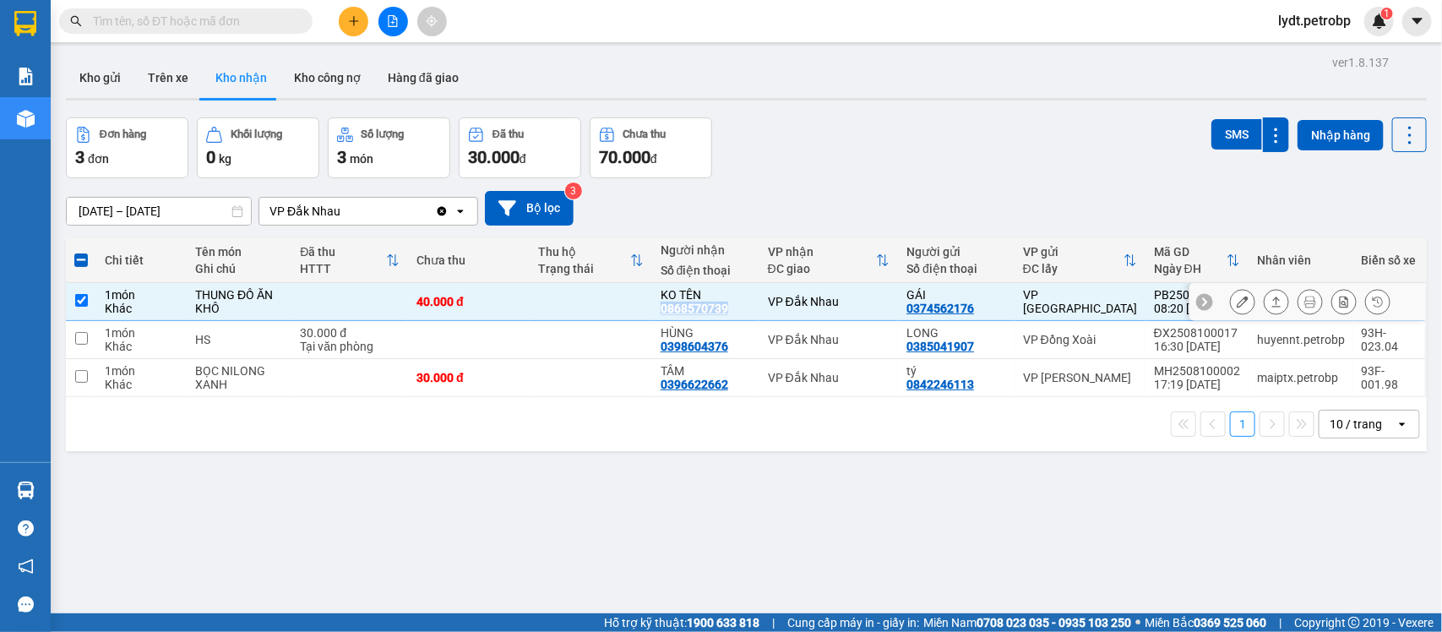
copy div "0868570739"
click at [856, 543] on div "ver 1.8.137 Kho gửi Trên xe Kho nhận Kho công nợ Hàng đã giao Đơn hàng 3 đơn Kh…" at bounding box center [746, 367] width 1375 height 632
click at [205, 21] on input "text" at bounding box center [192, 21] width 199 height 19
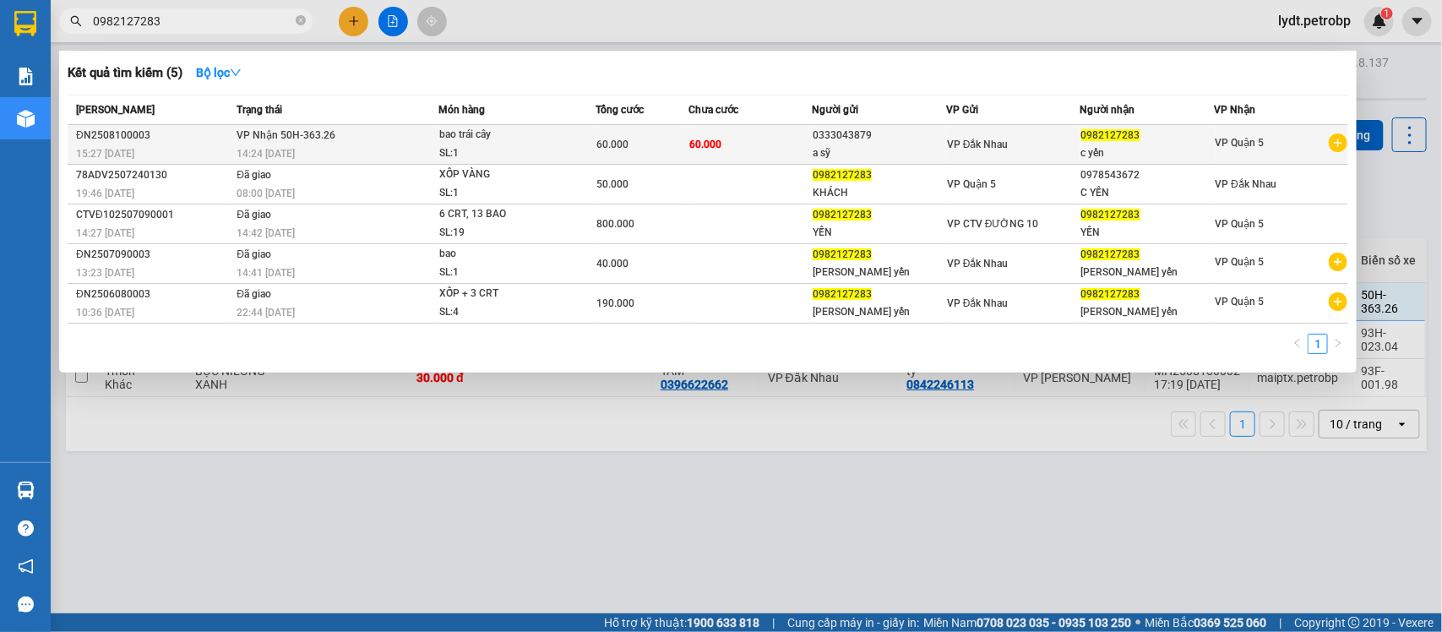
type input "0982127283"
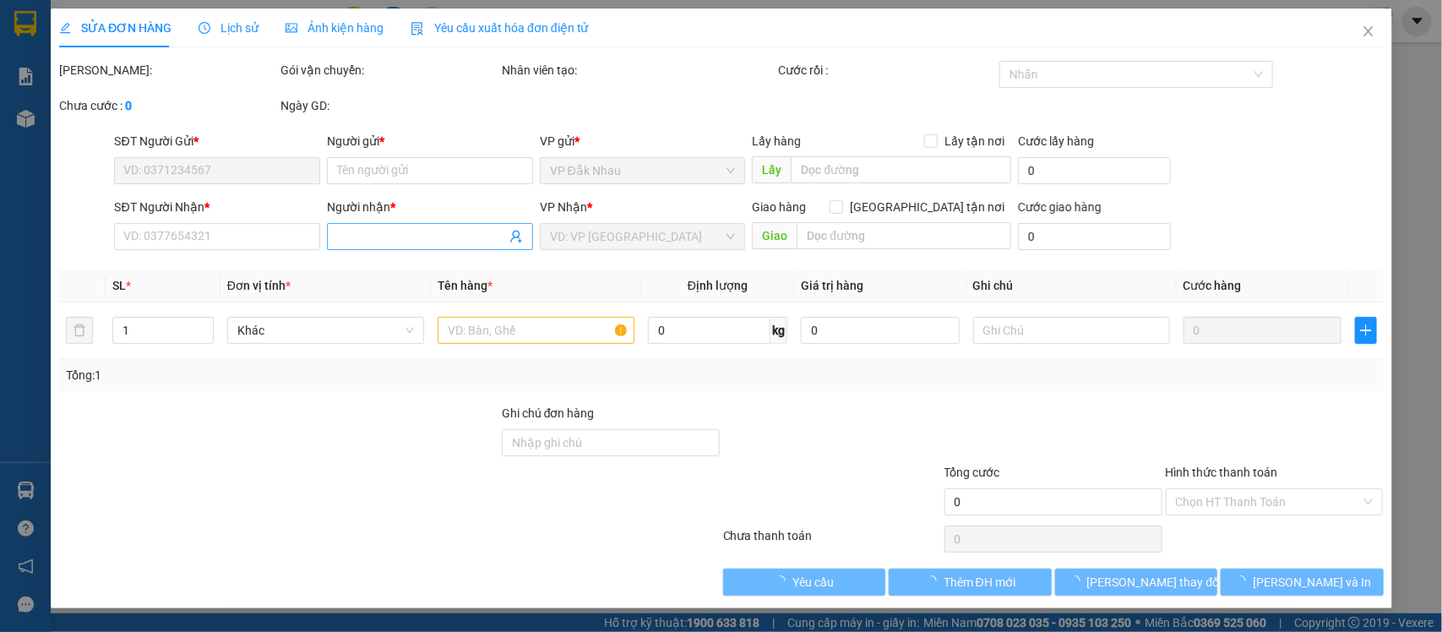
type input "0333043879"
type input "a sỹ"
type input "0982127283"
type input "c yến"
type input "60.000"
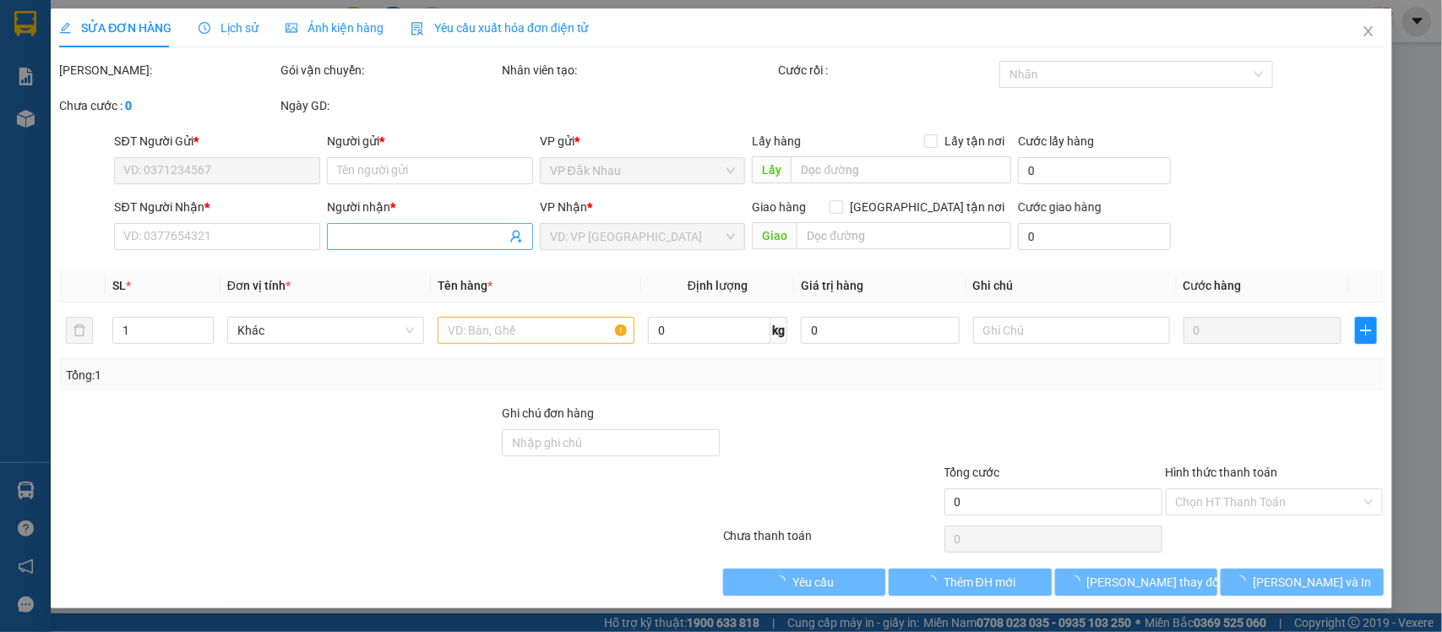
type input "60.000"
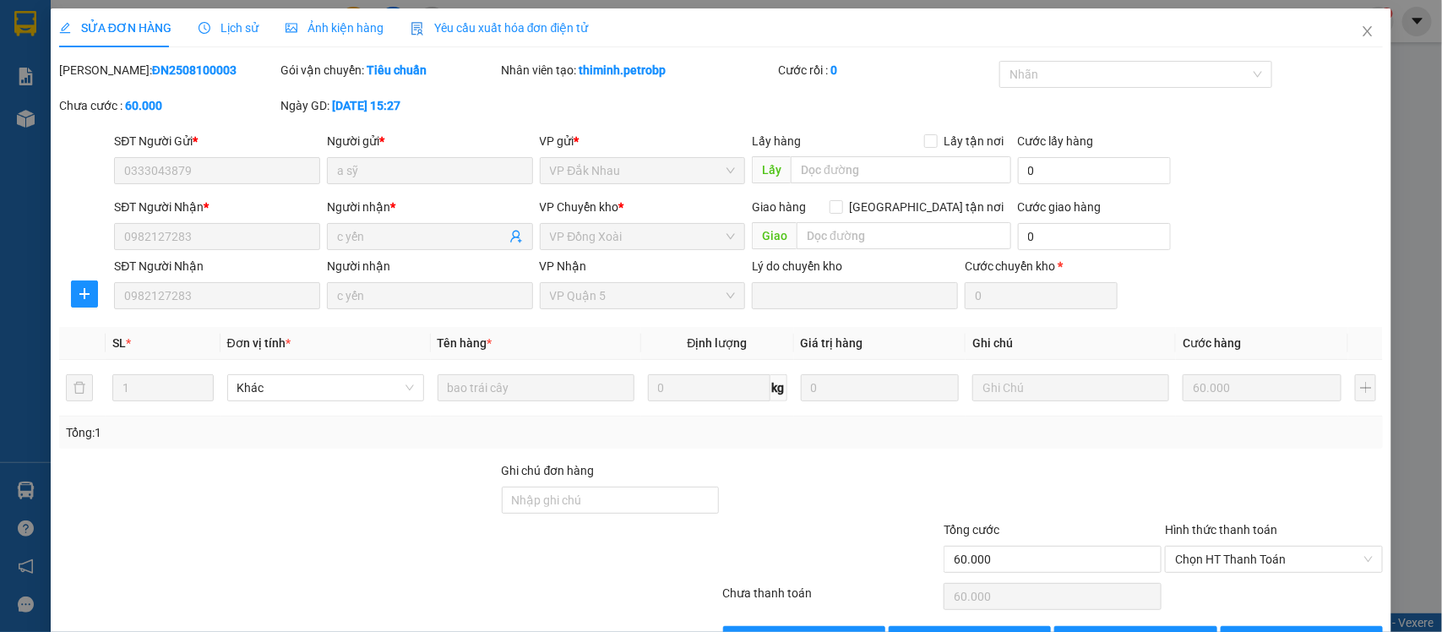
scroll to position [55, 0]
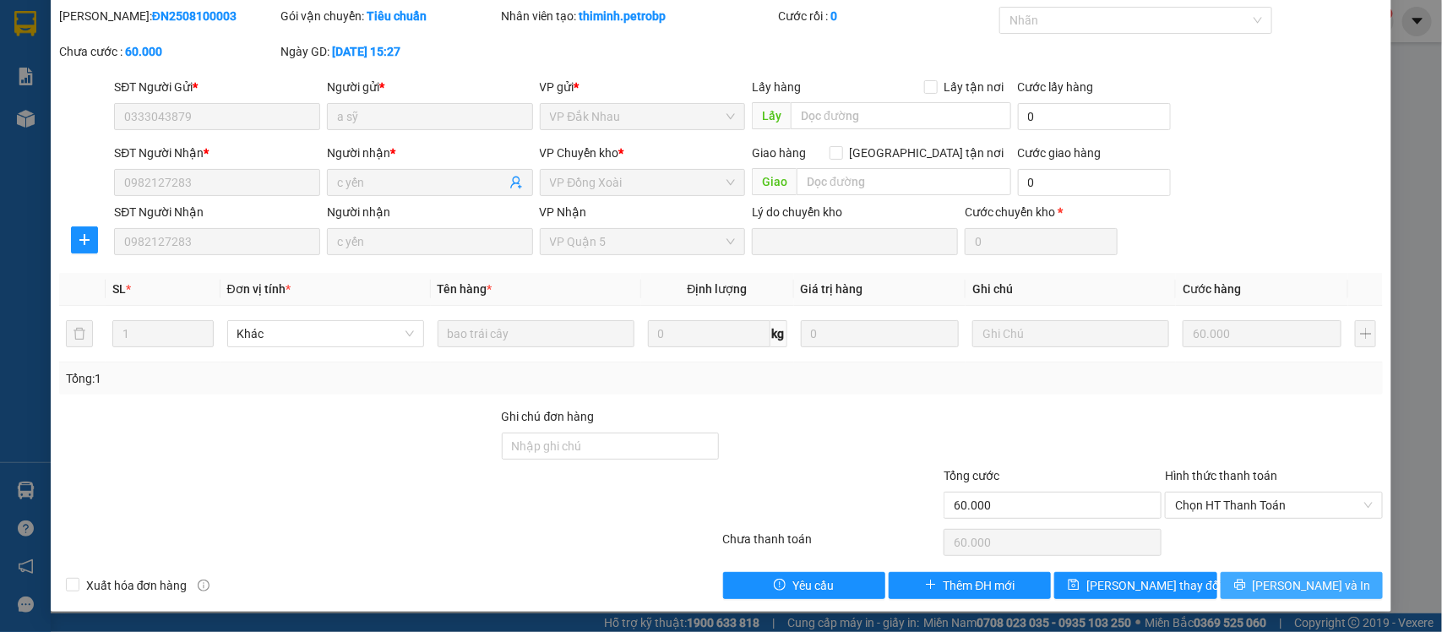
click at [1273, 590] on span "[PERSON_NAME] và In" at bounding box center [1312, 585] width 118 height 19
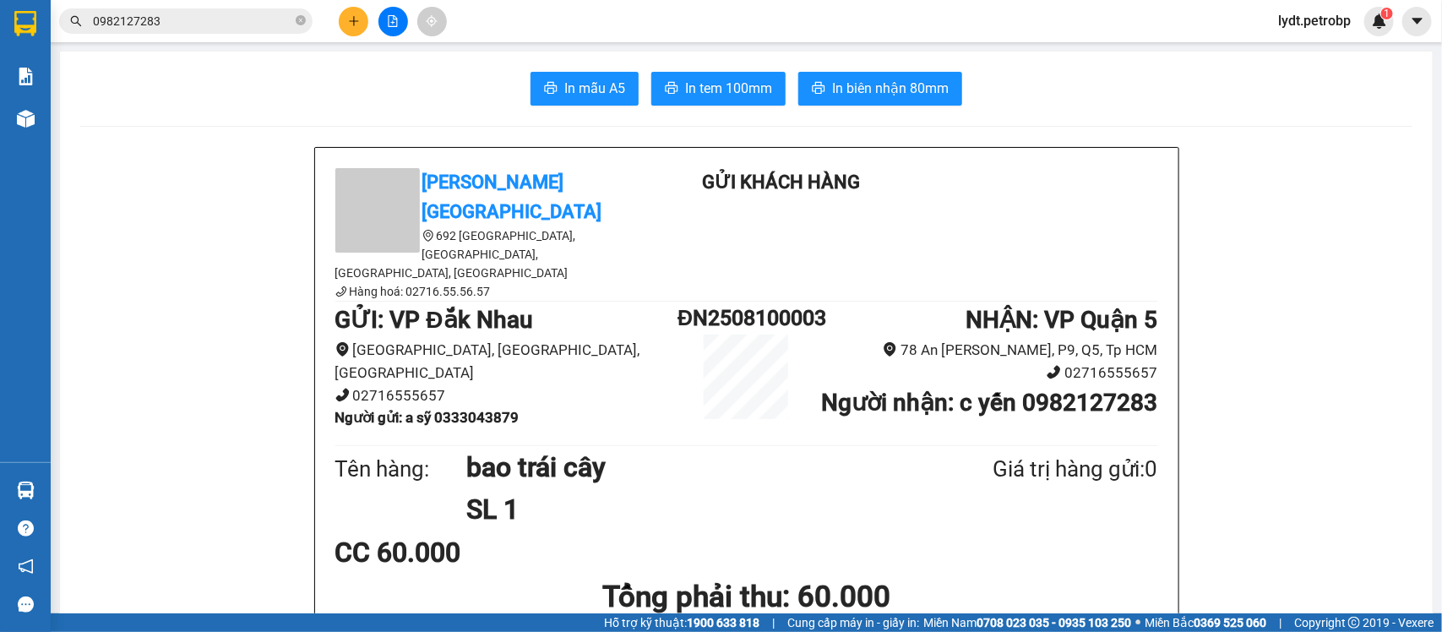
click at [362, 17] on button at bounding box center [354, 22] width 30 height 30
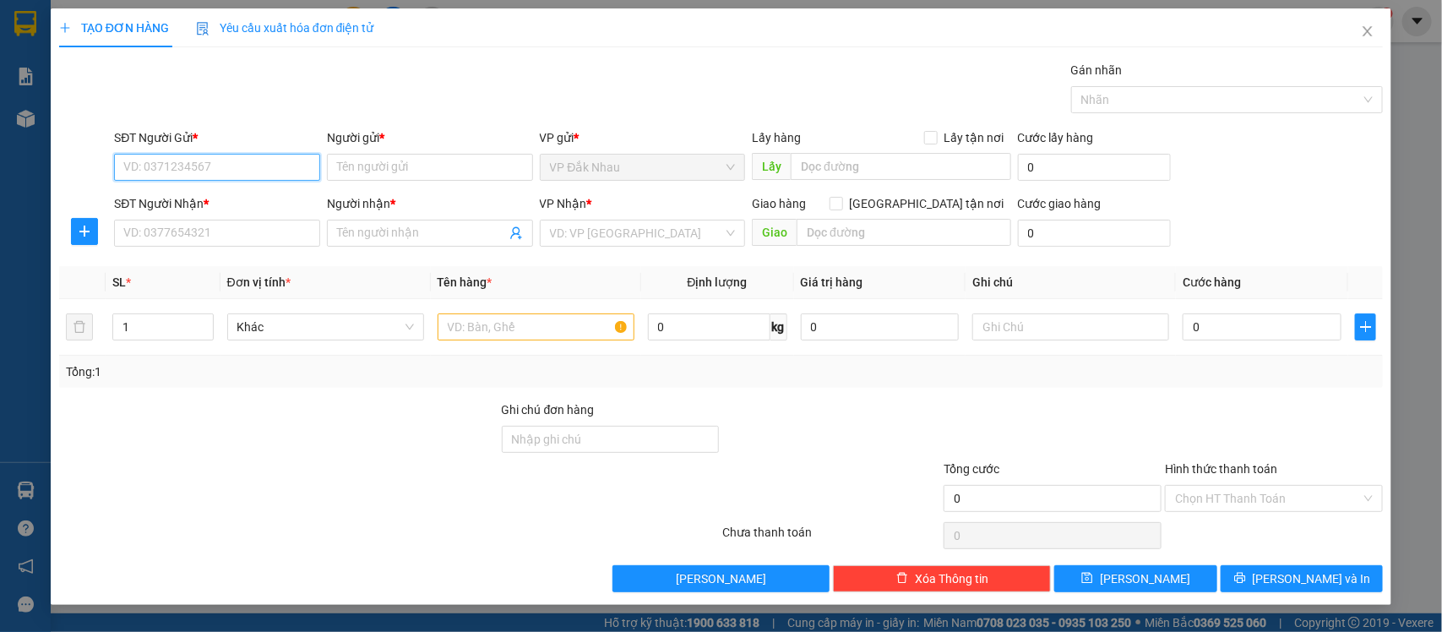
click at [214, 154] on input "SĐT Người Gửi *" at bounding box center [217, 167] width 206 height 27
click at [90, 222] on button "button" at bounding box center [84, 231] width 27 height 27
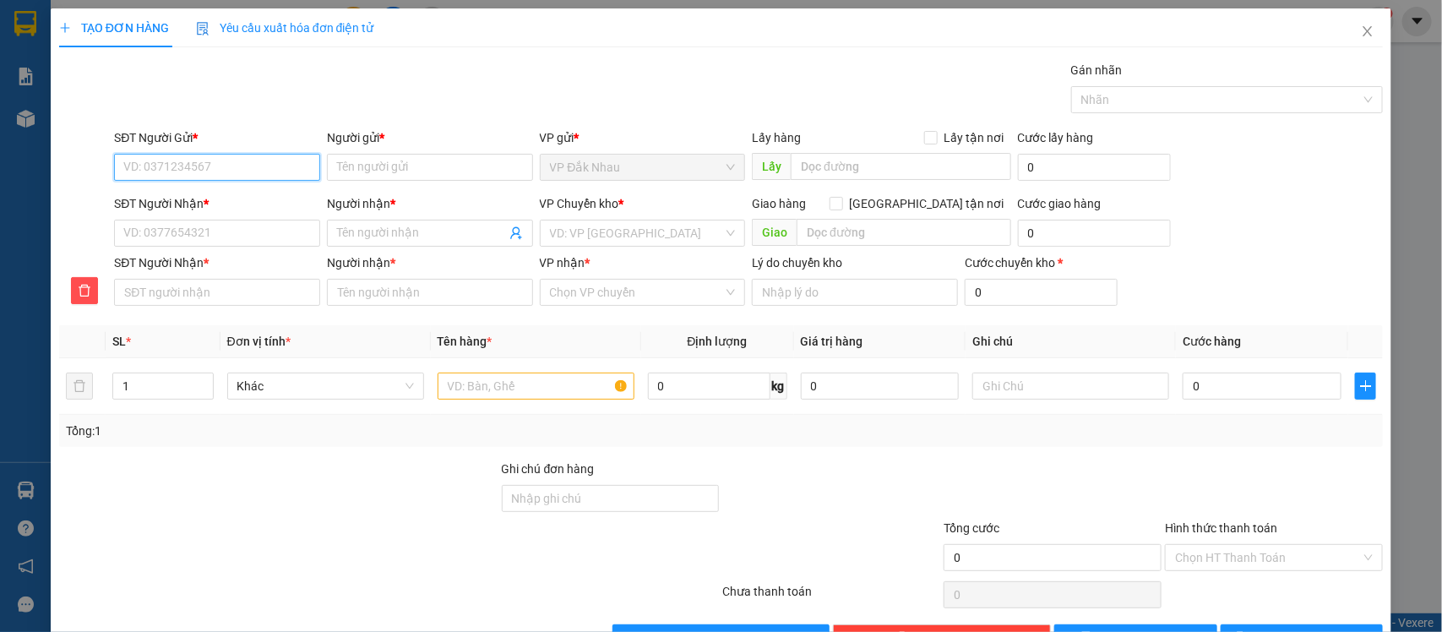
click at [194, 158] on input "SĐT Người Gửi *" at bounding box center [217, 167] width 206 height 27
type input "0982179556"
click at [221, 201] on div "0982179556 - NGÂN" at bounding box center [214, 202] width 183 height 19
type input "NGÂN"
type input "0899995541"
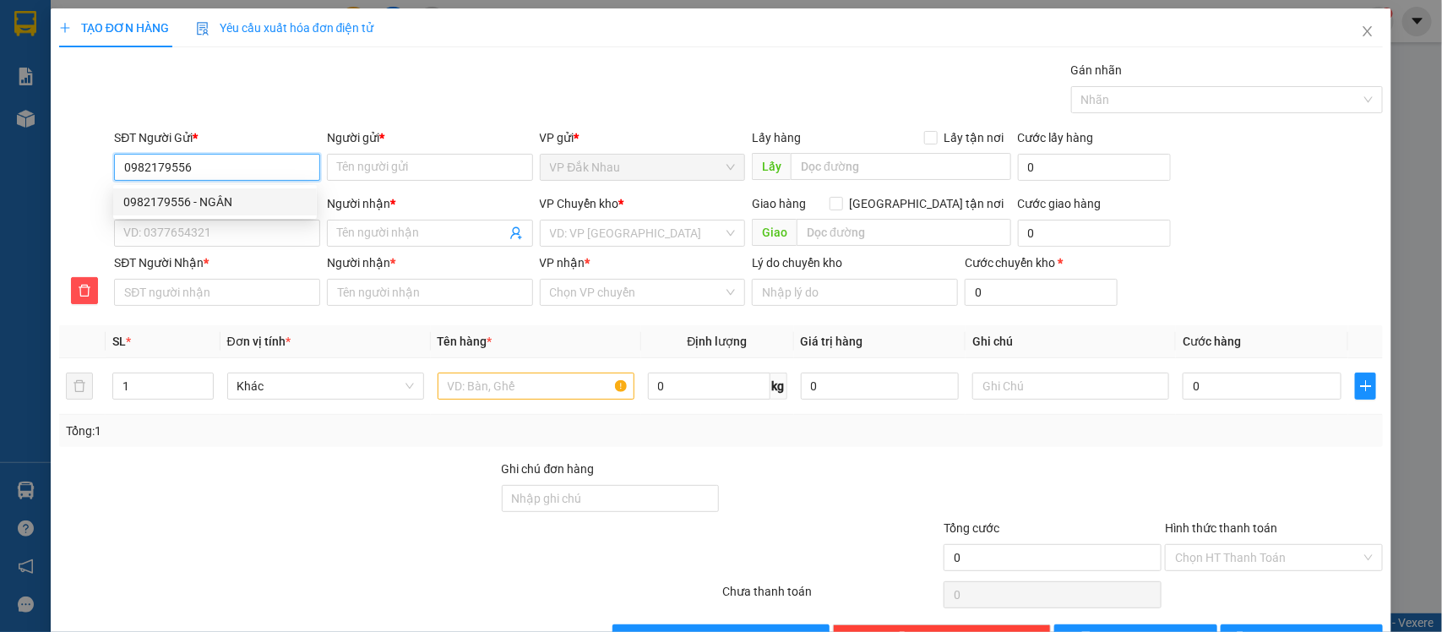
type input "HƯNG"
type input "0899995541"
type input "HƯNG"
type input "30.000"
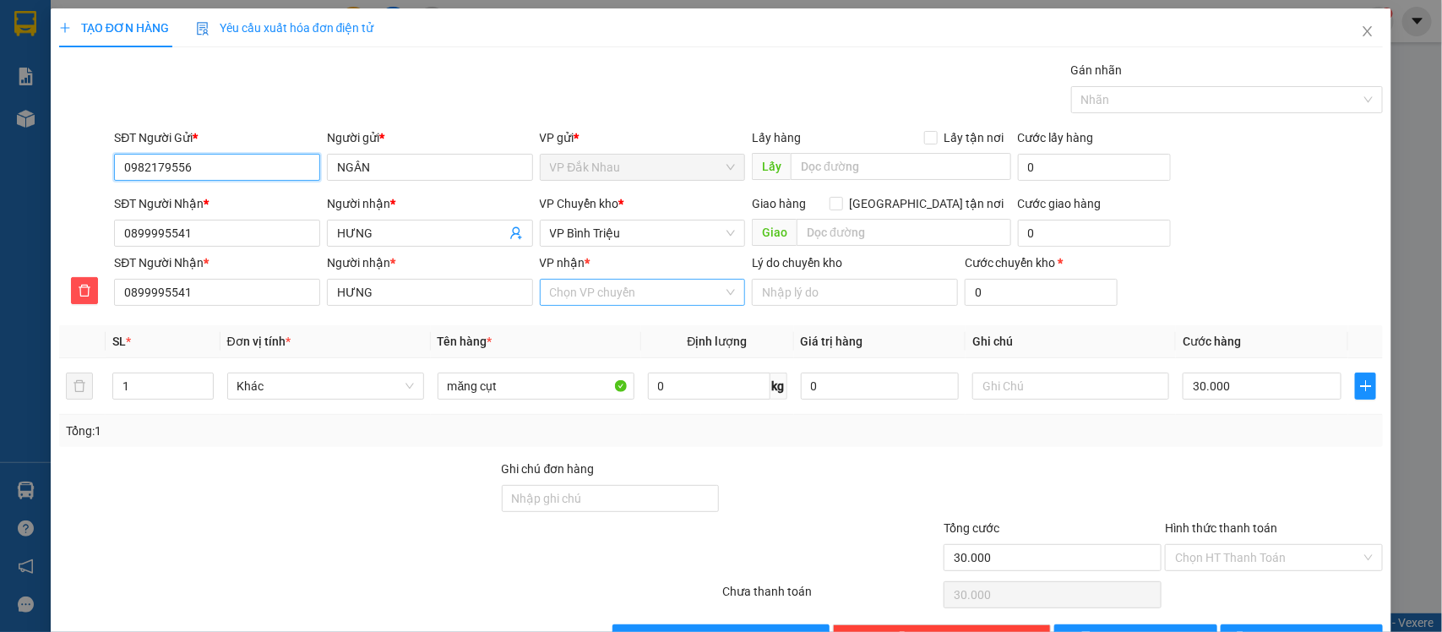
type input "0982179556"
click at [651, 302] on input "VP nhận *" at bounding box center [637, 292] width 174 height 25
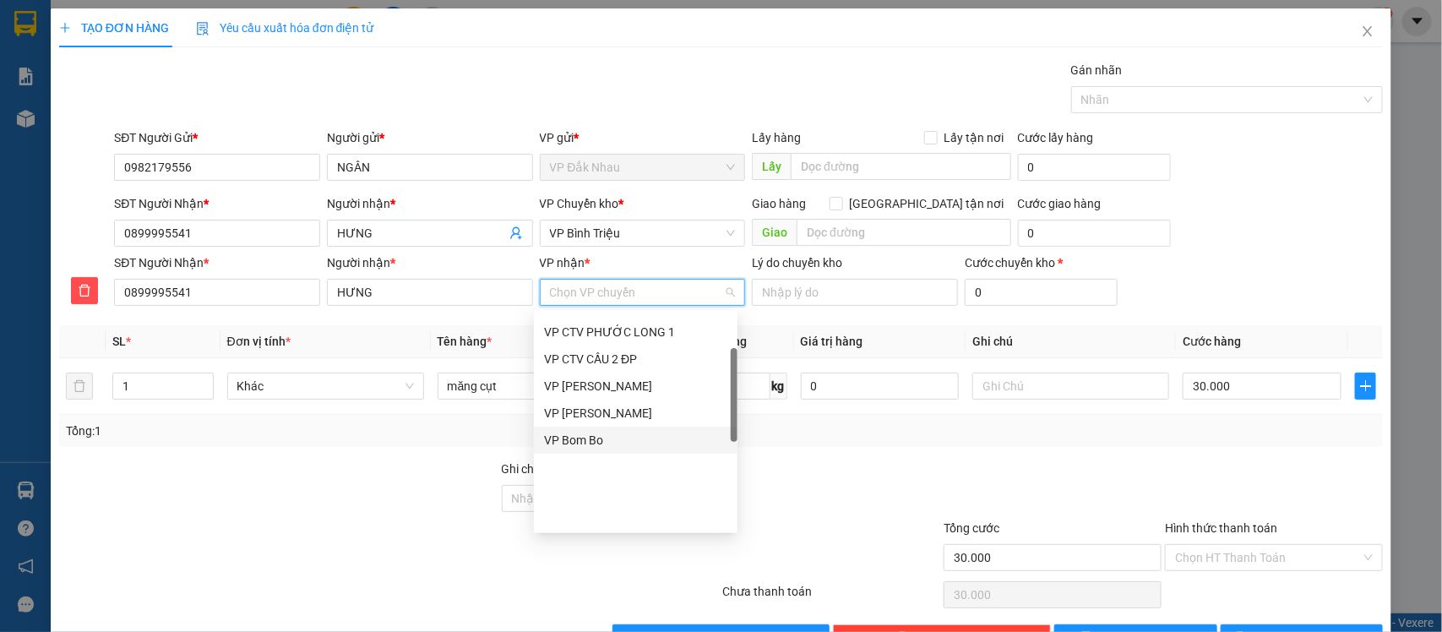
scroll to position [106, 0]
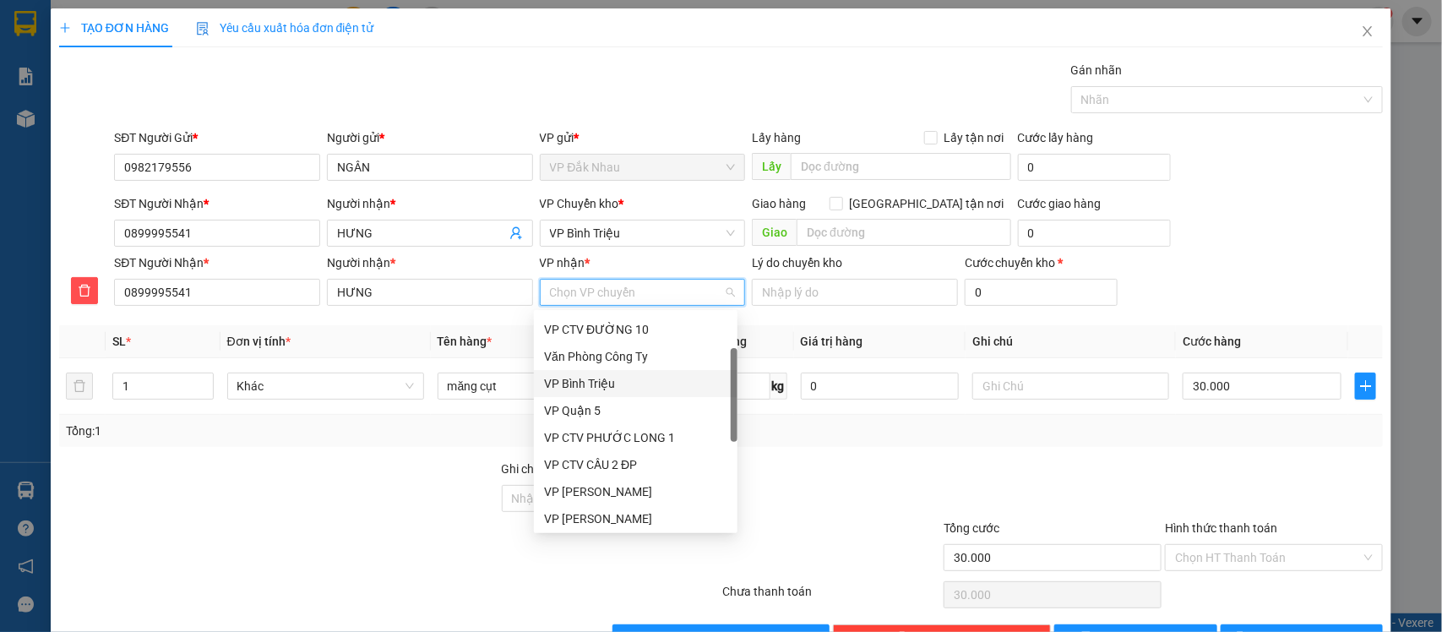
click at [607, 376] on div "VP Bình Triệu" at bounding box center [635, 383] width 183 height 19
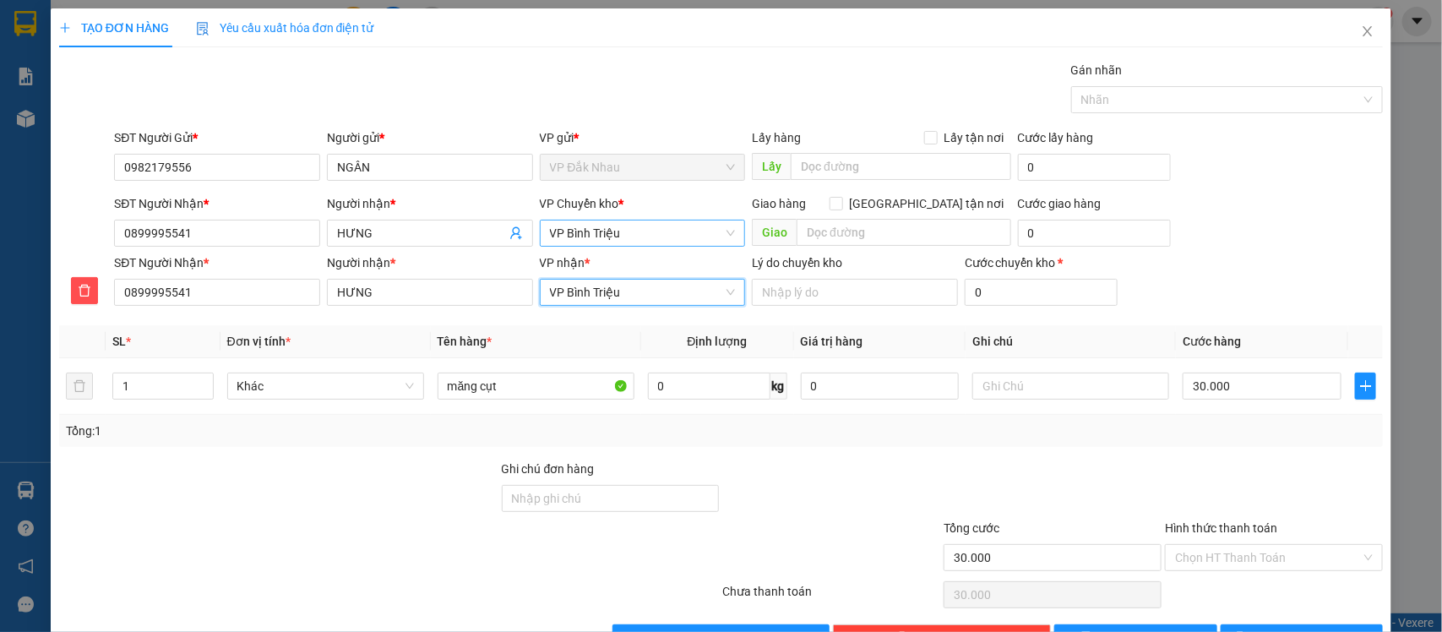
click at [627, 237] on span "VP Bình Triệu" at bounding box center [643, 232] width 186 height 25
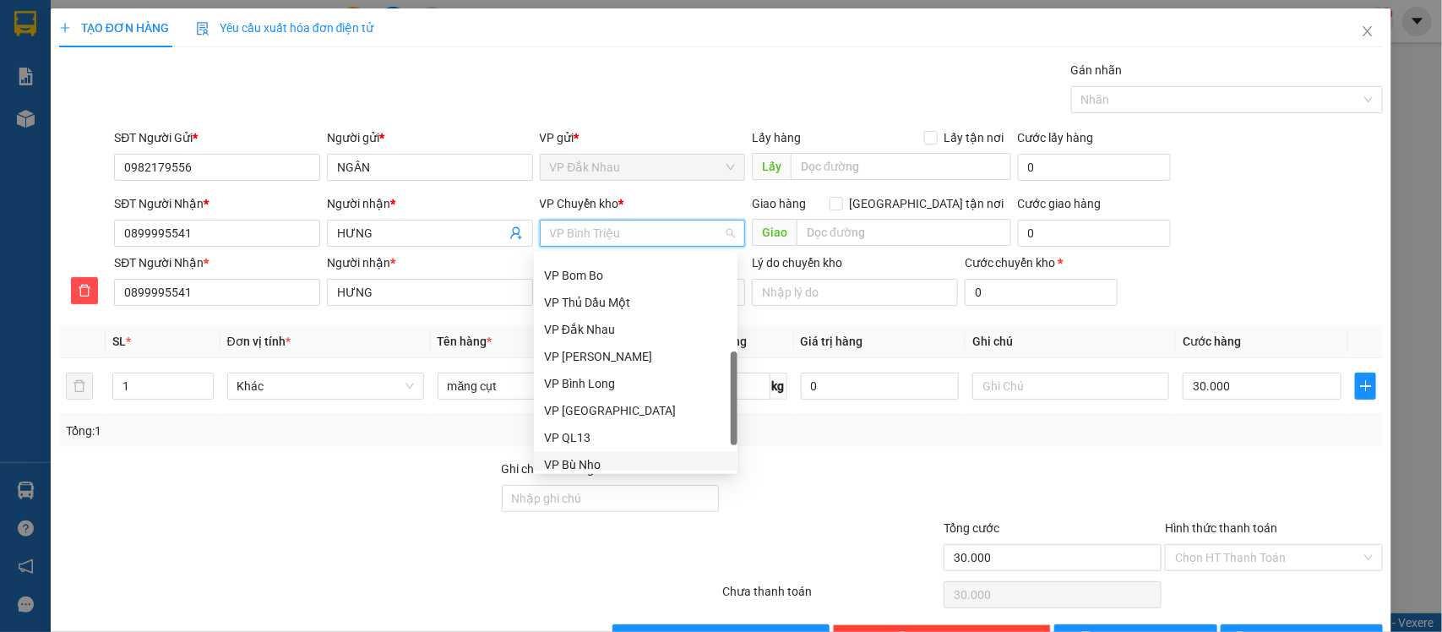
scroll to position [406, 0]
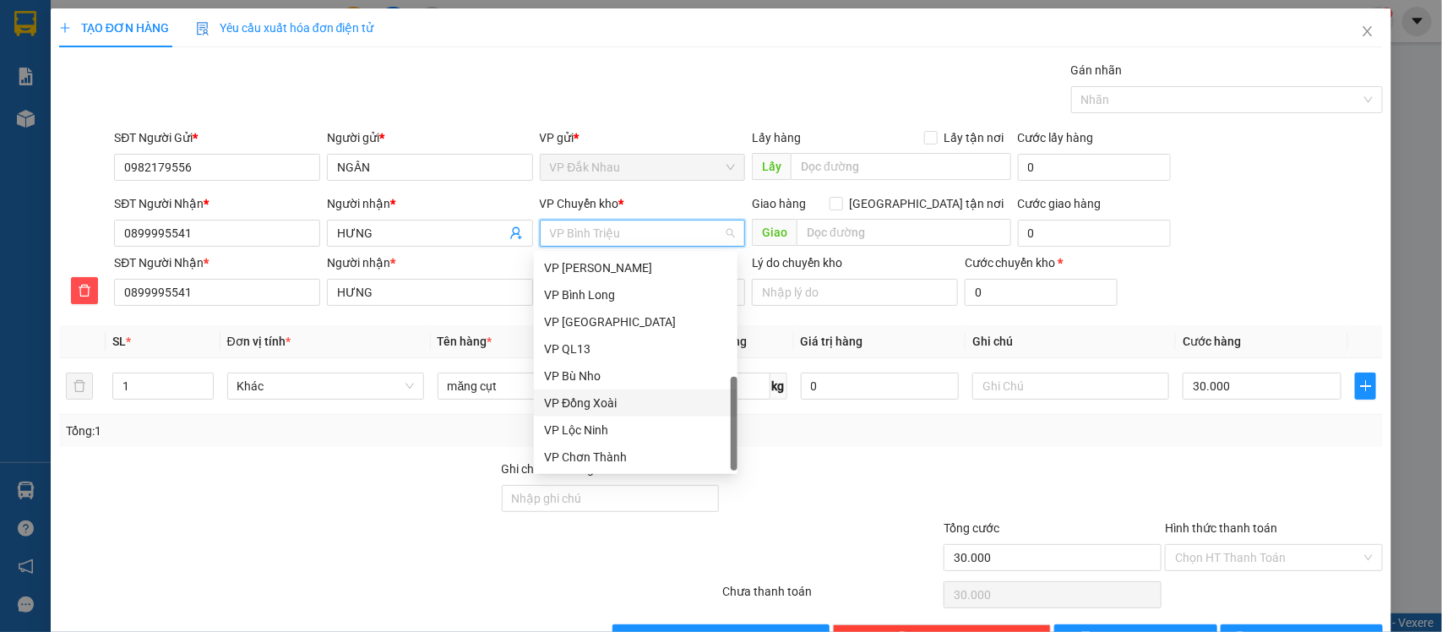
click at [613, 390] on div "VP Đồng Xoài" at bounding box center [636, 402] width 204 height 27
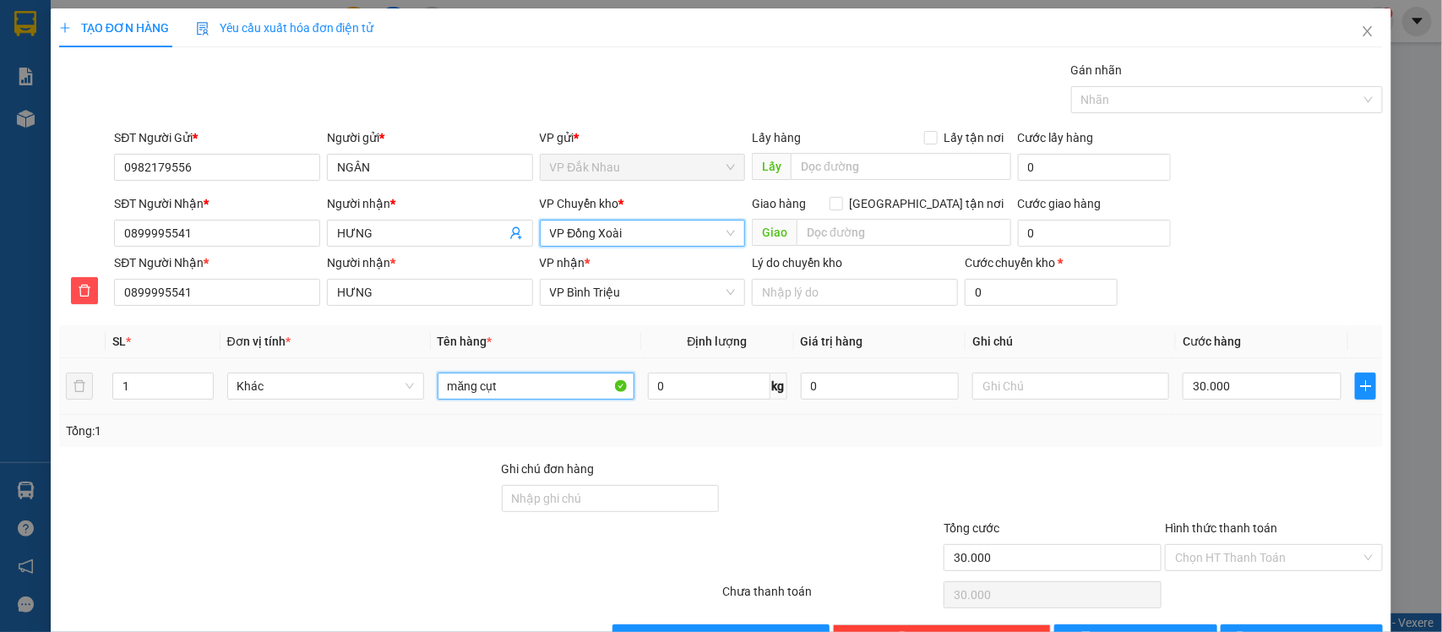
click at [512, 397] on input "măng cụt" at bounding box center [536, 386] width 197 height 27
type input "m"
type input "thau tắm bé . đỏ"
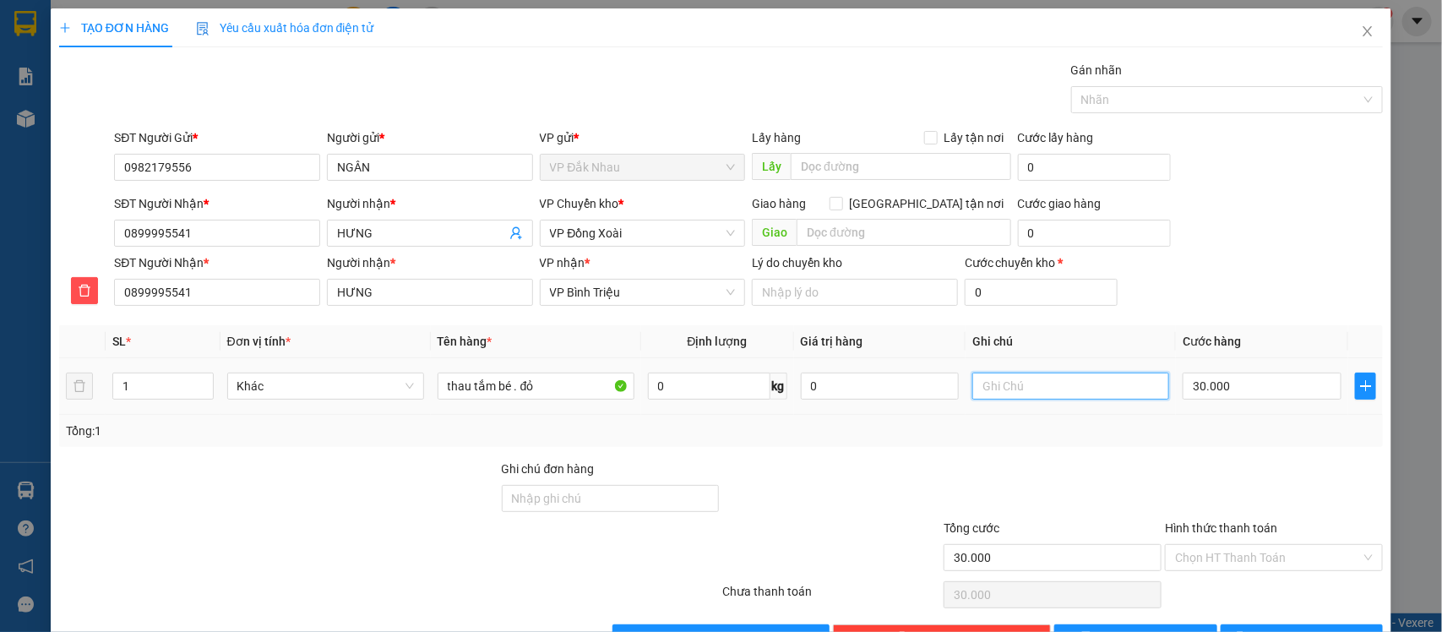
click at [1027, 390] on input "text" at bounding box center [1070, 386] width 197 height 27
type input "k đè đồ nặng lên"
click at [1248, 395] on input "30.000" at bounding box center [1262, 386] width 159 height 27
type input "0"
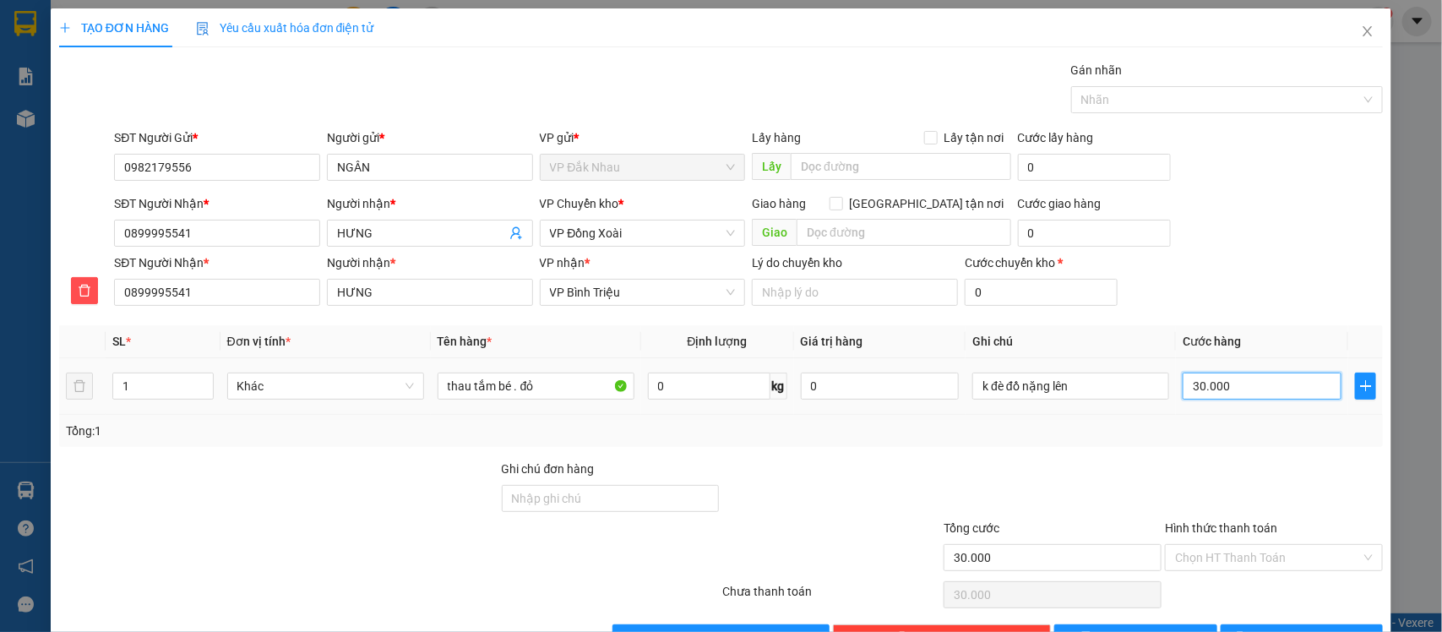
type input "0"
click at [1217, 390] on input "0" at bounding box center [1262, 386] width 159 height 27
type input "4"
type input "004"
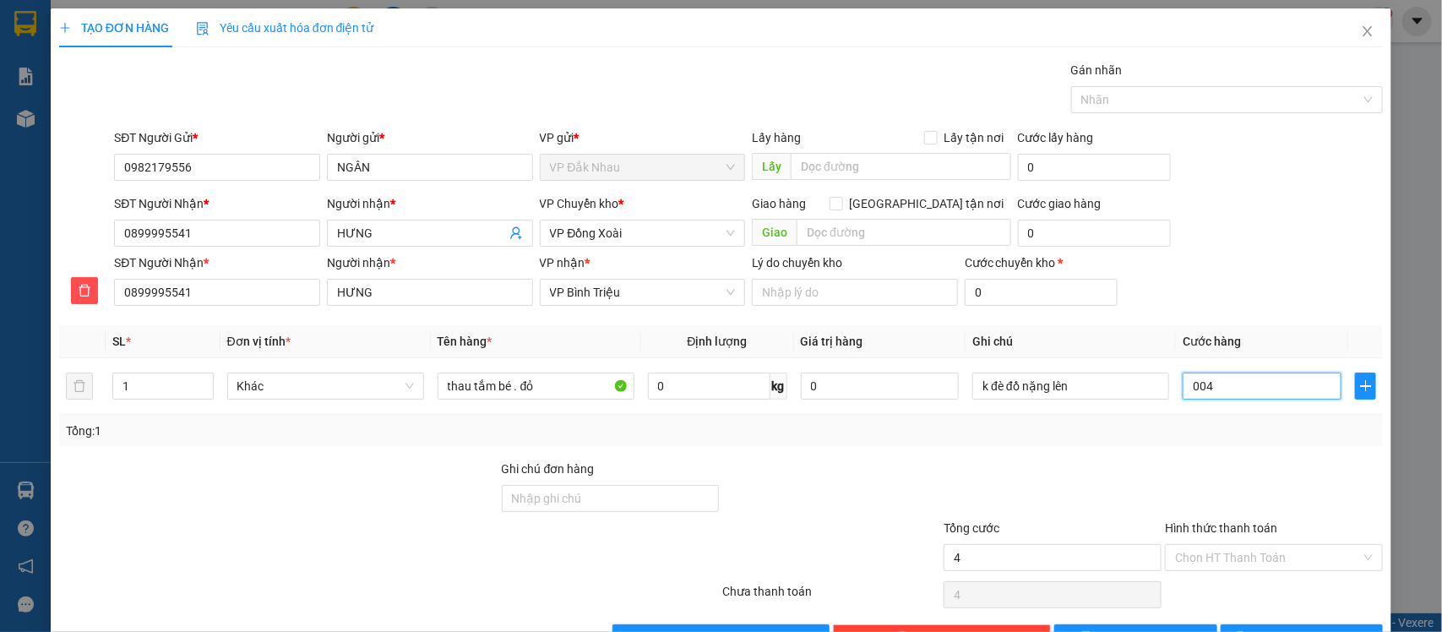
type input "40"
type input "0.040"
type input "40.000"
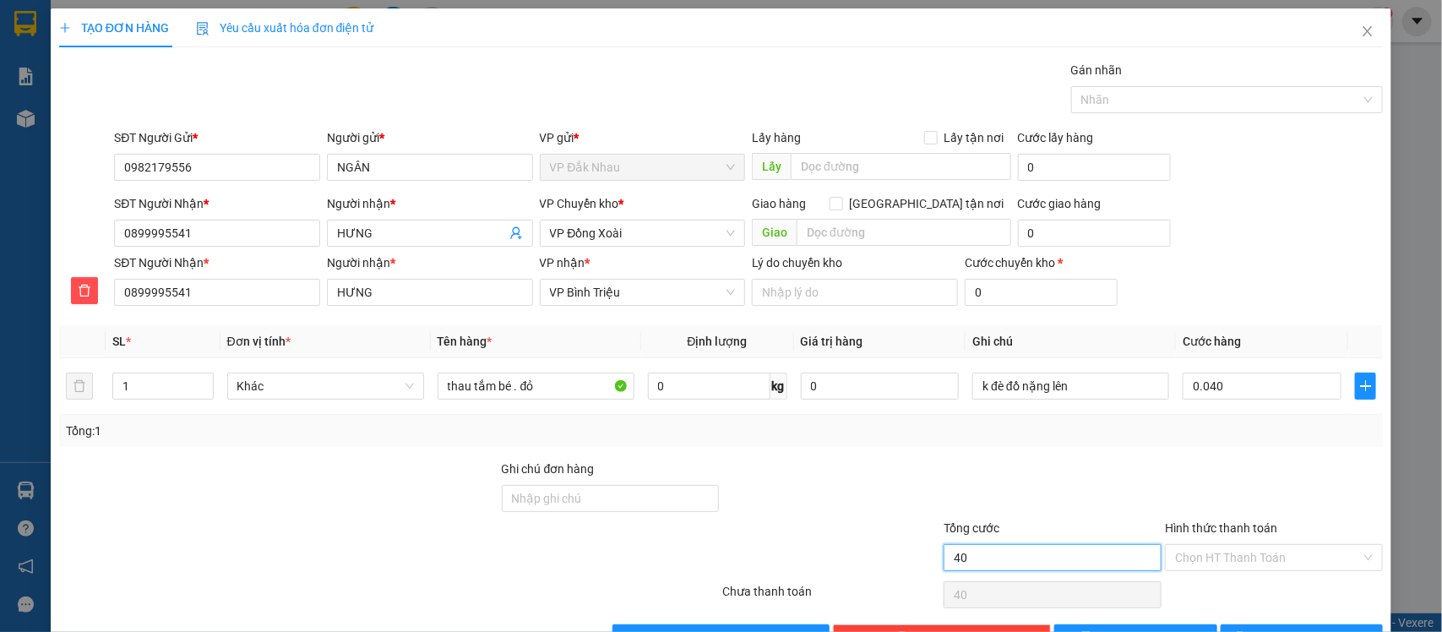
type input "40.000"
click at [1087, 570] on input "40.000" at bounding box center [1053, 557] width 218 height 27
click at [1284, 549] on input "Hình thức thanh toán" at bounding box center [1268, 557] width 186 height 25
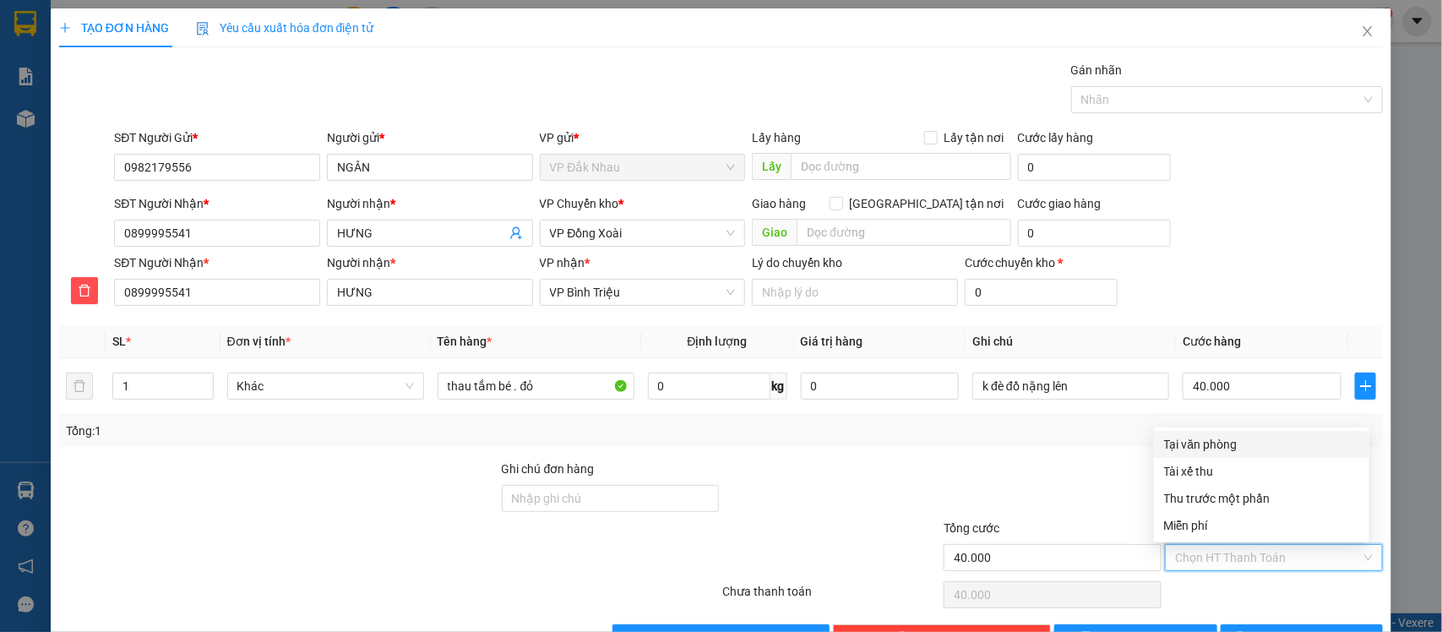
click at [1218, 449] on div "Tại văn phòng" at bounding box center [1261, 444] width 195 height 19
type input "0"
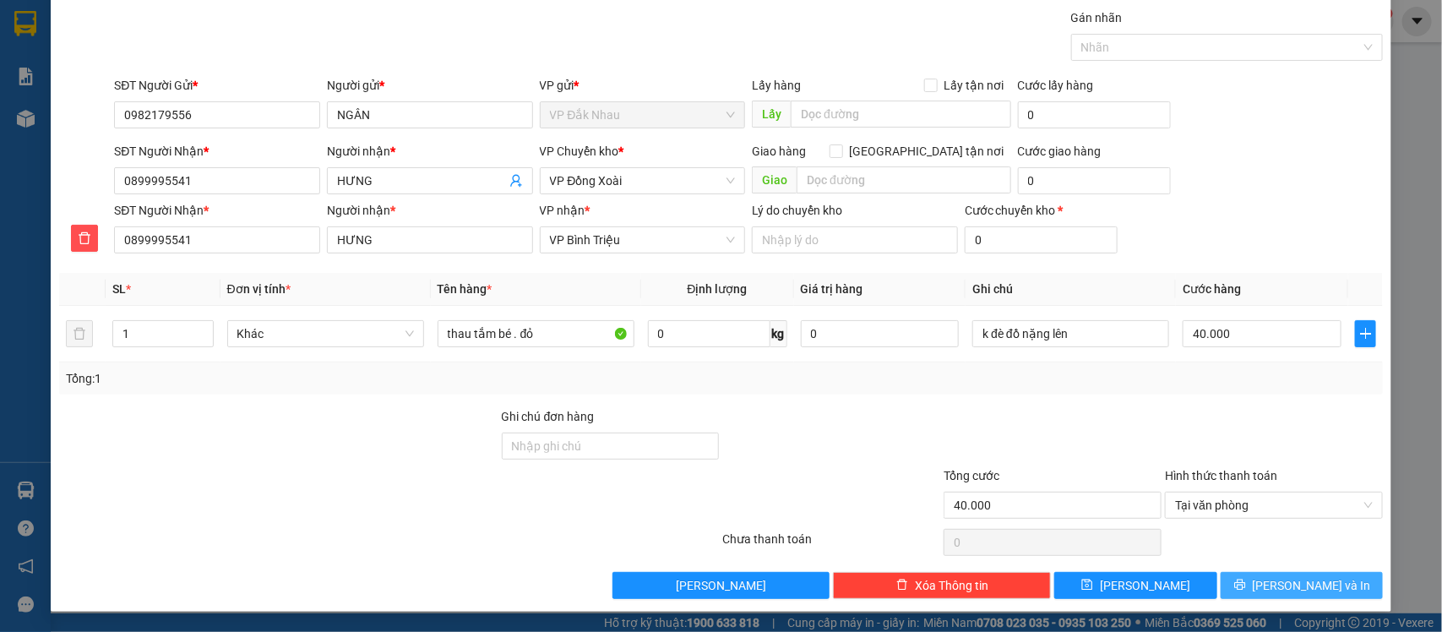
click at [1246, 585] on icon "printer" at bounding box center [1240, 585] width 12 height 12
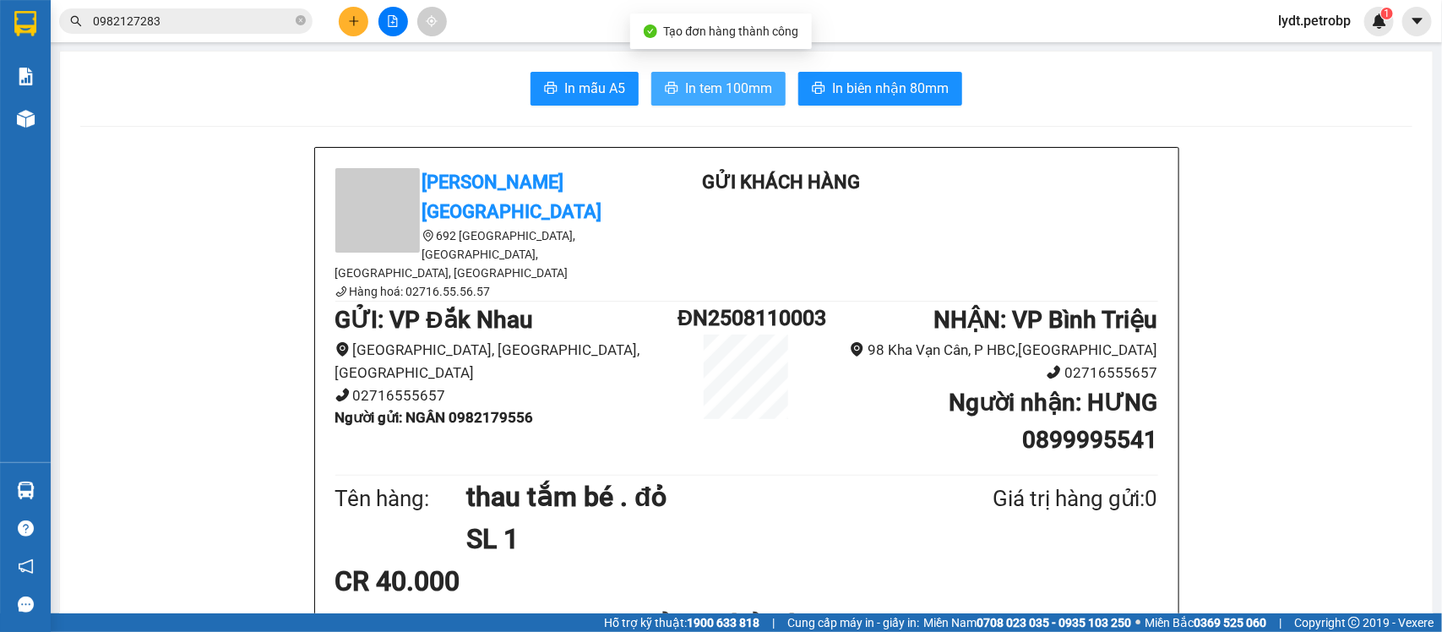
click at [666, 90] on icon "printer" at bounding box center [672, 88] width 13 height 12
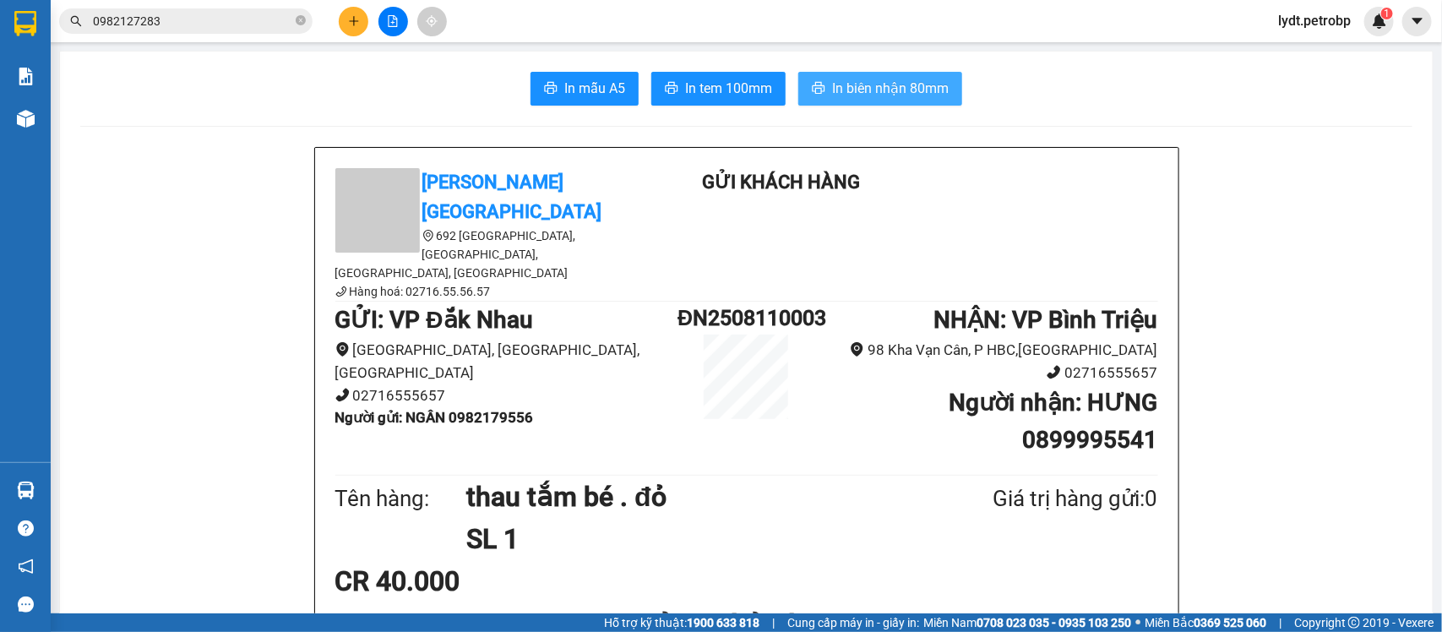
click at [855, 93] on span "In biên nhận 80mm" at bounding box center [890, 88] width 117 height 21
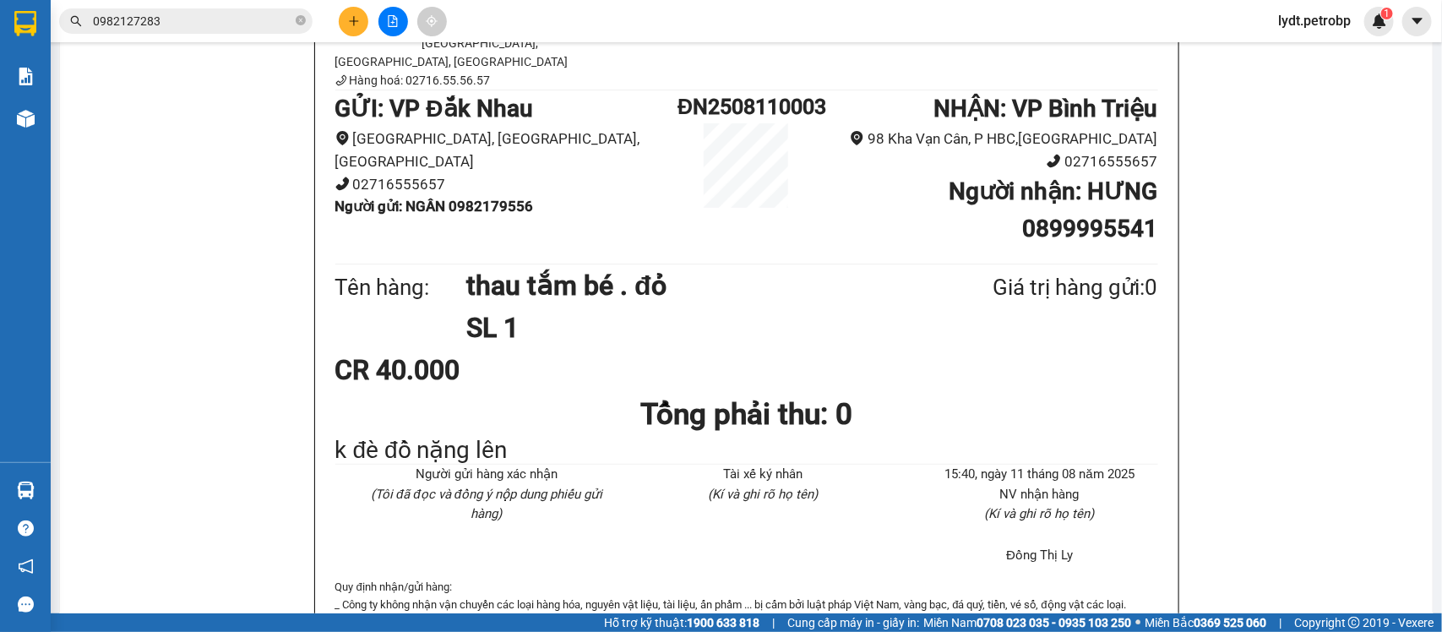
scroll to position [106, 0]
